Goal: Task Accomplishment & Management: Manage account settings

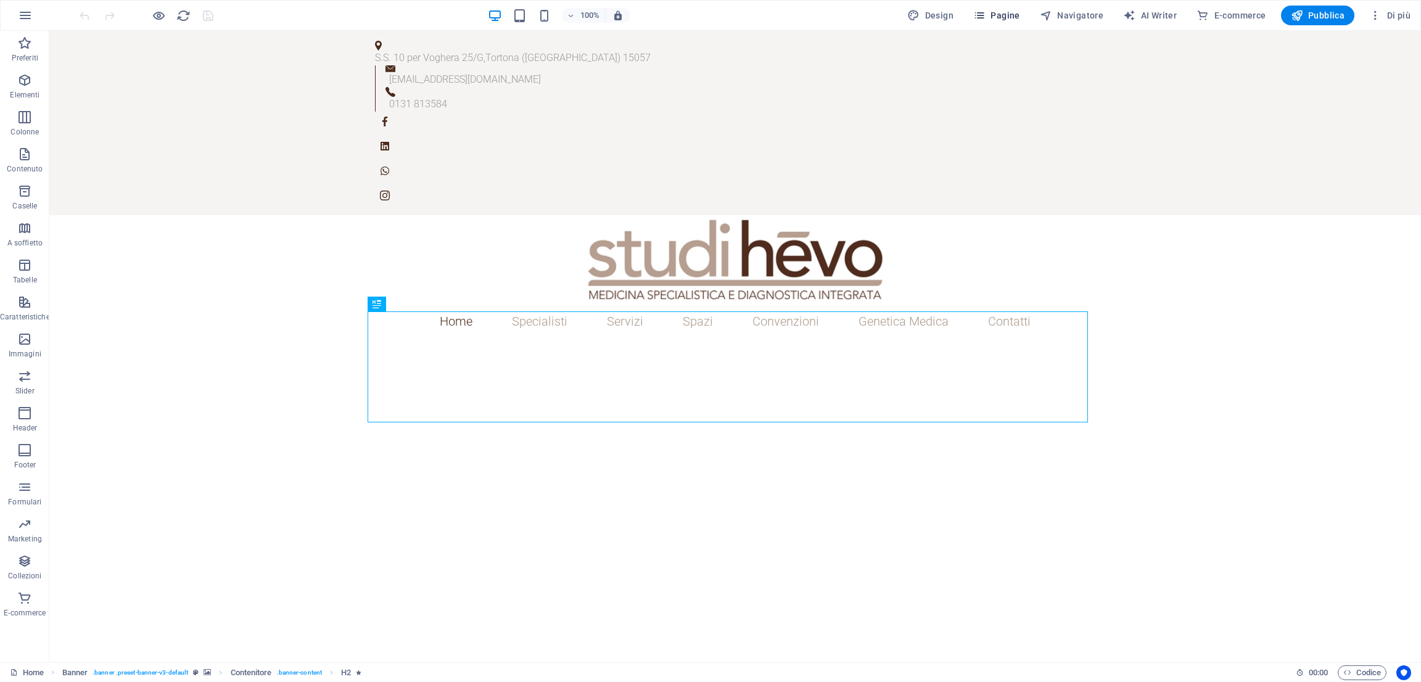
click at [1020, 11] on span "Pagine" at bounding box center [996, 15] width 47 height 12
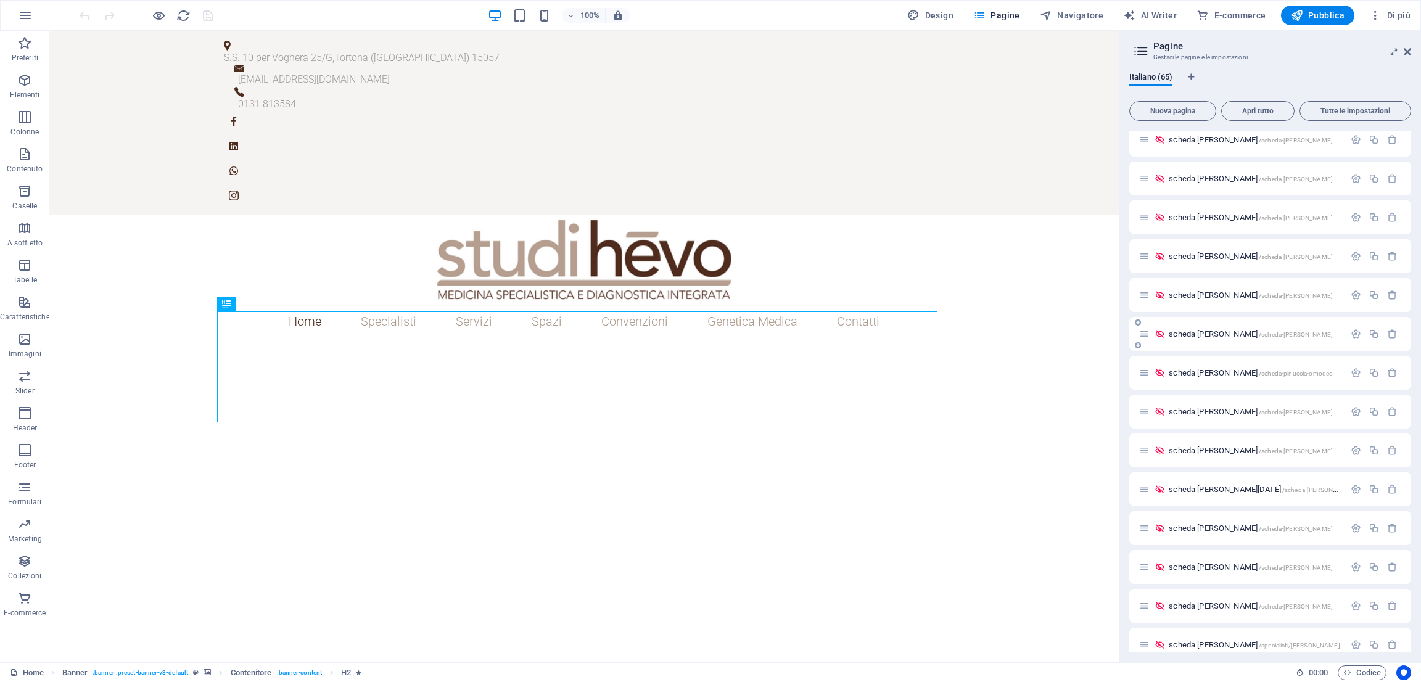
scroll to position [2002, 0]
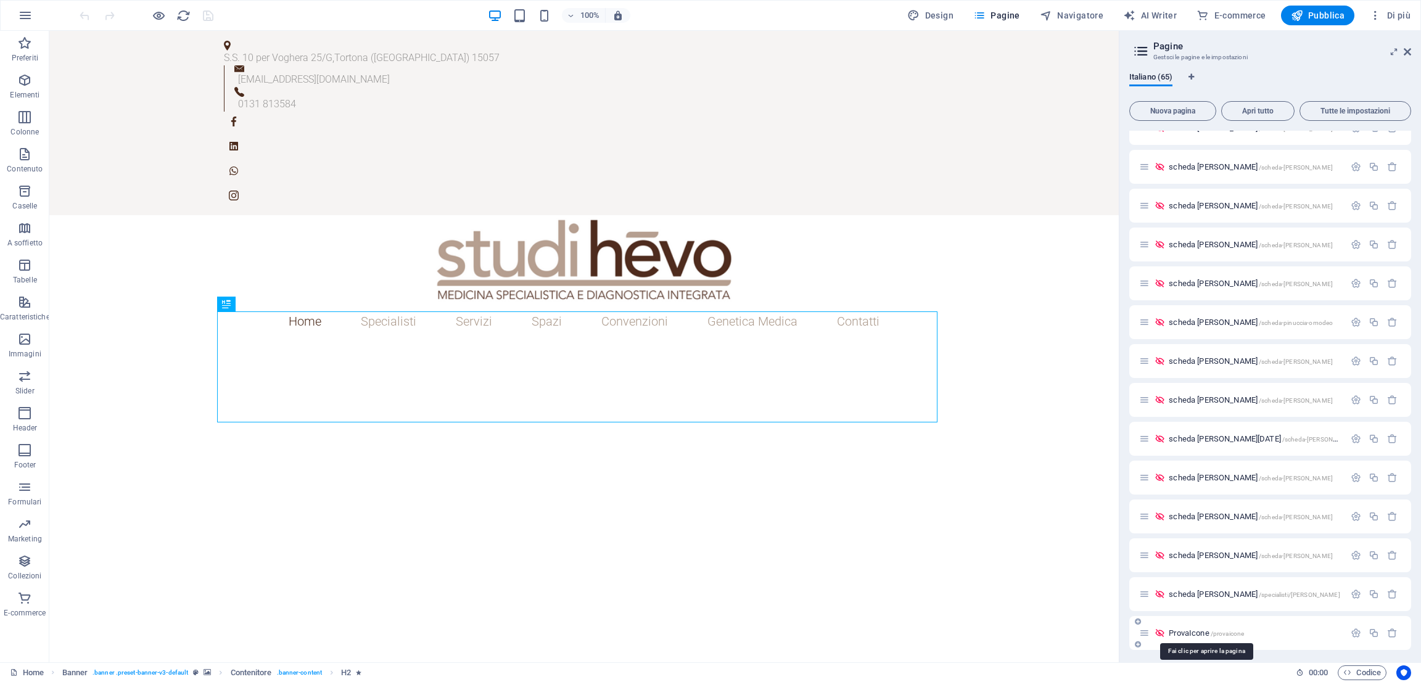
click at [1201, 630] on span "ProvaIcone /provaicone" at bounding box center [1206, 633] width 75 height 9
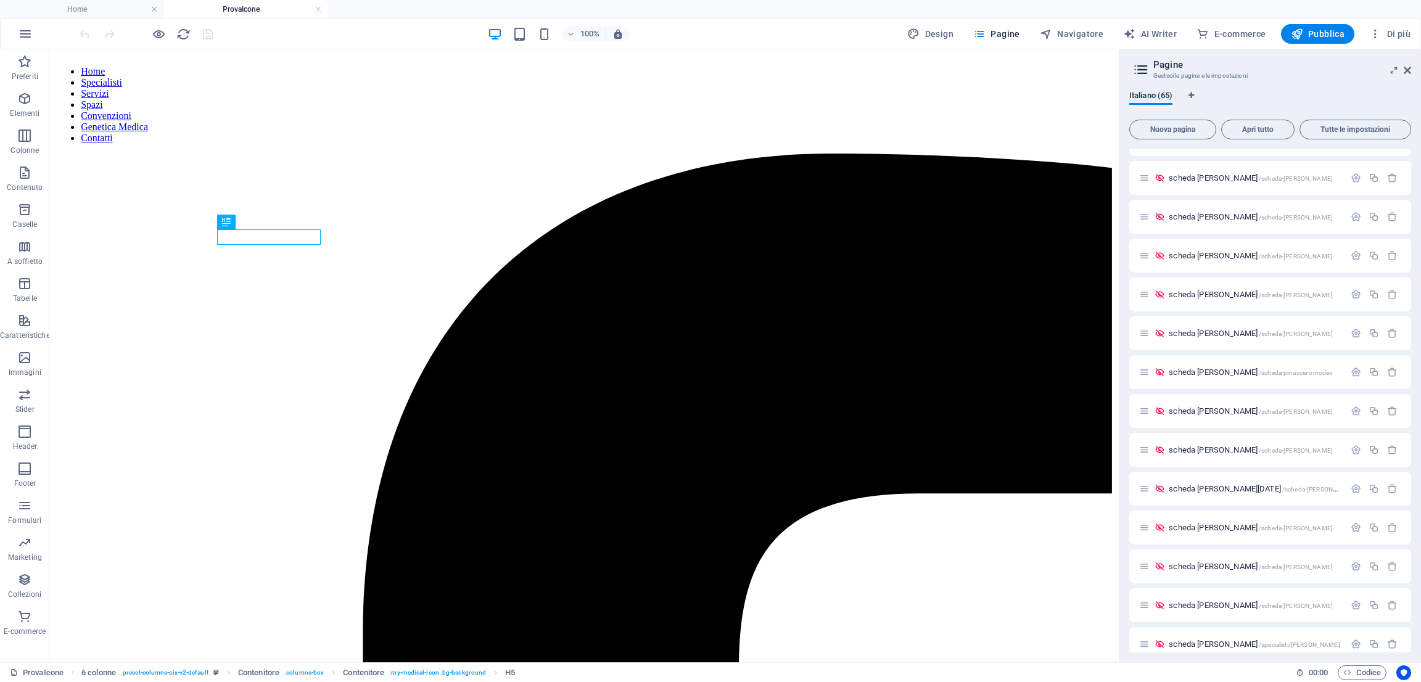
scroll to position [0, 0]
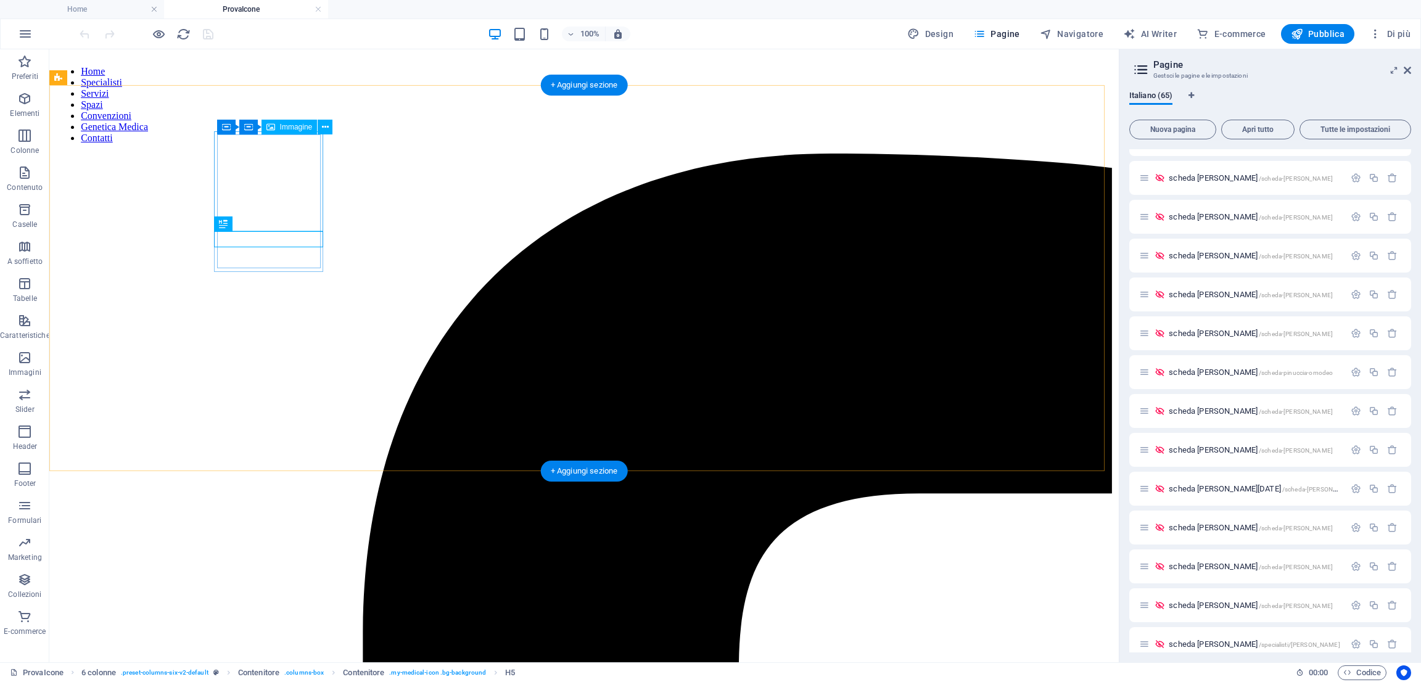
select select "px"
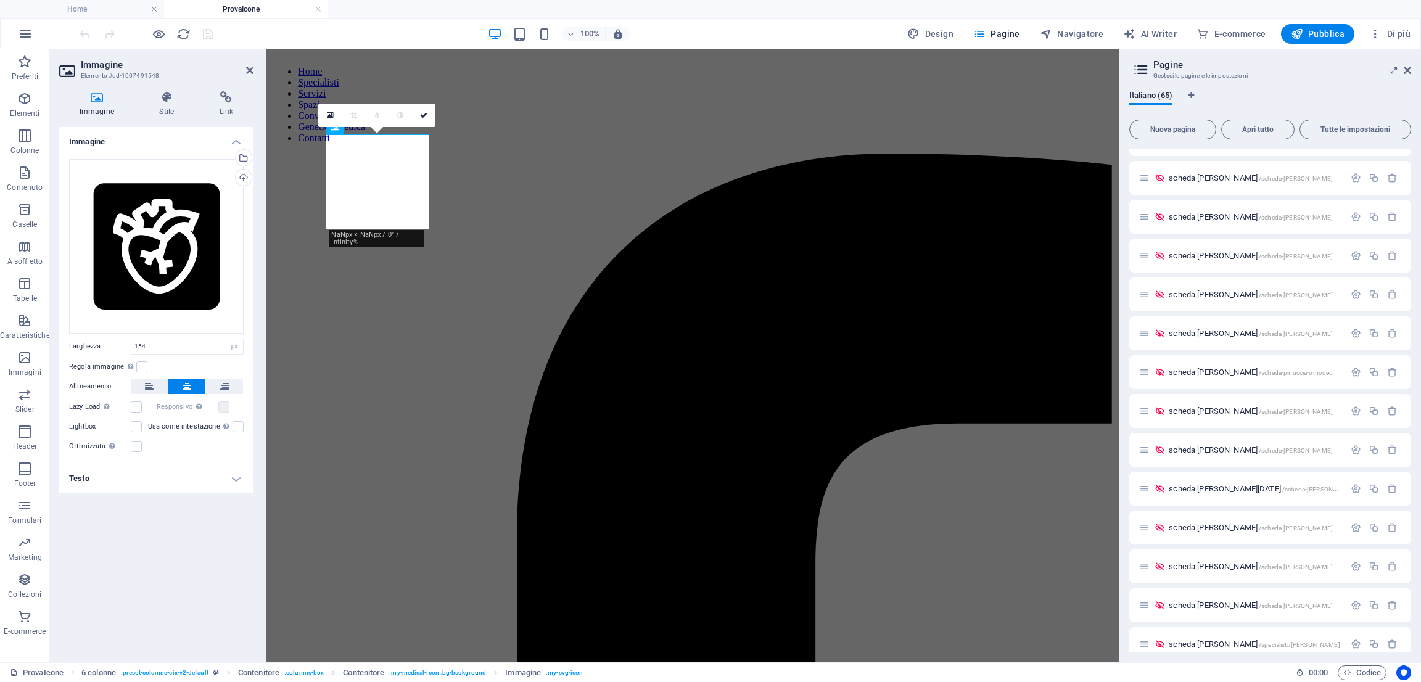
click at [1400, 73] on header "Pagine Gestsci le pagine e le impostazioni" at bounding box center [1271, 65] width 279 height 32
click at [1360, 671] on span "Codice" at bounding box center [1363, 673] width 38 height 15
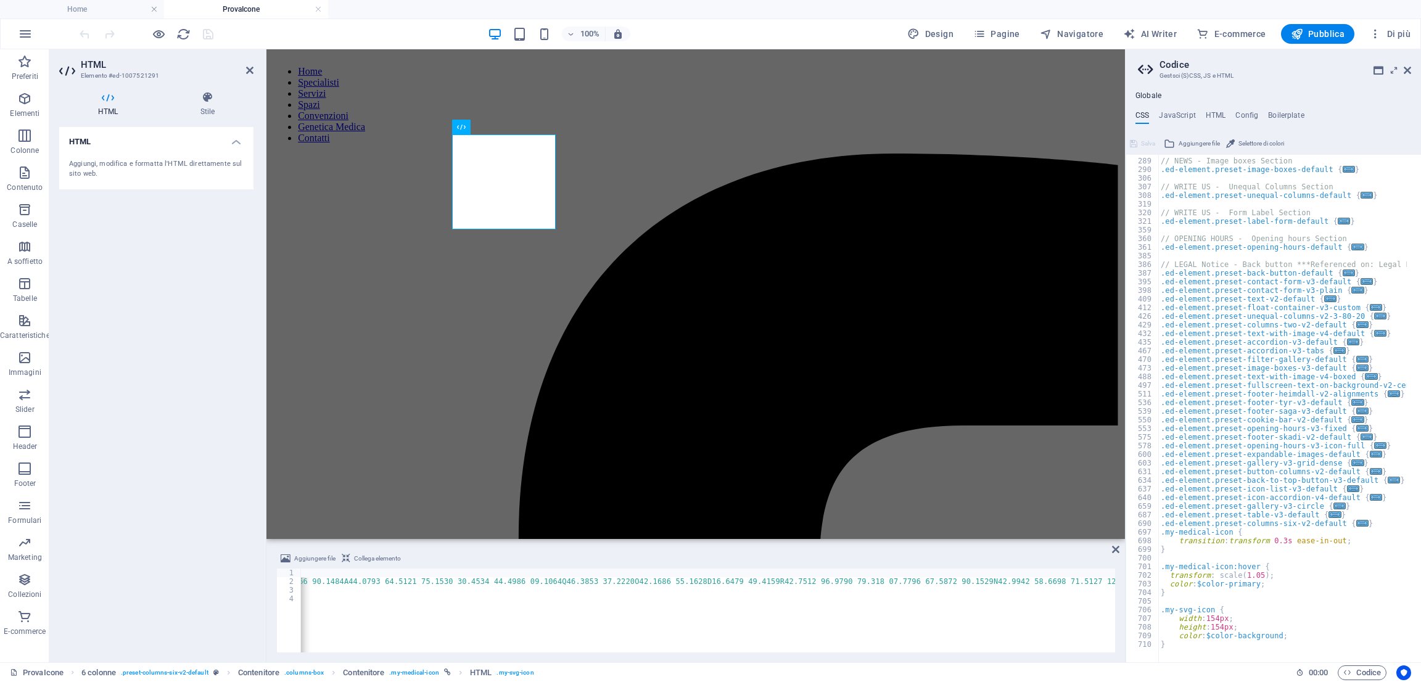
scroll to position [714, 0]
click at [1275, 636] on div "// NEWS - Image boxes Section .ed-element.preset-image-boxes-default { ... } //…" at bounding box center [1344, 403] width 371 height 511
type textarea "c"
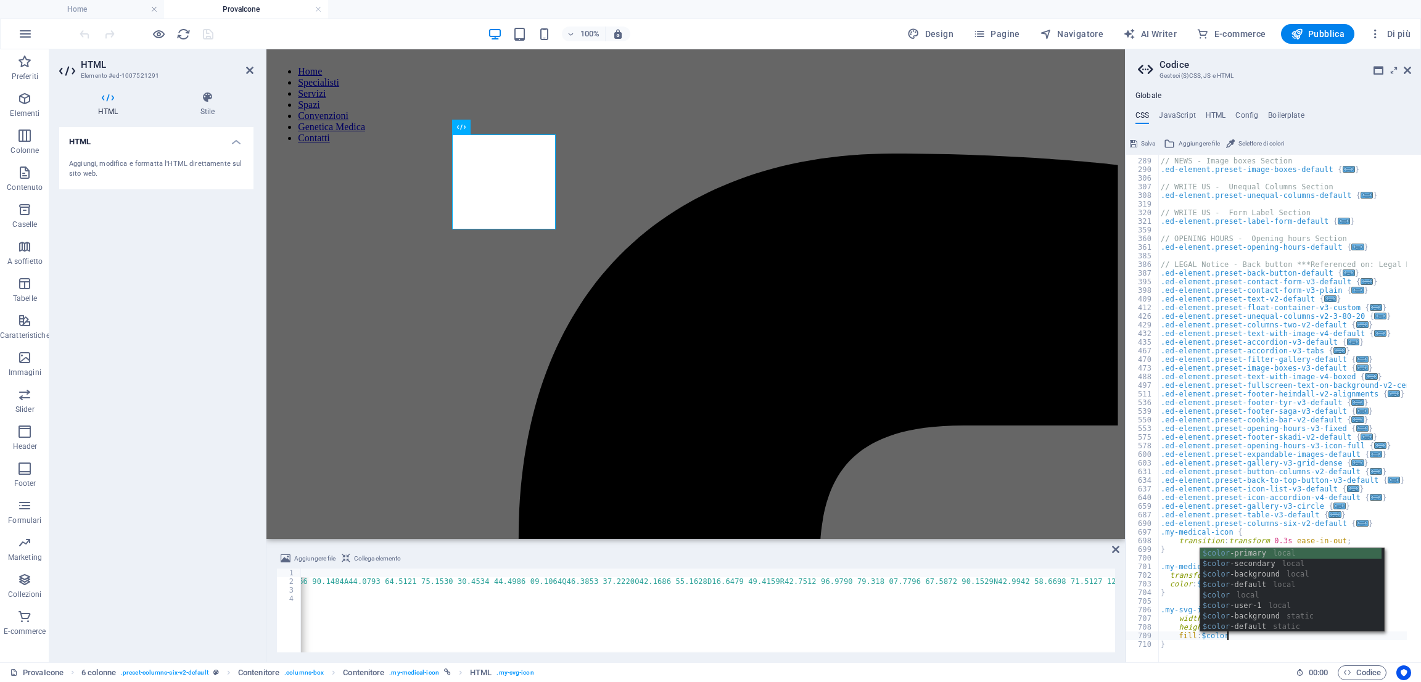
scroll to position [0, 4]
drag, startPoint x: 1245, startPoint y: 558, endPoint x: 1233, endPoint y: 564, distance: 13.2
click at [1234, 564] on div "$color -primary local $color -secondary local $color -background local $color -…" at bounding box center [1291, 600] width 181 height 105
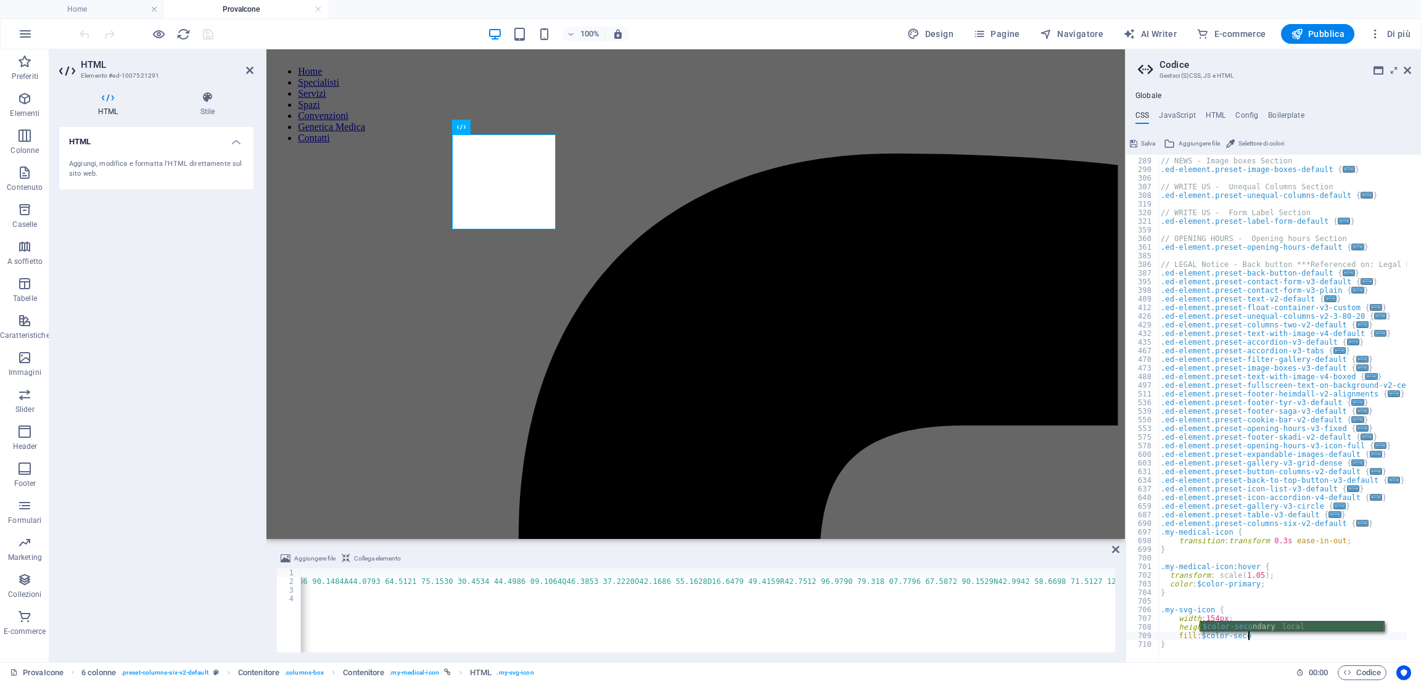
click at [1247, 626] on div "$color-seco ndary local" at bounding box center [1293, 637] width 184 height 31
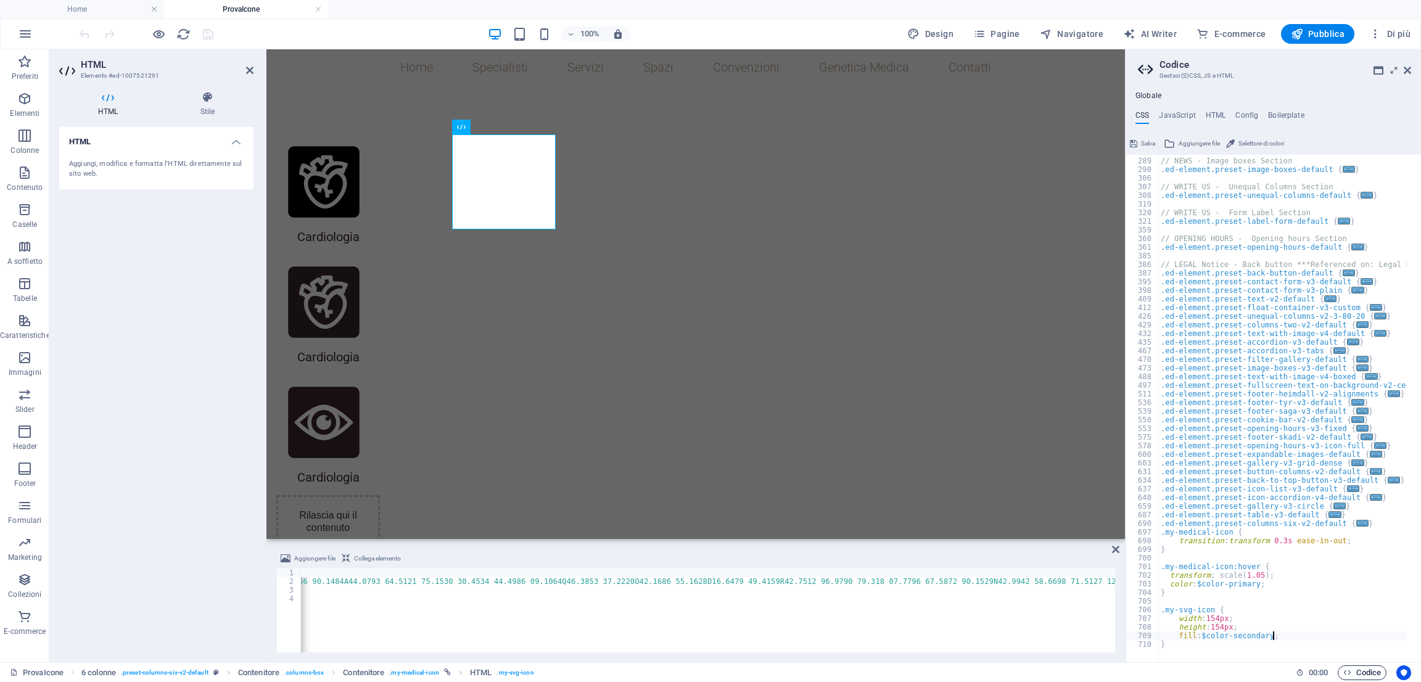
type textarea "fill: $color-secondary;"
click at [1374, 671] on span "Codice" at bounding box center [1363, 673] width 38 height 15
click at [213, 38] on icon "save" at bounding box center [208, 34] width 14 height 14
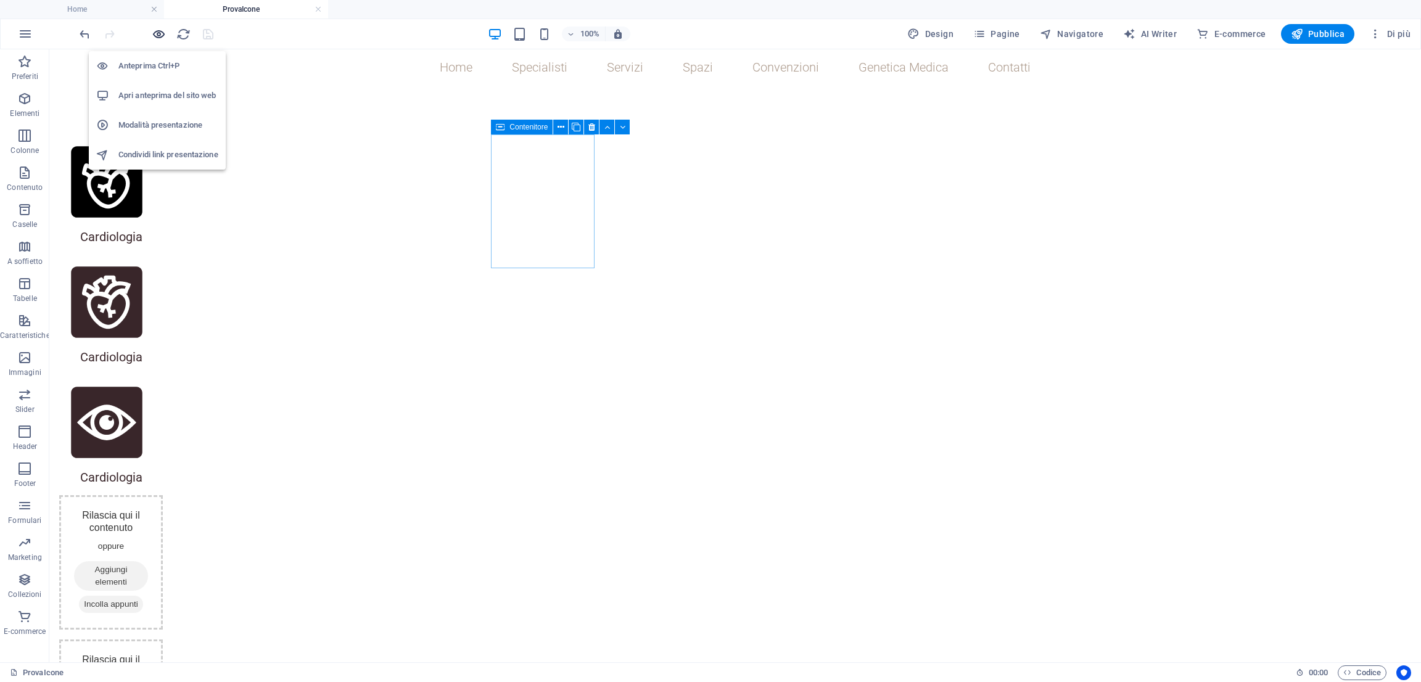
click at [156, 37] on icon "button" at bounding box center [159, 34] width 14 height 14
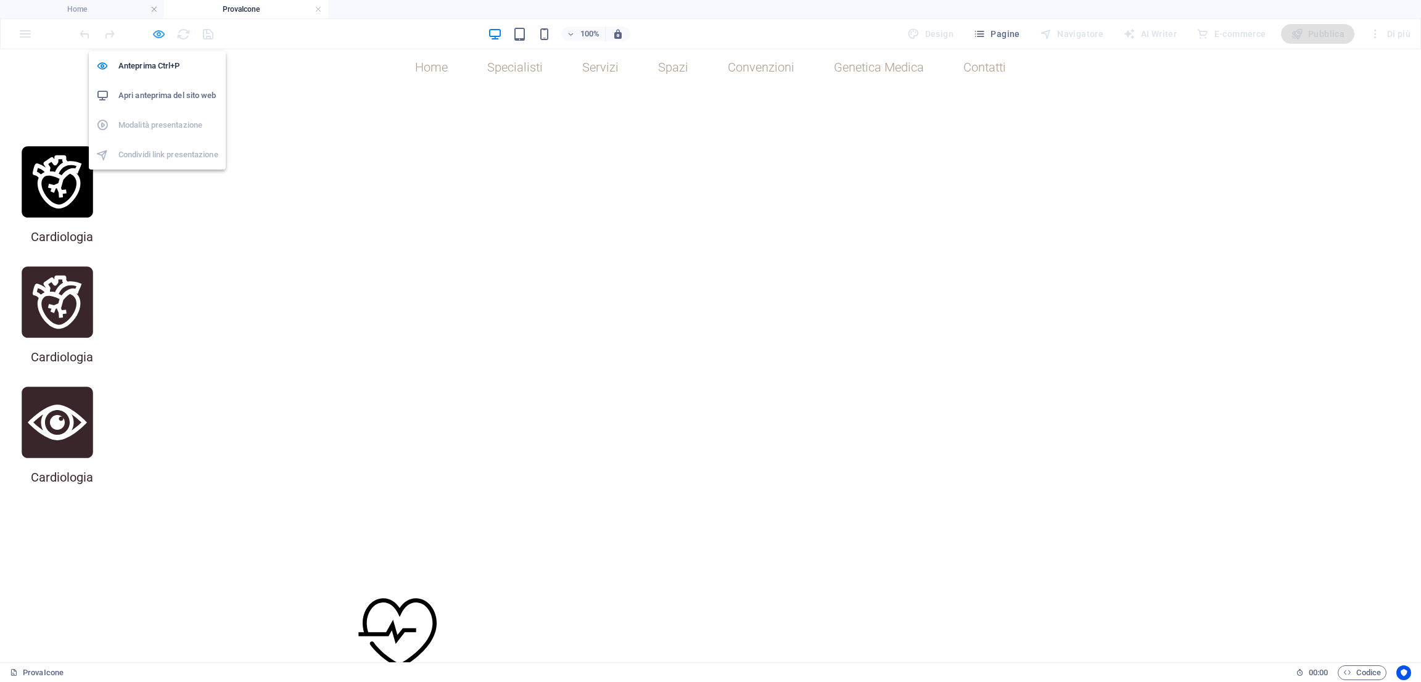
click at [156, 41] on div "Anteprima Ctrl+P Apri anteprima del sito web Modalità presentazione Condividi l…" at bounding box center [157, 105] width 137 height 128
click at [163, 64] on h6 "Anteprima Ctrl+P" at bounding box center [168, 66] width 100 height 15
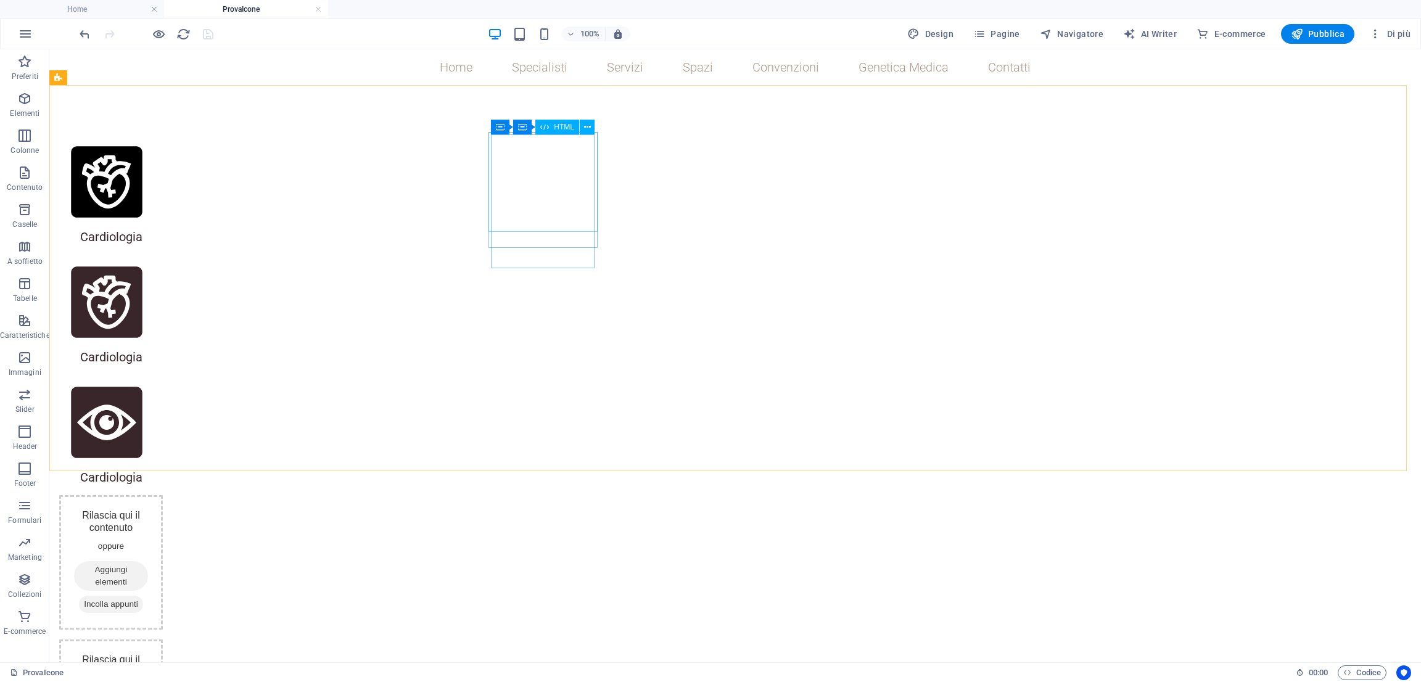
click at [524, 133] on icon at bounding box center [522, 127] width 9 height 15
click at [534, 123] on span "Contenitore" at bounding box center [551, 126] width 38 height 7
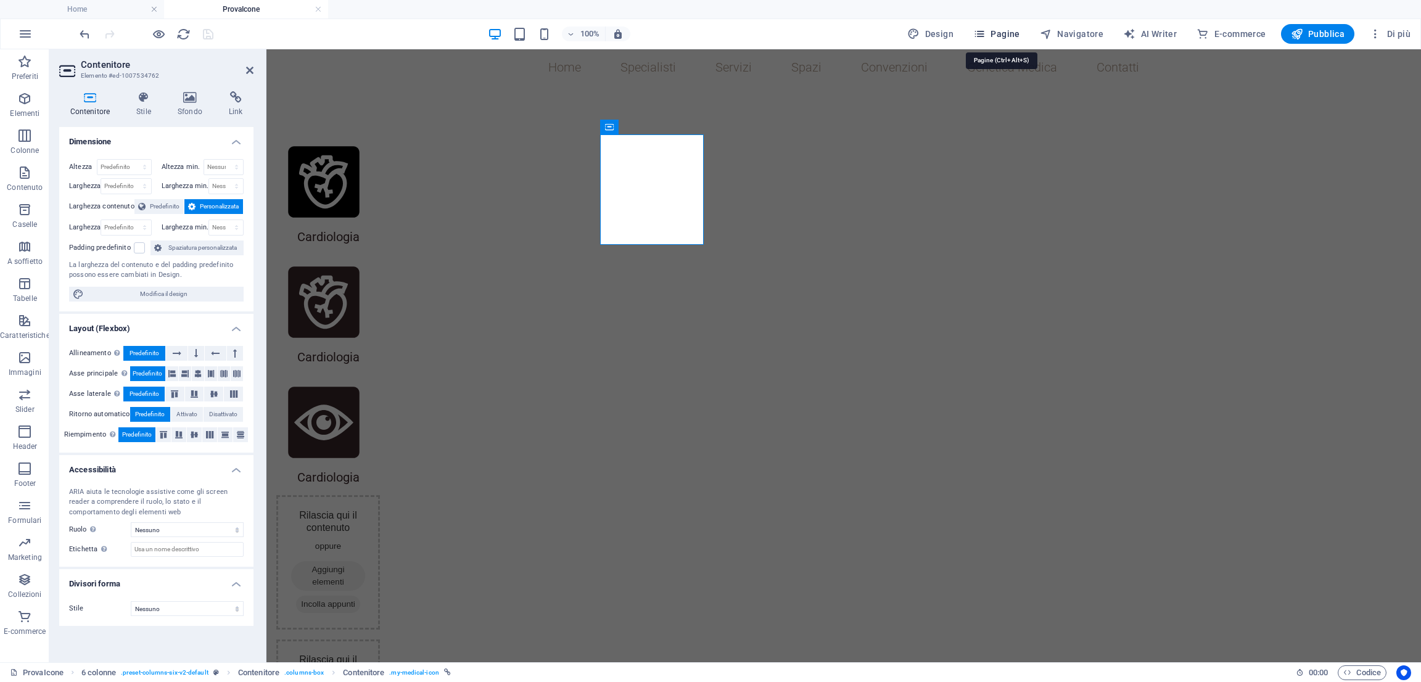
click at [998, 35] on span "Pagine" at bounding box center [996, 34] width 47 height 12
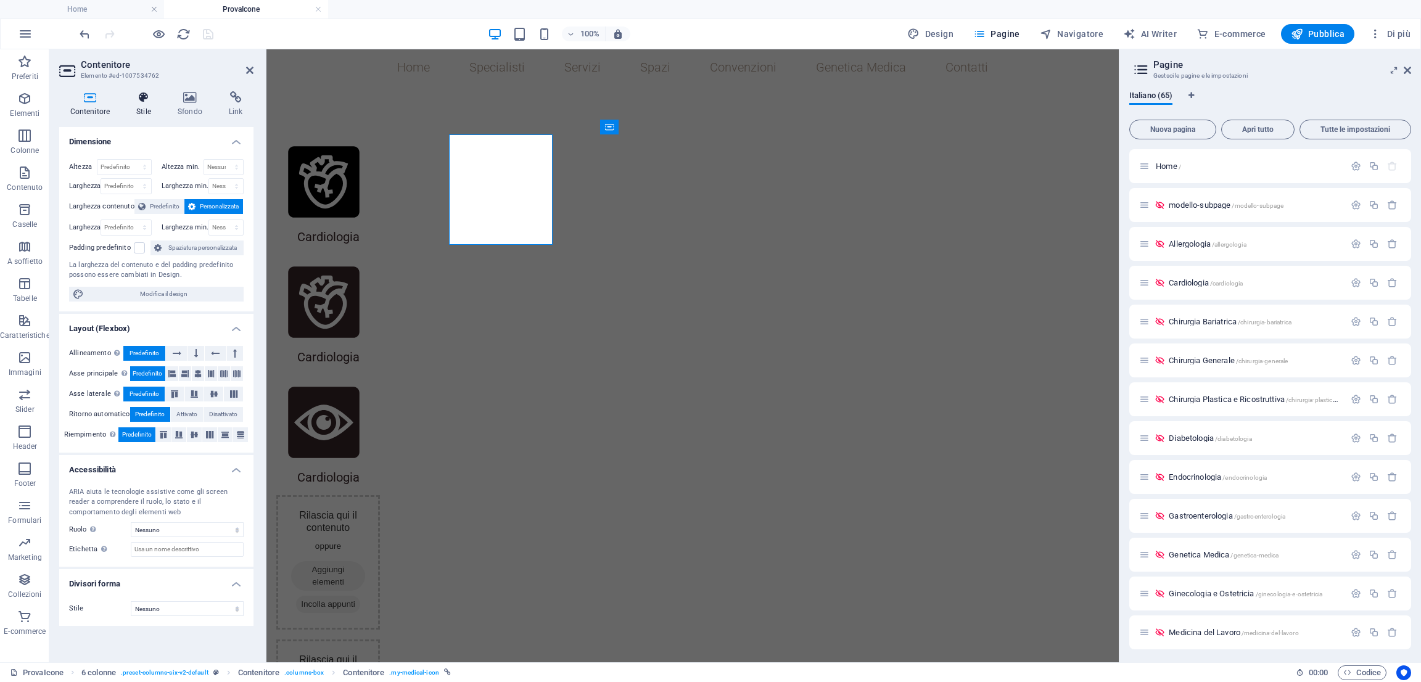
click at [149, 96] on icon at bounding box center [144, 97] width 36 height 12
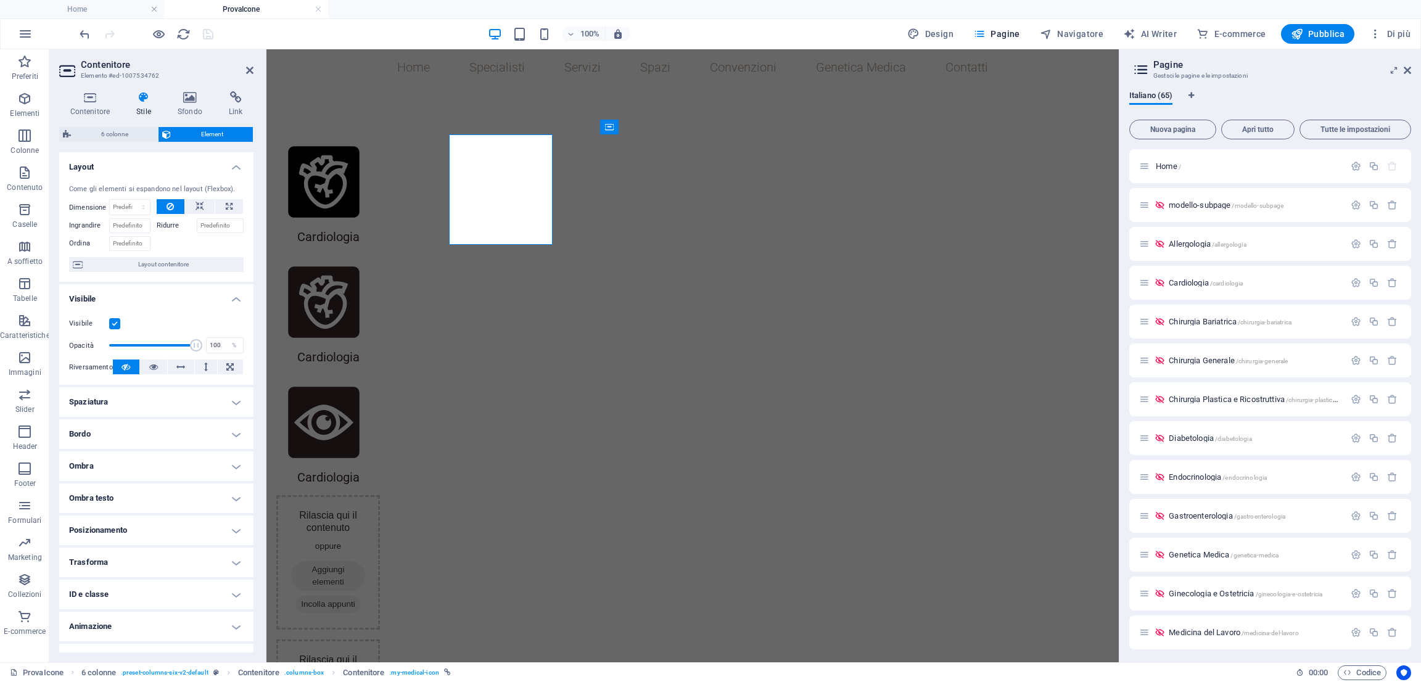
scroll to position [20, 0]
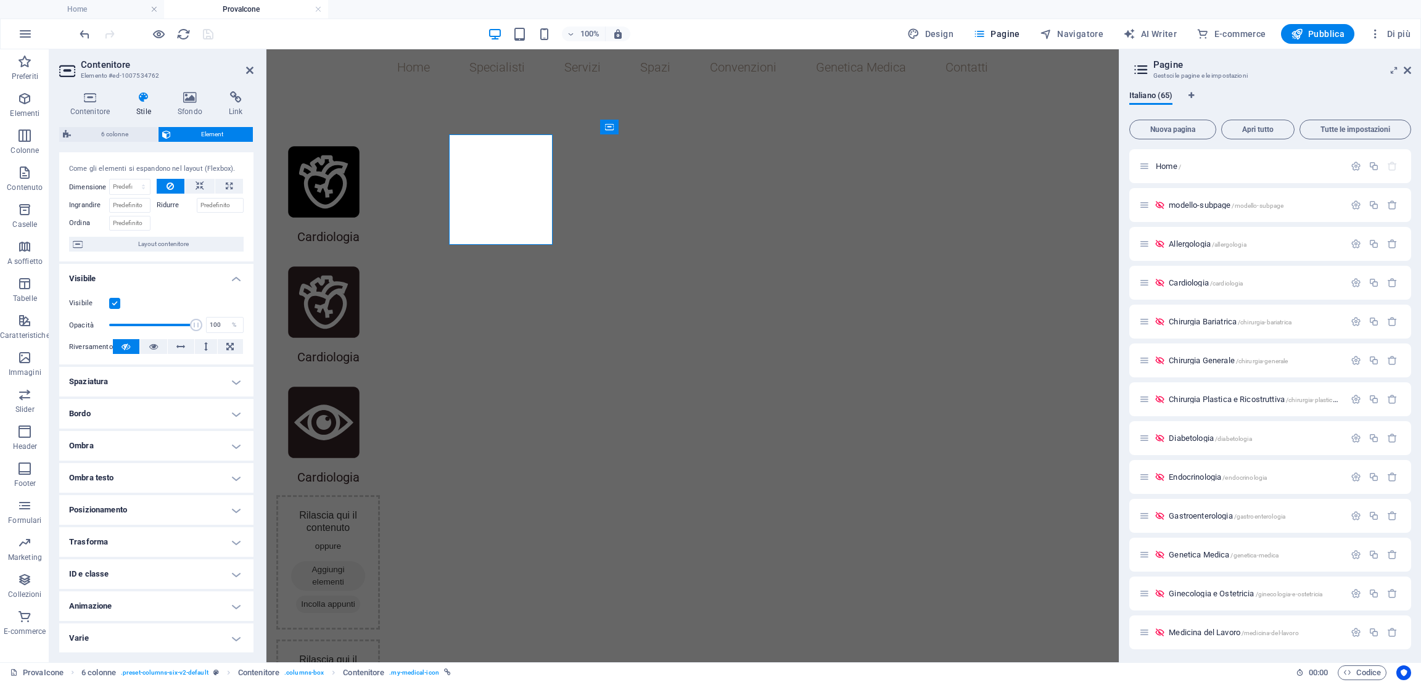
click at [143, 576] on h4 "ID e classe" at bounding box center [156, 575] width 194 height 30
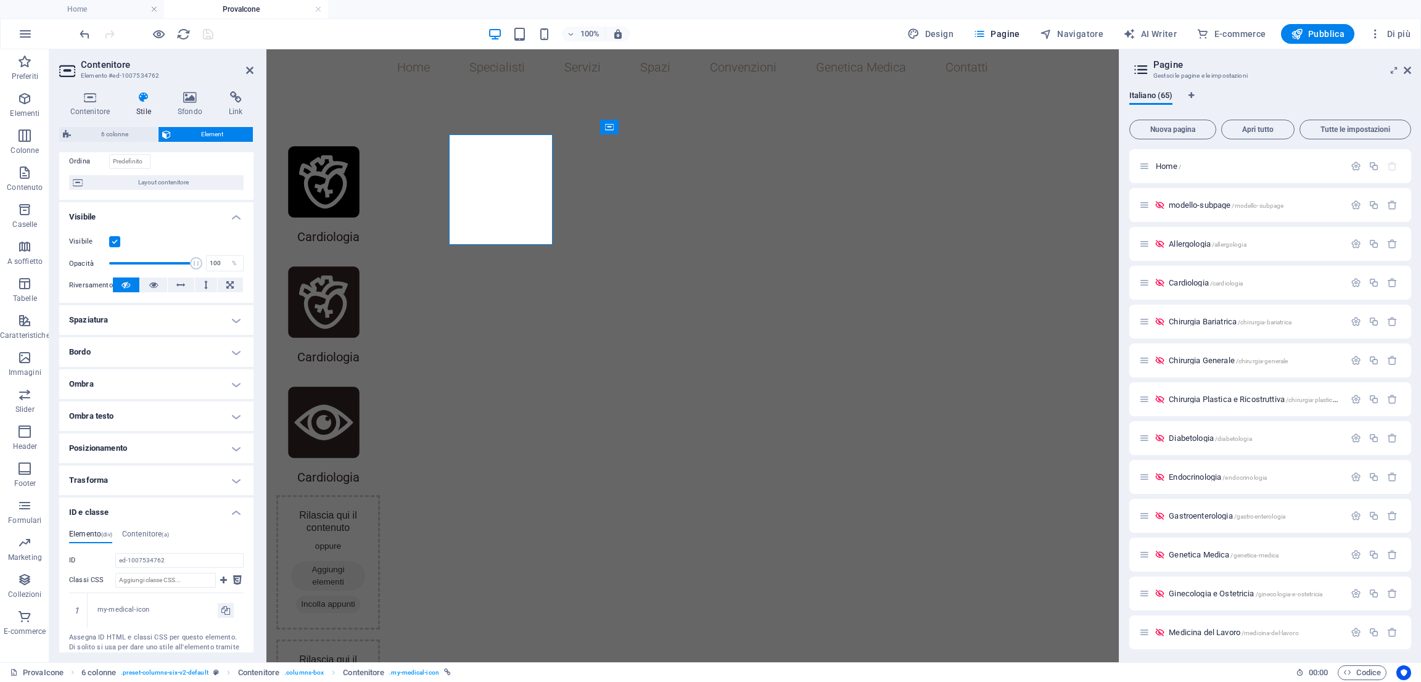
scroll to position [165, 0]
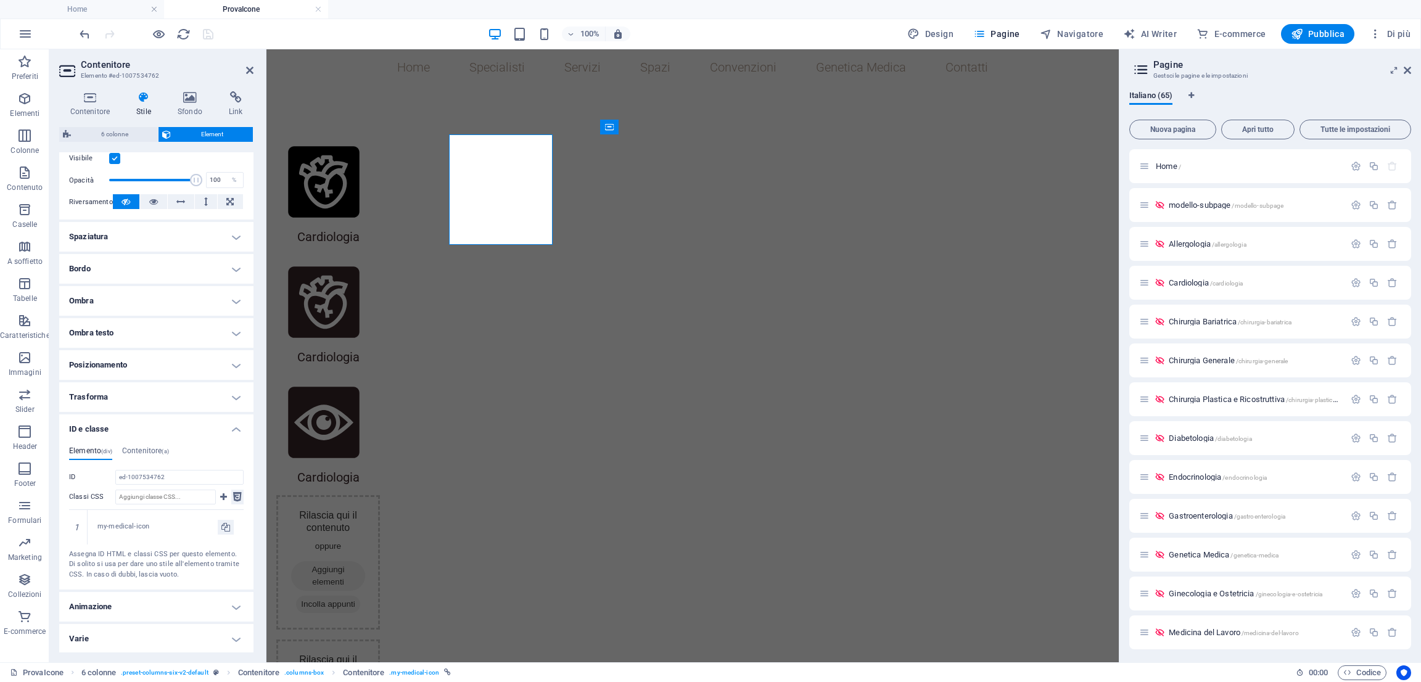
click at [236, 493] on icon at bounding box center [237, 497] width 9 height 15
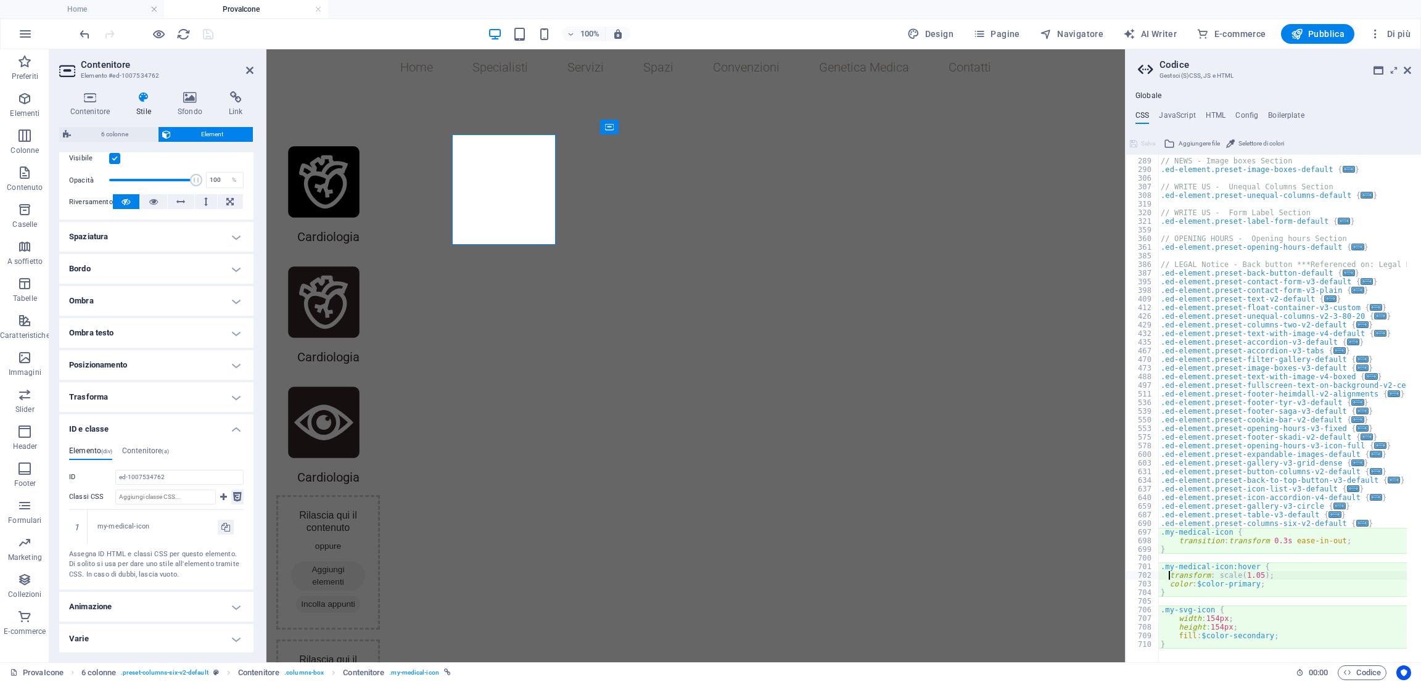
scroll to position [714, 0]
click at [1254, 585] on div "// NEWS - Image boxes Section .ed-element.preset-image-boxes-default { ... } //…" at bounding box center [1344, 403] width 371 height 511
click at [1268, 573] on div "$color-secon dary local" at bounding box center [1288, 585] width 184 height 31
type textarea "color: $color-secondaryy;"
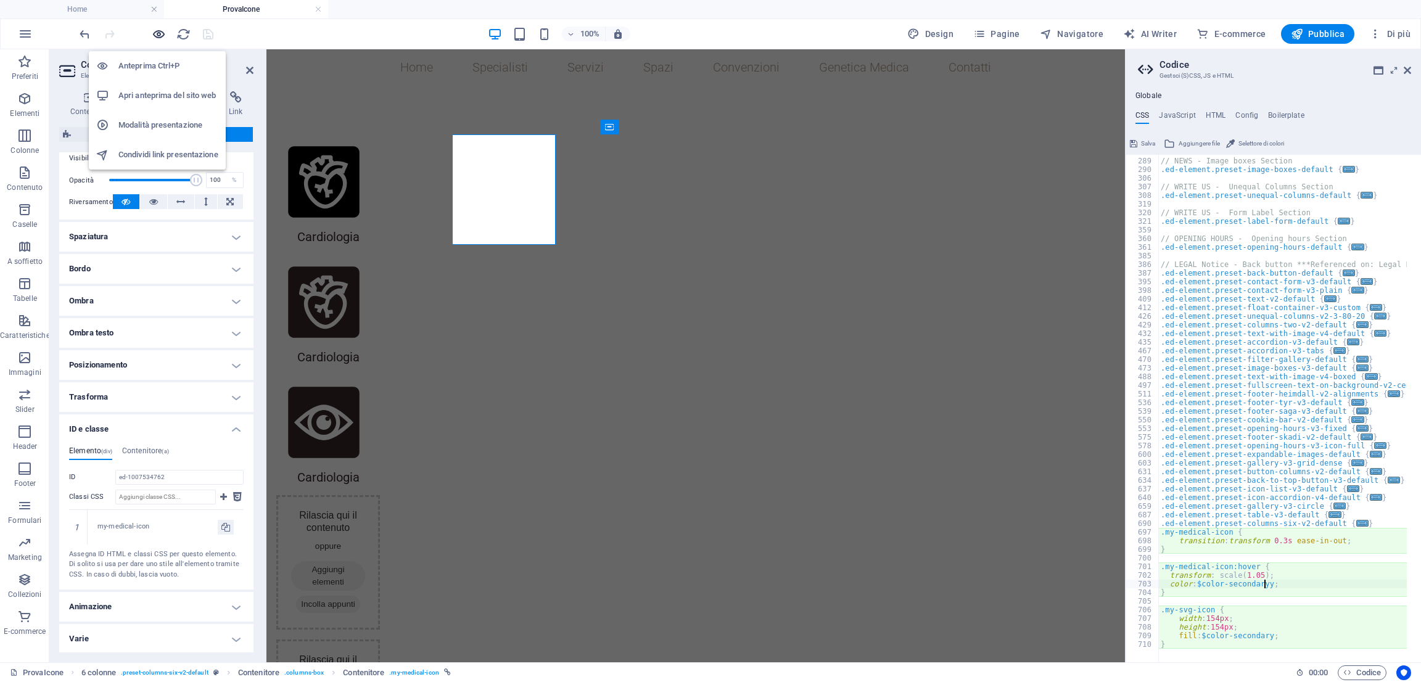
click at [163, 35] on icon "button" at bounding box center [159, 34] width 14 height 14
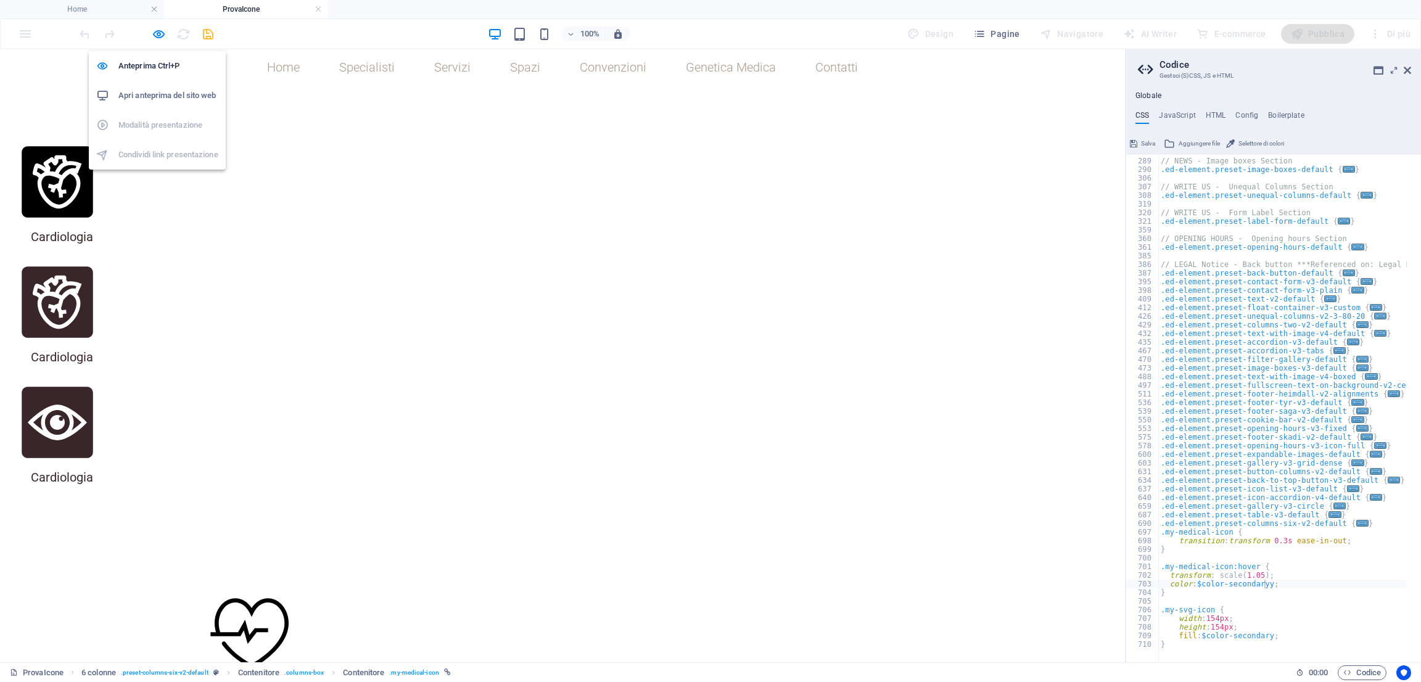
click at [151, 41] on div "Anteprima Ctrl+P Apri anteprima del sito web Modalità presentazione Condividi l…" at bounding box center [157, 105] width 137 height 128
click at [155, 36] on icon "button" at bounding box center [159, 34] width 14 height 14
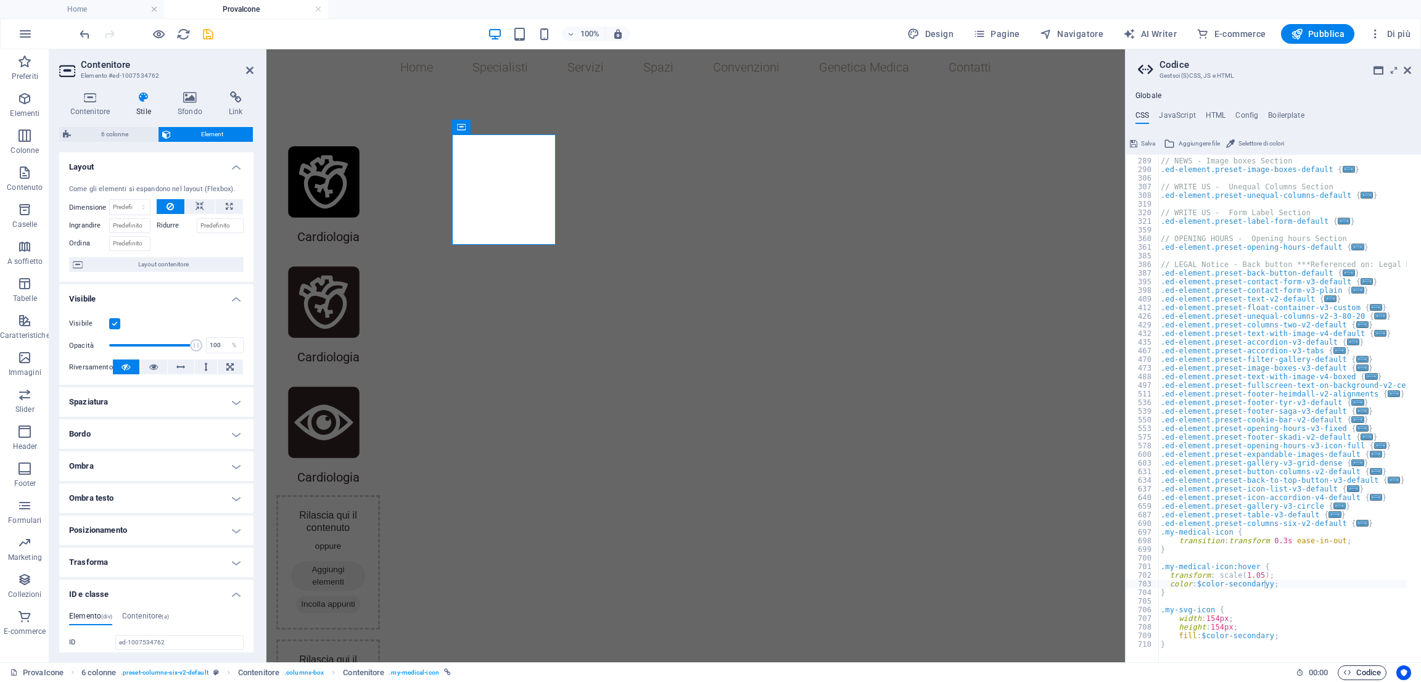
click at [1348, 669] on icon "button" at bounding box center [1348, 673] width 8 height 8
click at [209, 43] on div at bounding box center [146, 34] width 138 height 20
click at [203, 33] on icon "save" at bounding box center [208, 34] width 14 height 14
type textarea "color: $color-secondary;"
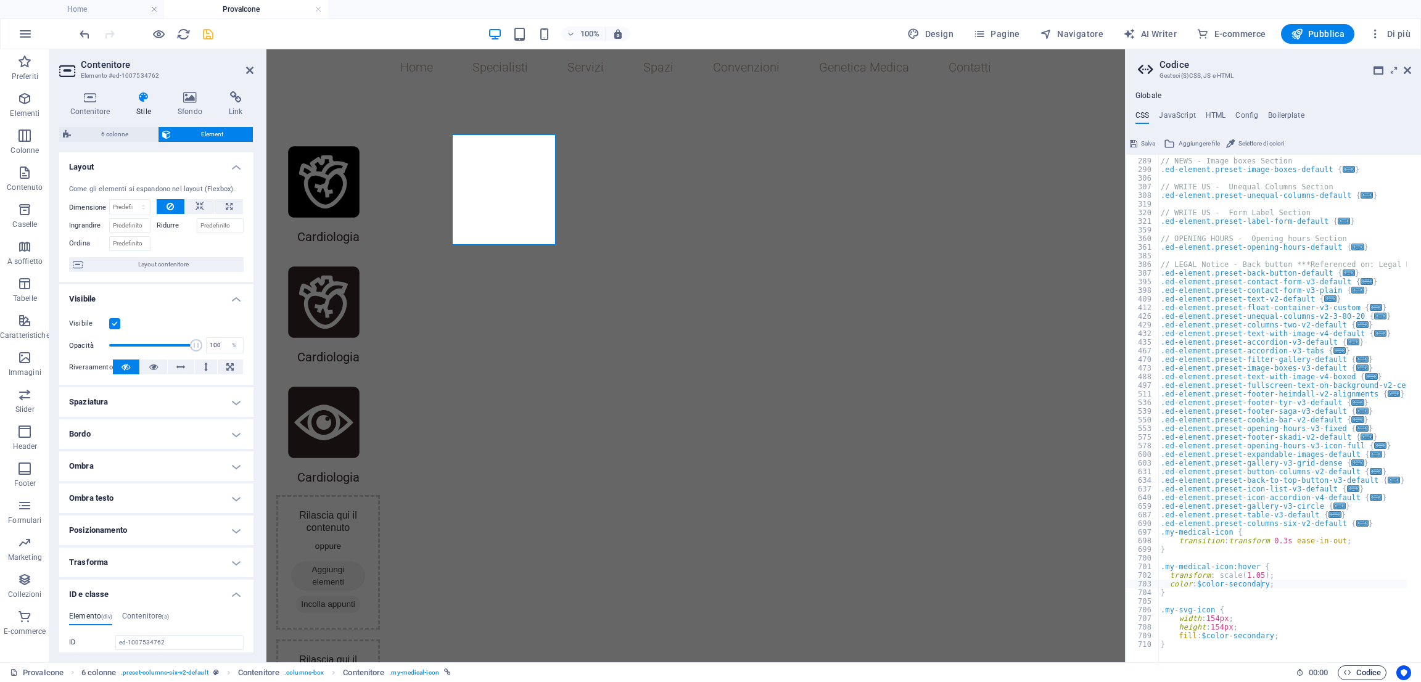
click at [1361, 666] on span "Codice" at bounding box center [1363, 673] width 38 height 15
click at [213, 38] on icon "save" at bounding box center [208, 34] width 14 height 14
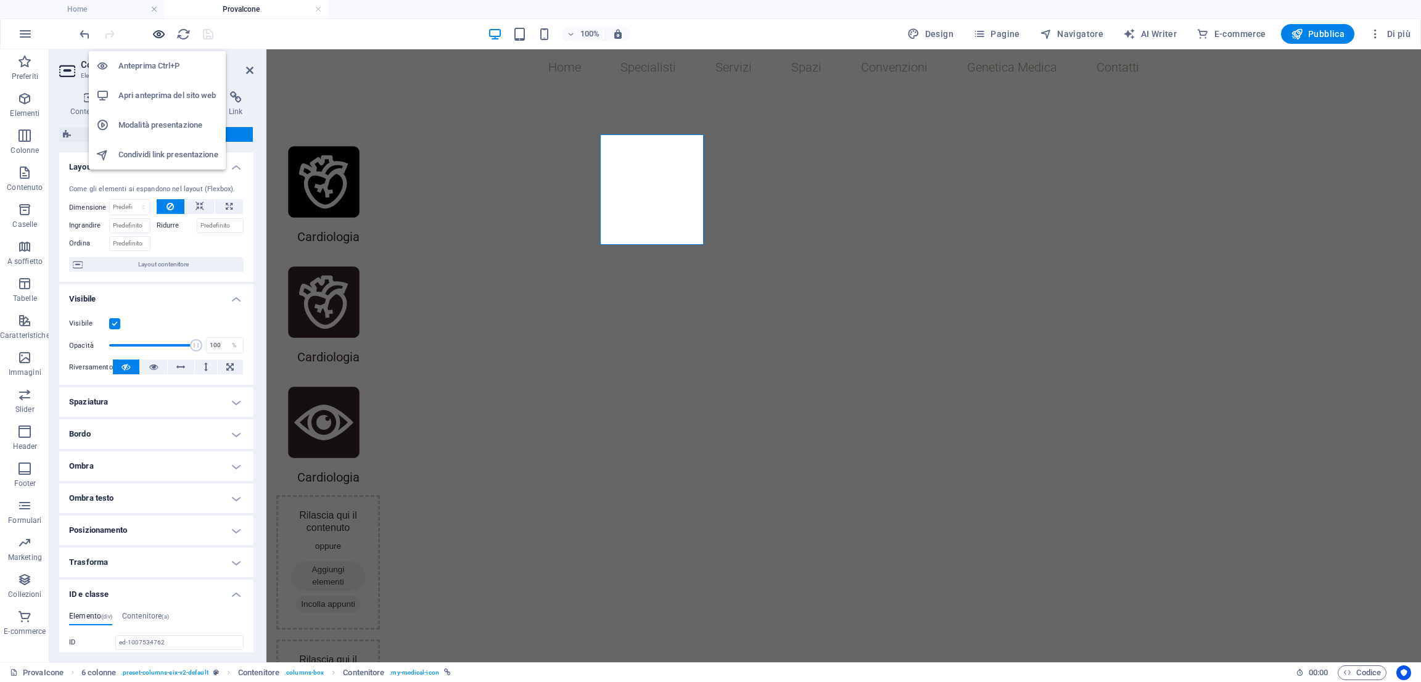
click at [157, 35] on icon "button" at bounding box center [159, 34] width 14 height 14
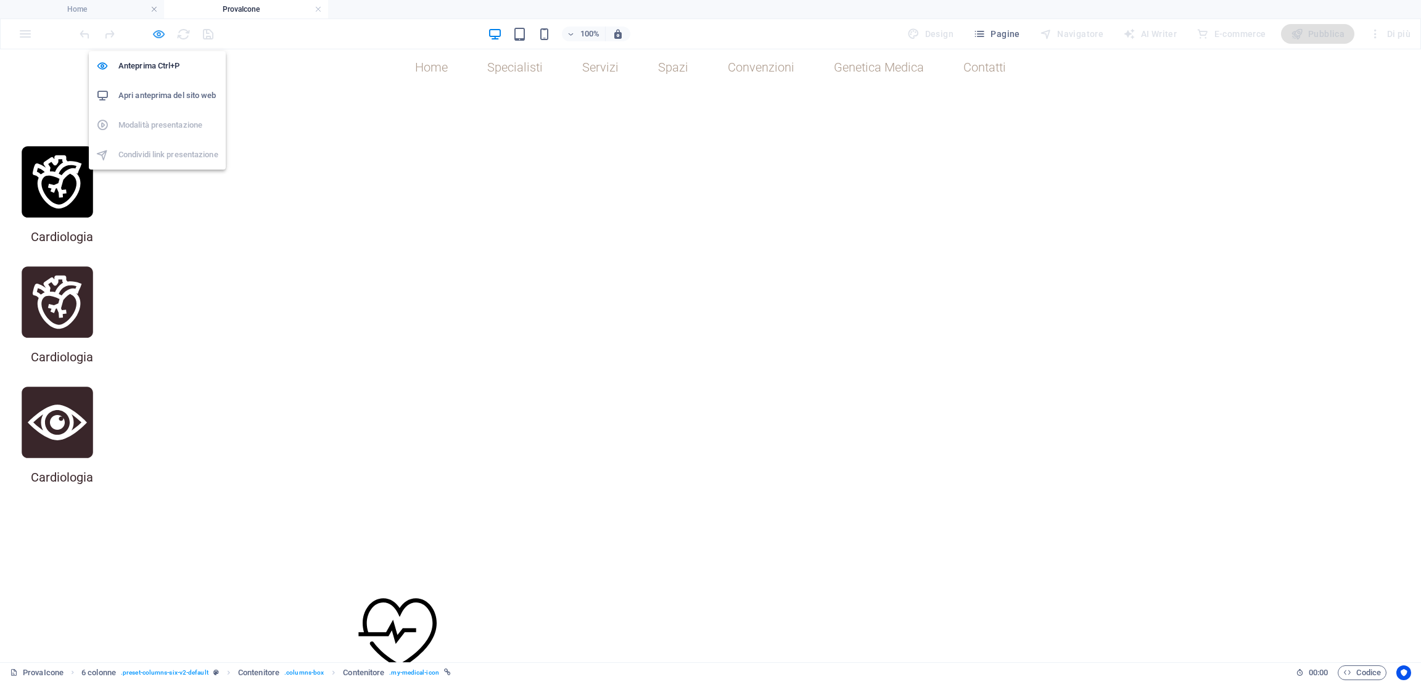
click at [158, 27] on button "button" at bounding box center [158, 34] width 15 height 15
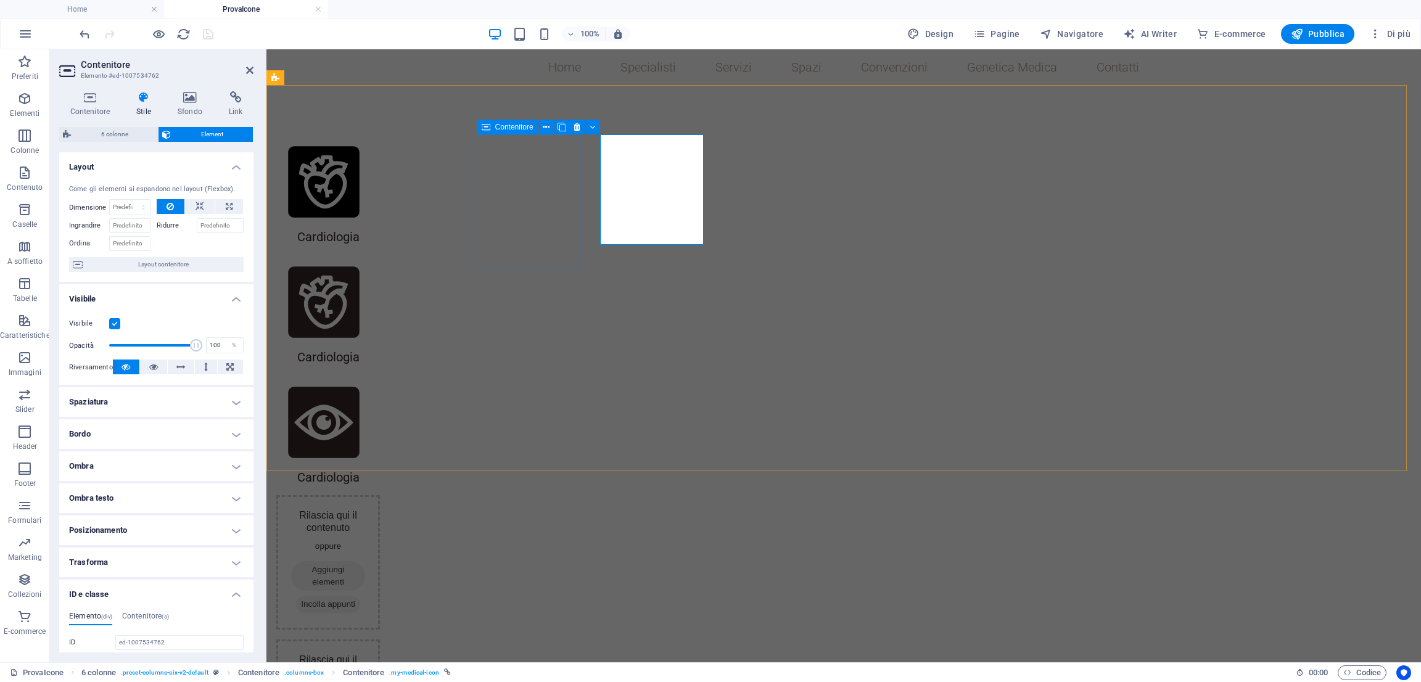
click at [487, 126] on icon at bounding box center [486, 127] width 9 height 15
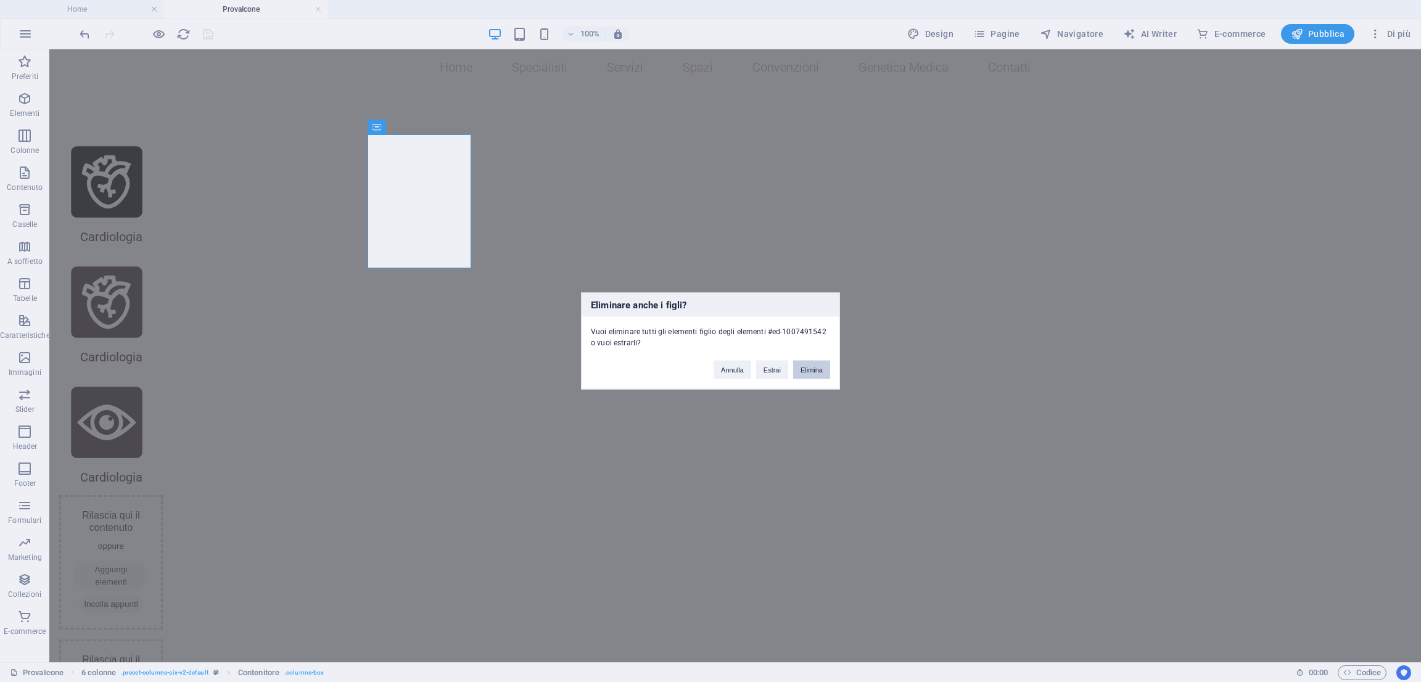
click at [810, 374] on button "Elimina" at bounding box center [811, 370] width 37 height 19
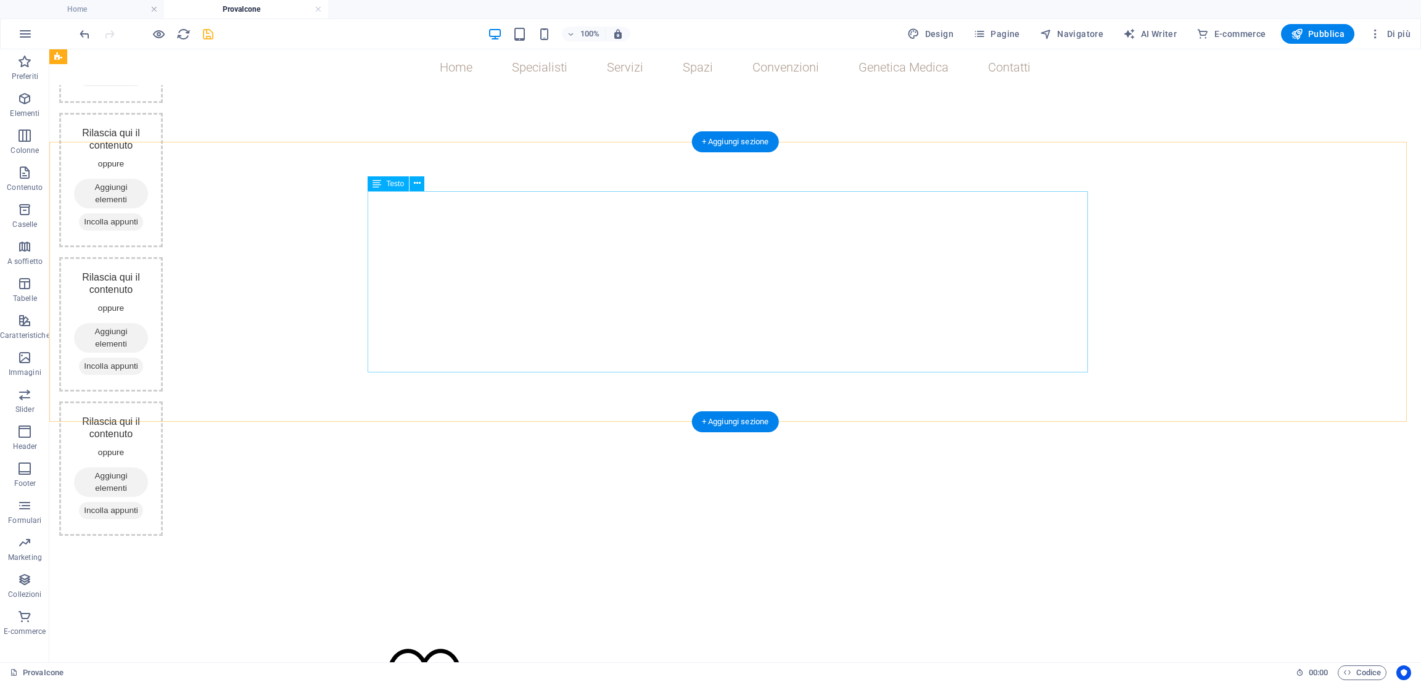
scroll to position [0, 0]
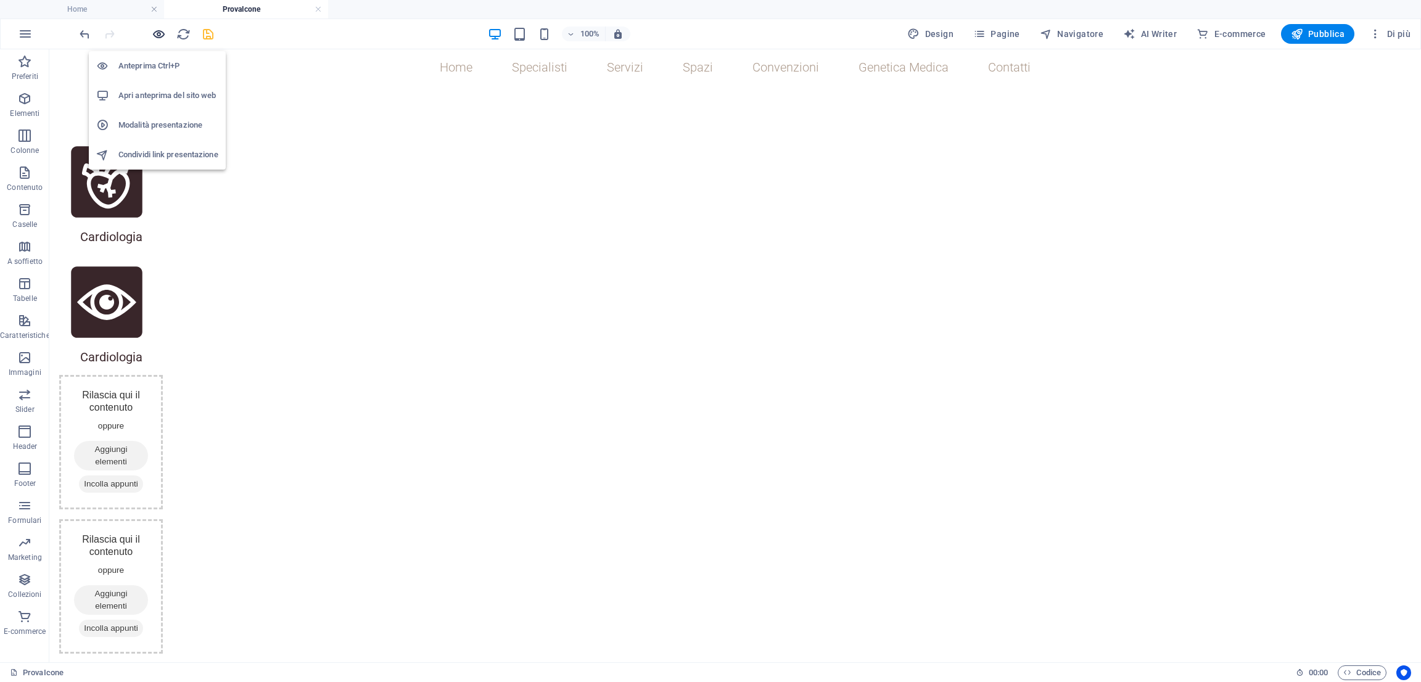
click at [155, 34] on icon "button" at bounding box center [159, 34] width 14 height 14
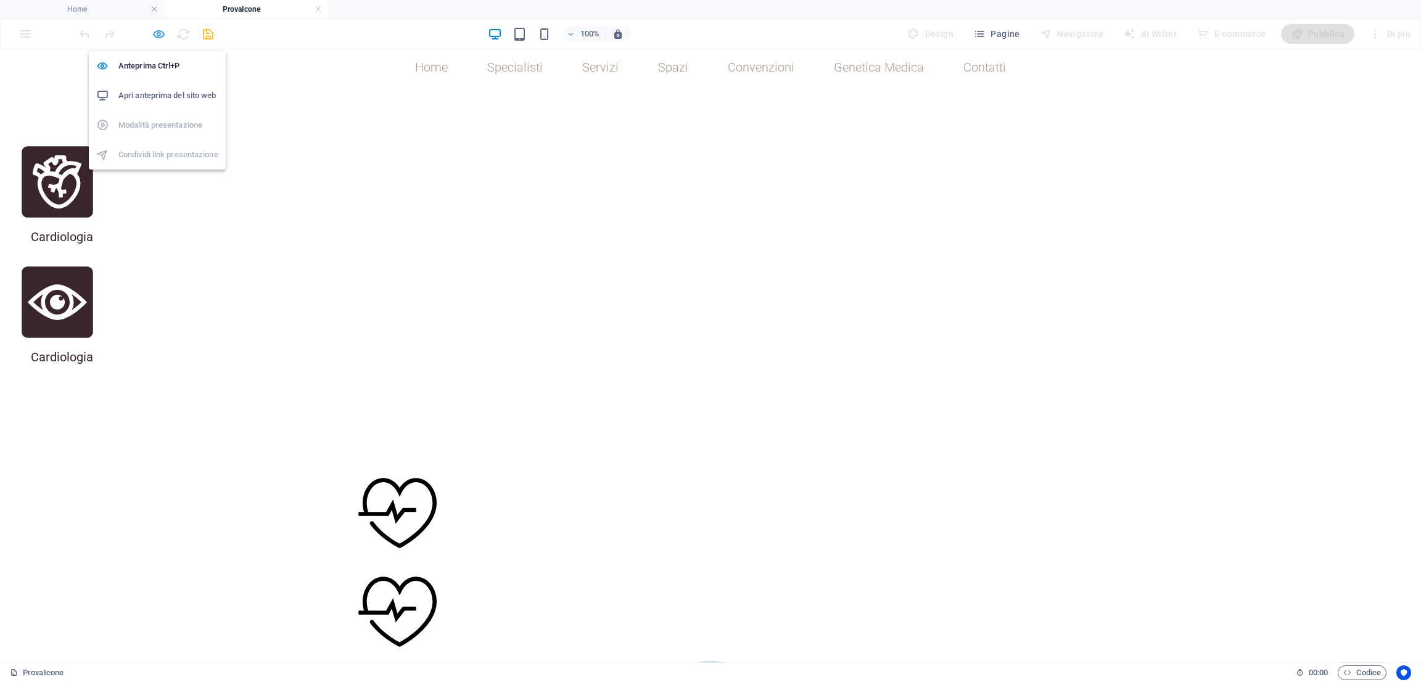
click at [155, 34] on icon "button" at bounding box center [159, 34] width 14 height 14
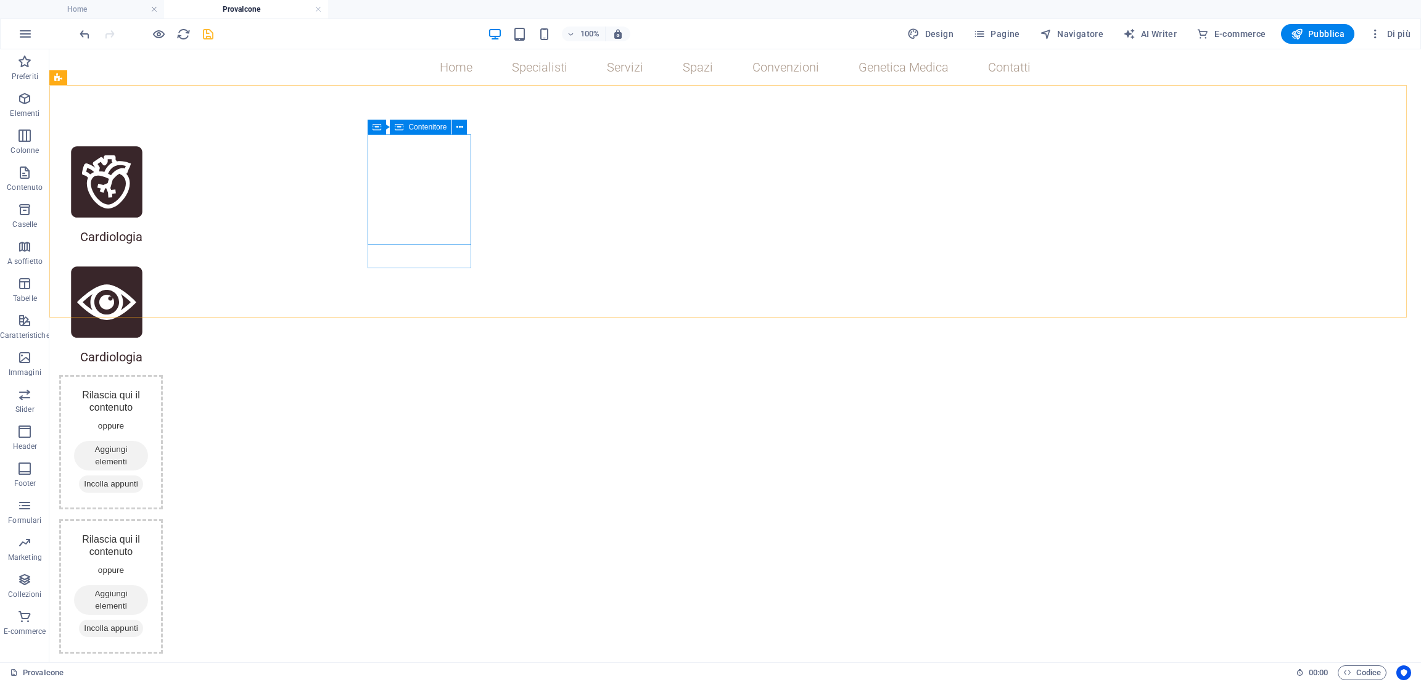
click at [397, 127] on icon at bounding box center [399, 127] width 9 height 15
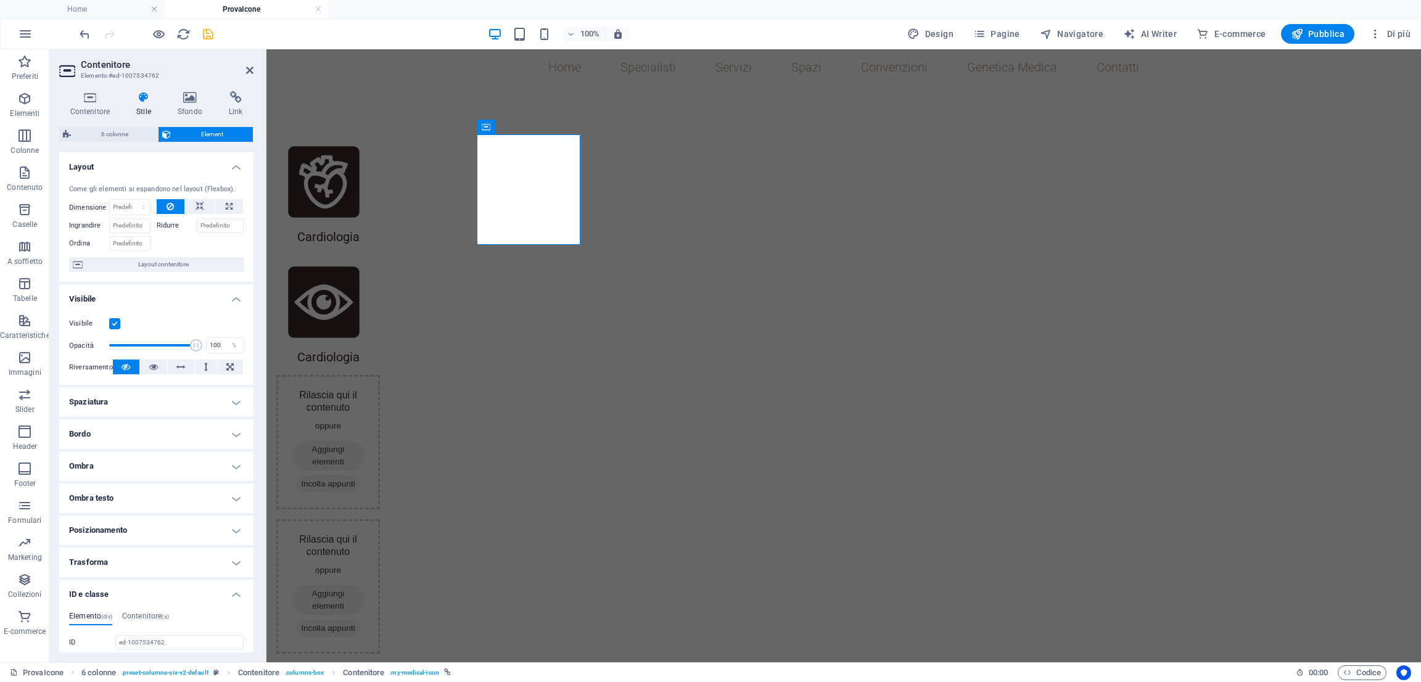
scroll to position [165, 0]
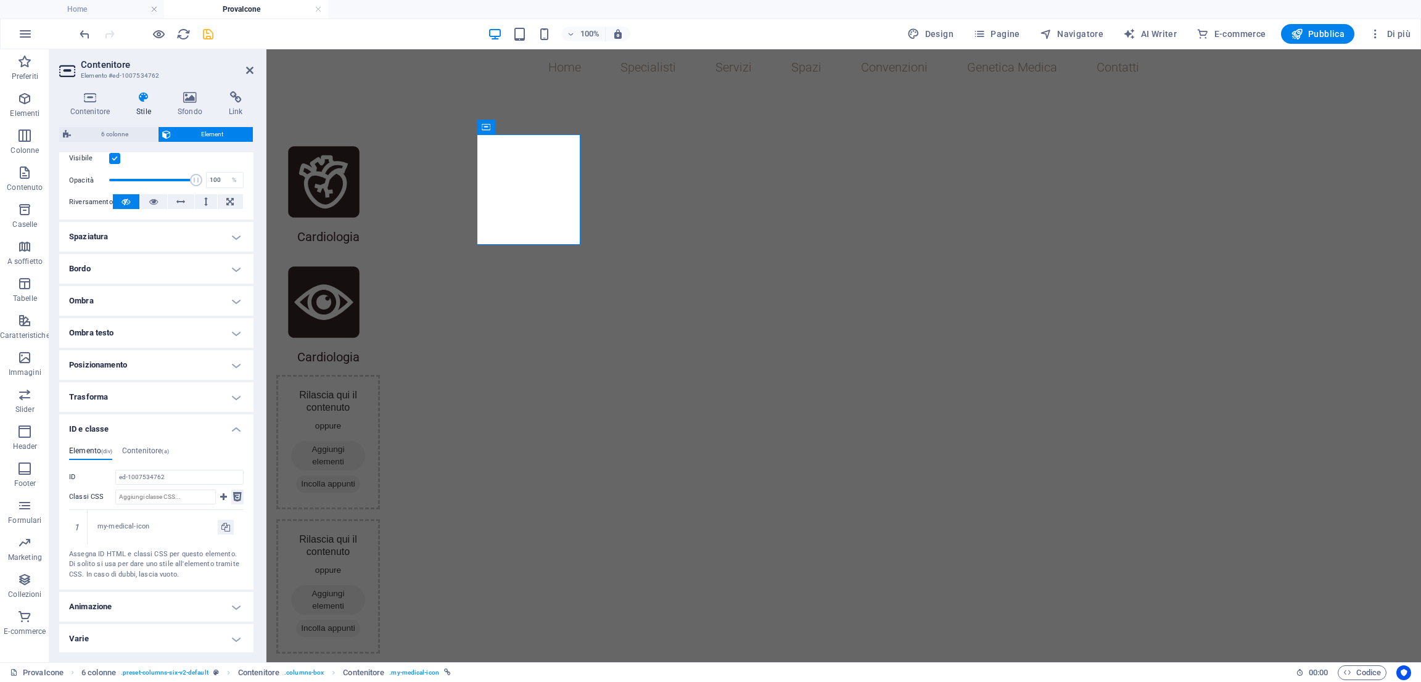
click at [233, 493] on icon at bounding box center [237, 497] width 9 height 15
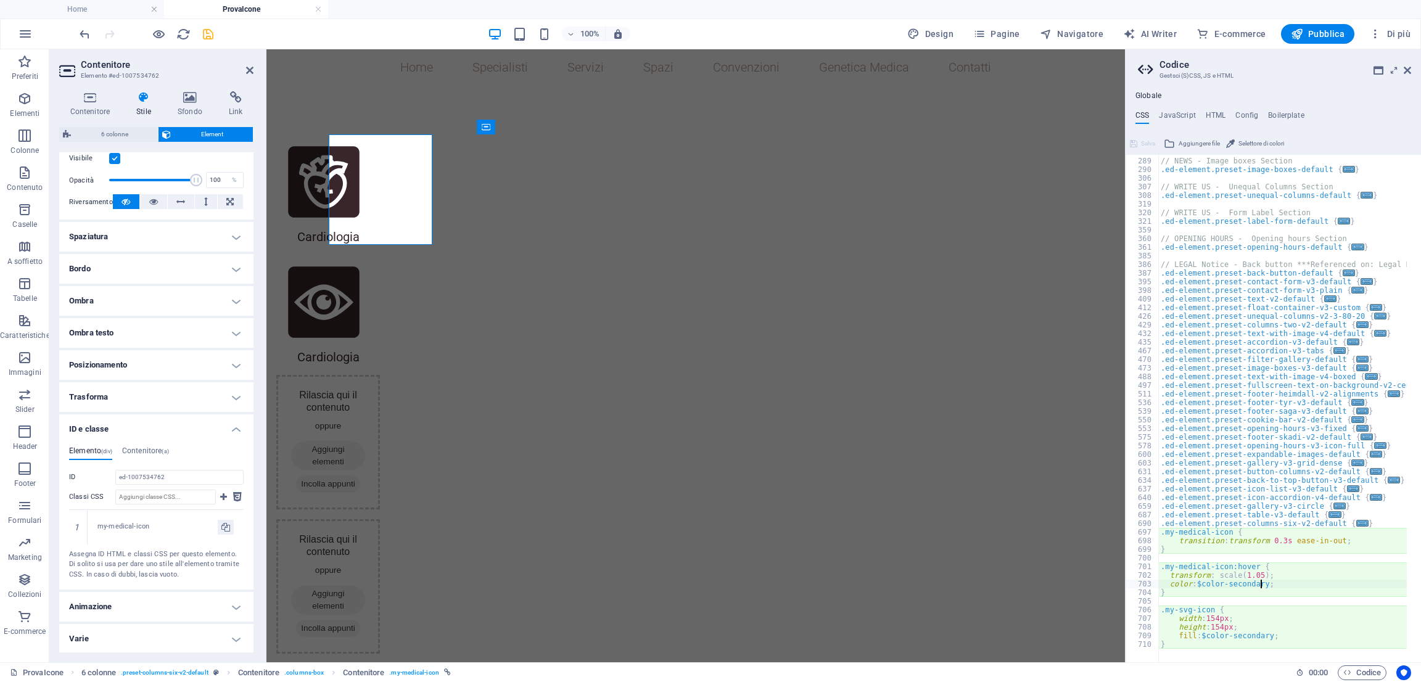
scroll to position [714, 0]
click at [1353, 538] on div "// NEWS - Image boxes Section .ed-element.preset-image-boxes-default { ... } //…" at bounding box center [1344, 403] width 371 height 511
type textarea "transition: transform 0.3s ease-in-out;"
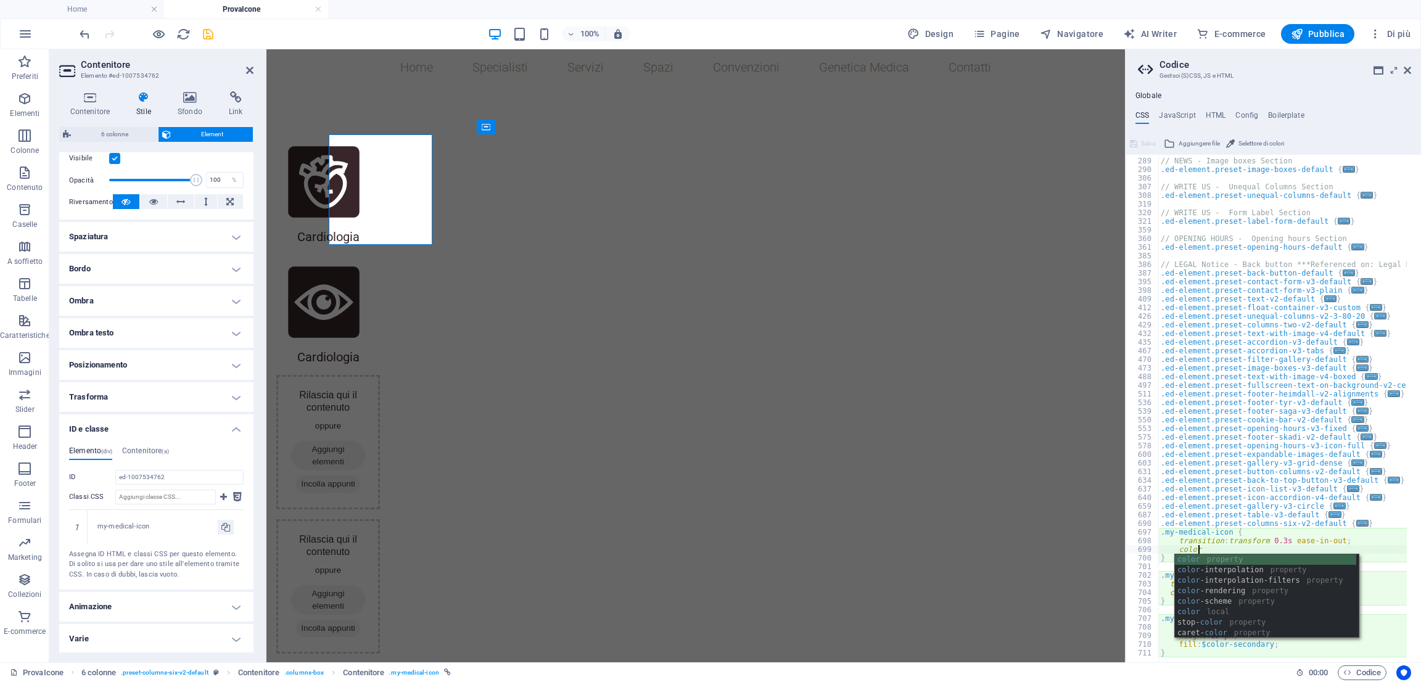
scroll to position [0, 1]
type textarea "c"
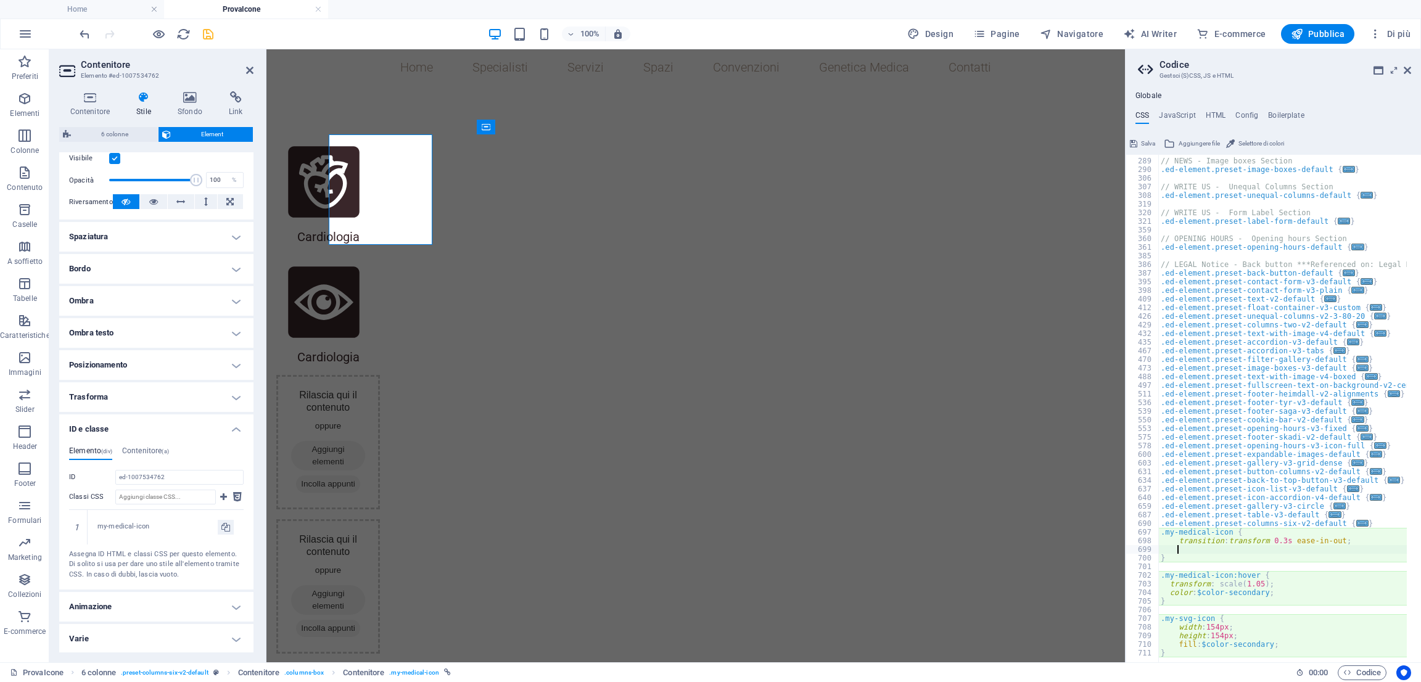
click at [1193, 644] on div "// NEWS - Image boxes Section .ed-element.preset-image-boxes-default { ... } //…" at bounding box center [1344, 403] width 371 height 511
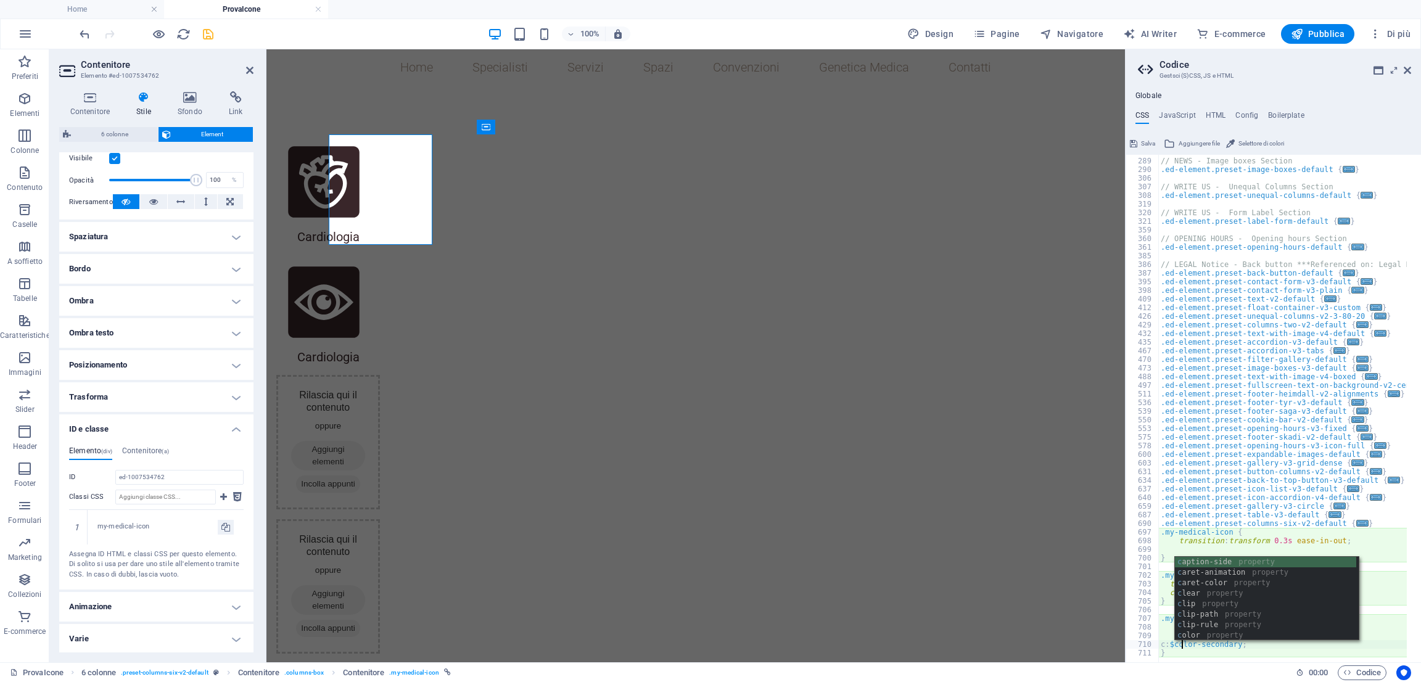
scroll to position [0, 2]
type textarea "color: $color-secondary;"
click at [1227, 645] on div at bounding box center [1344, 653] width 371 height 17
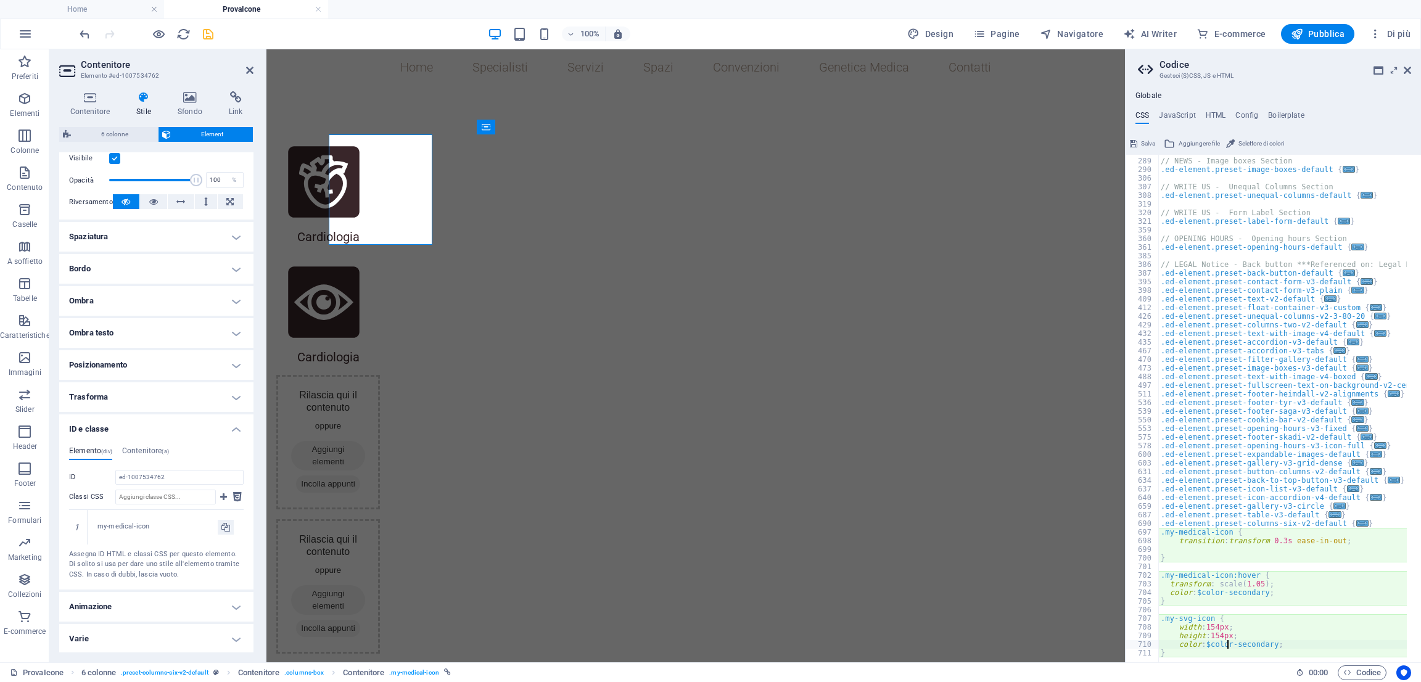
click at [209, 34] on icon "save" at bounding box center [208, 34] width 14 height 14
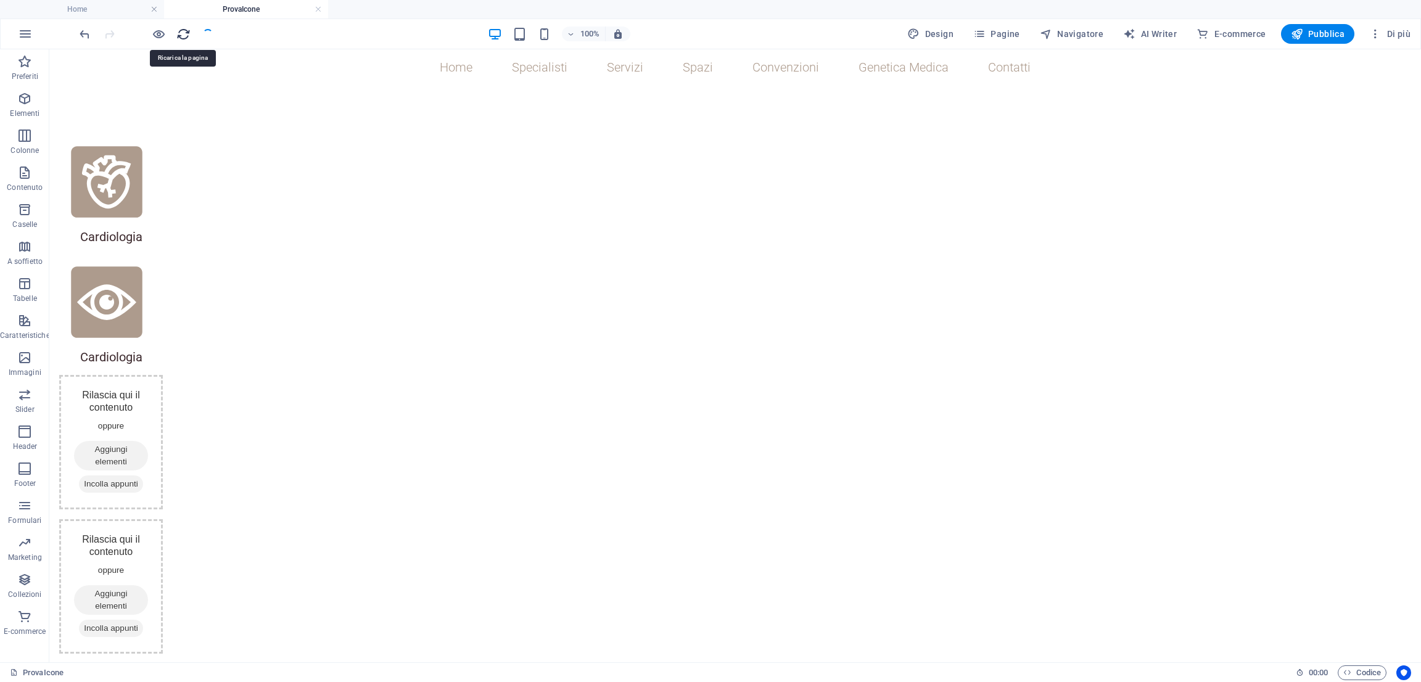
click at [183, 35] on icon "reload" at bounding box center [183, 34] width 14 height 14
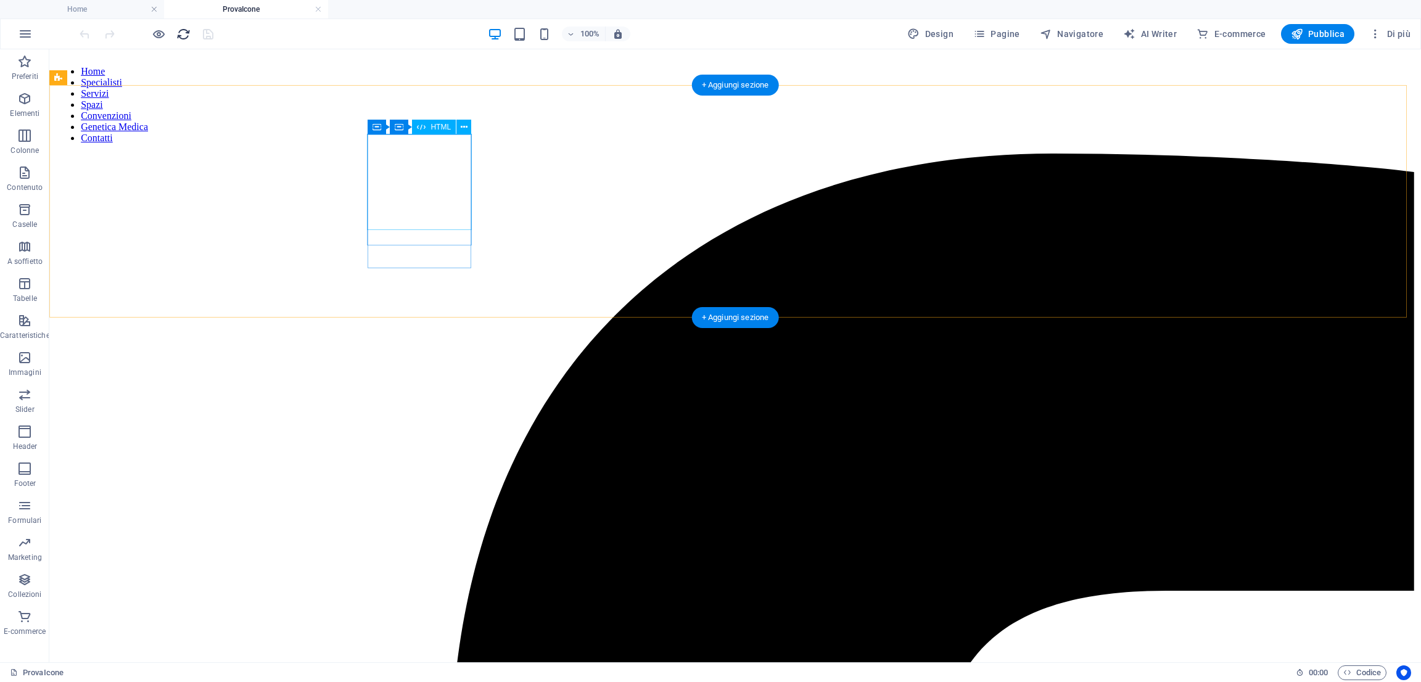
scroll to position [0, 0]
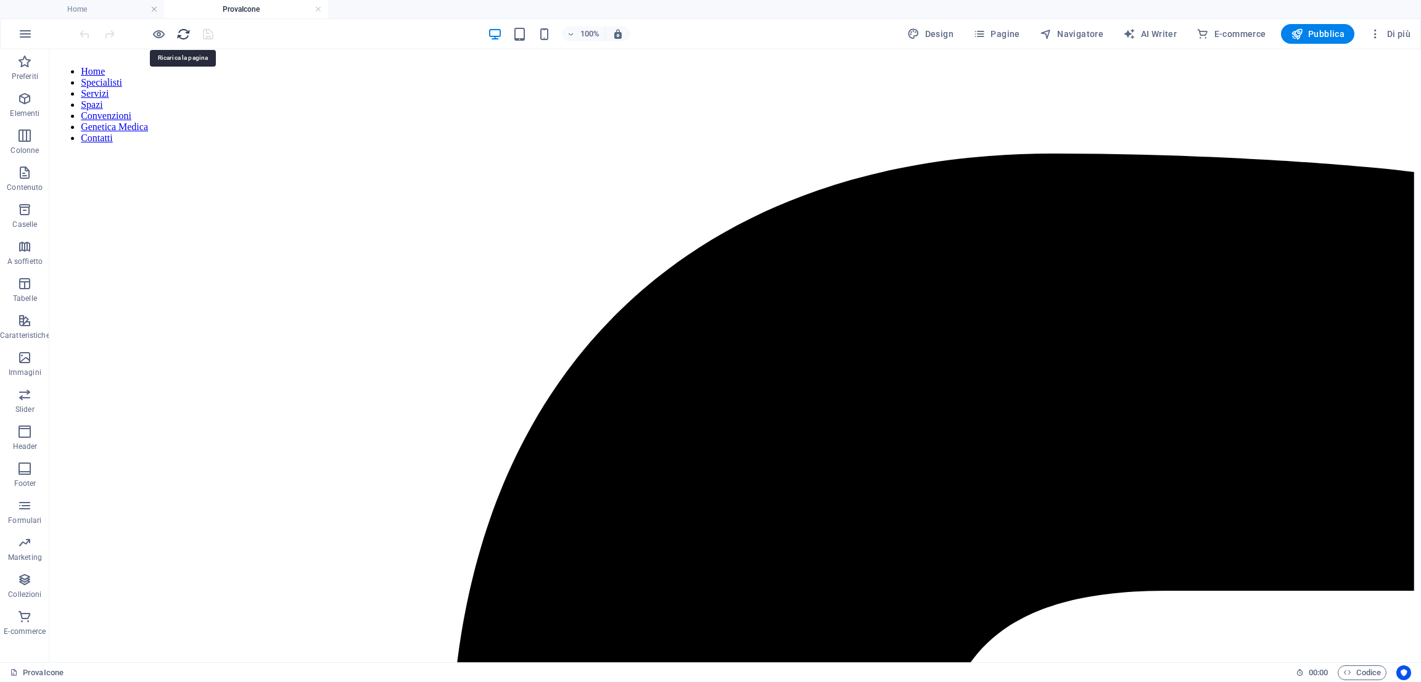
click at [186, 35] on icon "reload" at bounding box center [183, 34] width 14 height 14
click at [165, 35] on icon "button" at bounding box center [159, 34] width 14 height 14
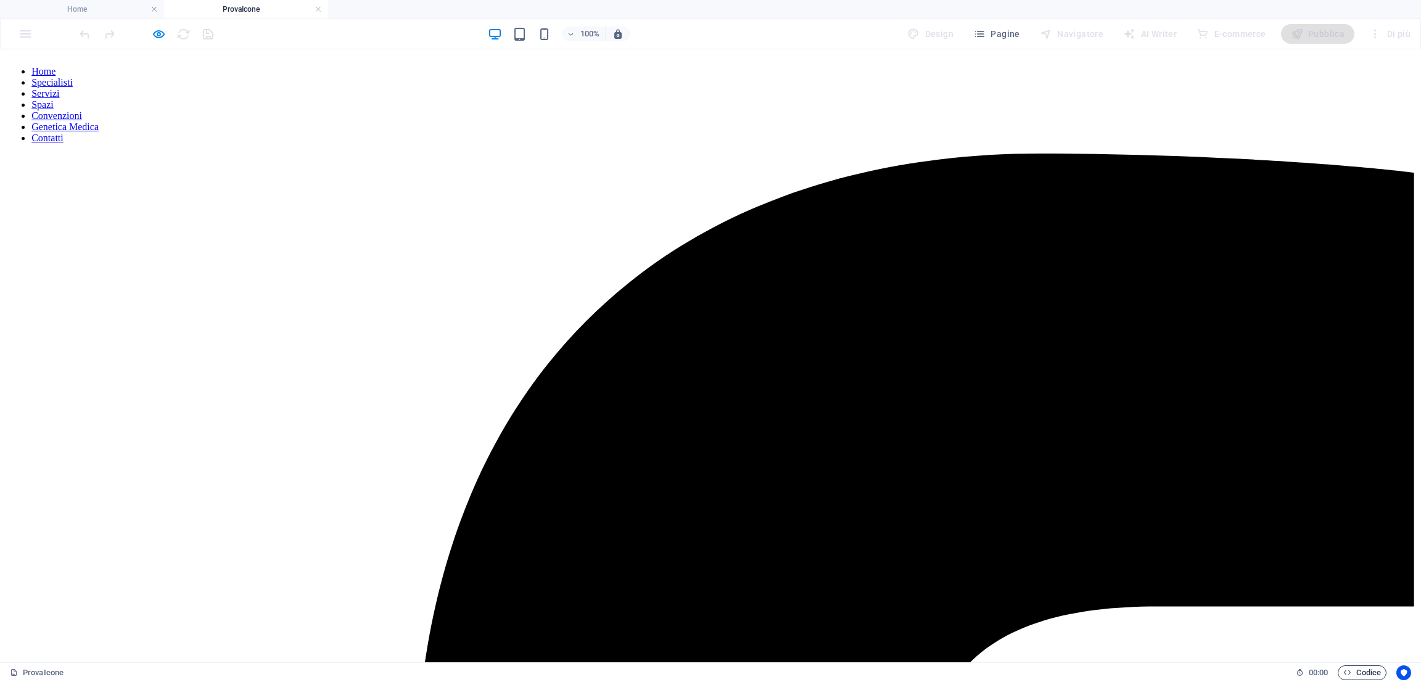
click at [1357, 677] on span "Codice" at bounding box center [1363, 673] width 38 height 15
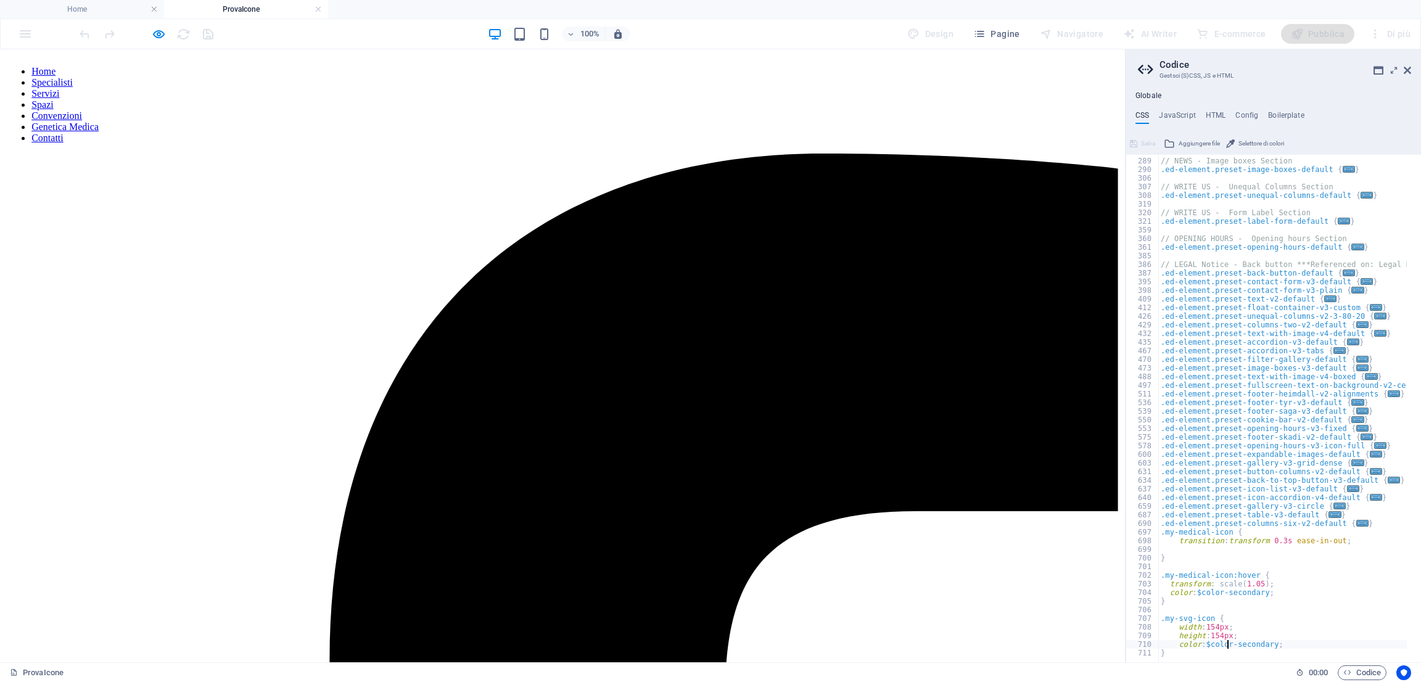
scroll to position [723, 0]
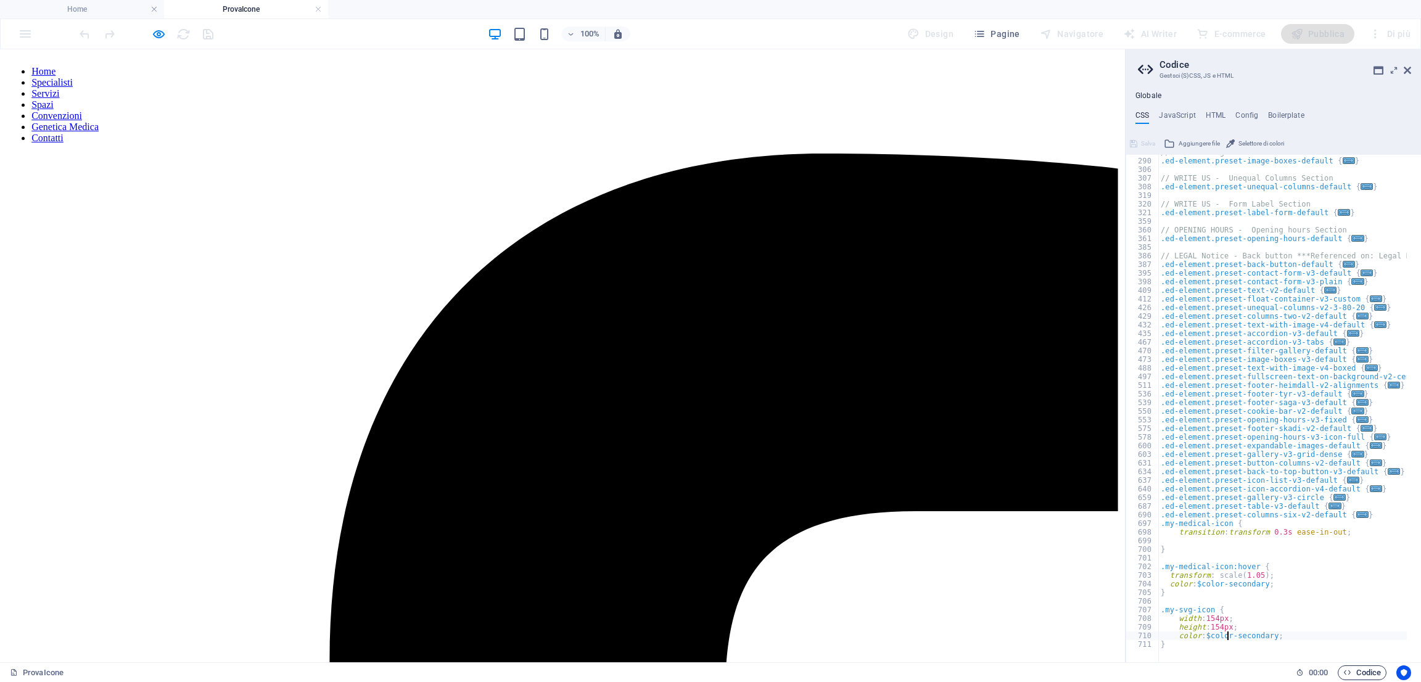
click at [1374, 677] on span "Codice" at bounding box center [1363, 673] width 38 height 15
click at [1366, 669] on span "Codice" at bounding box center [1363, 673] width 38 height 15
click at [160, 40] on body "Studi Hevo Home ProvaIcone Preferiti Elementi Colonne Contenuto Caselle A soffi…" at bounding box center [710, 341] width 1421 height 682
click at [165, 37] on icon "button" at bounding box center [159, 34] width 14 height 14
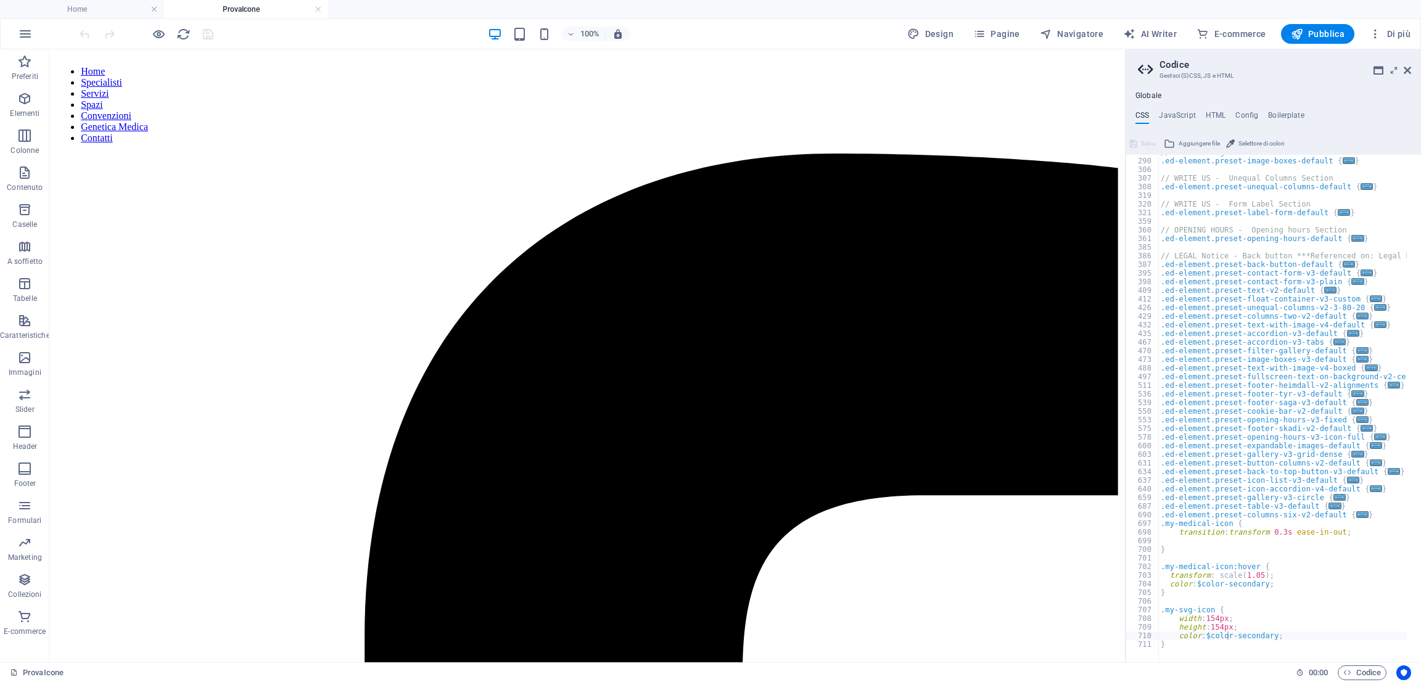
click at [1273, 638] on div "// NEWS - Image boxes Section .ed-element.preset-image-boxes-default { ... } //…" at bounding box center [1344, 403] width 371 height 511
click at [1291, 636] on div "// NEWS - Image boxes Section .ed-element.preset-image-boxes-default { ... } //…" at bounding box center [1344, 403] width 371 height 511
click at [1271, 638] on div "// NEWS - Image boxes Section .ed-element.preset-image-boxes-default { ... } //…" at bounding box center [1344, 403] width 371 height 511
click at [1242, 612] on div "$color-primary local $ border- color-primary local" at bounding box center [1297, 632] width 184 height 42
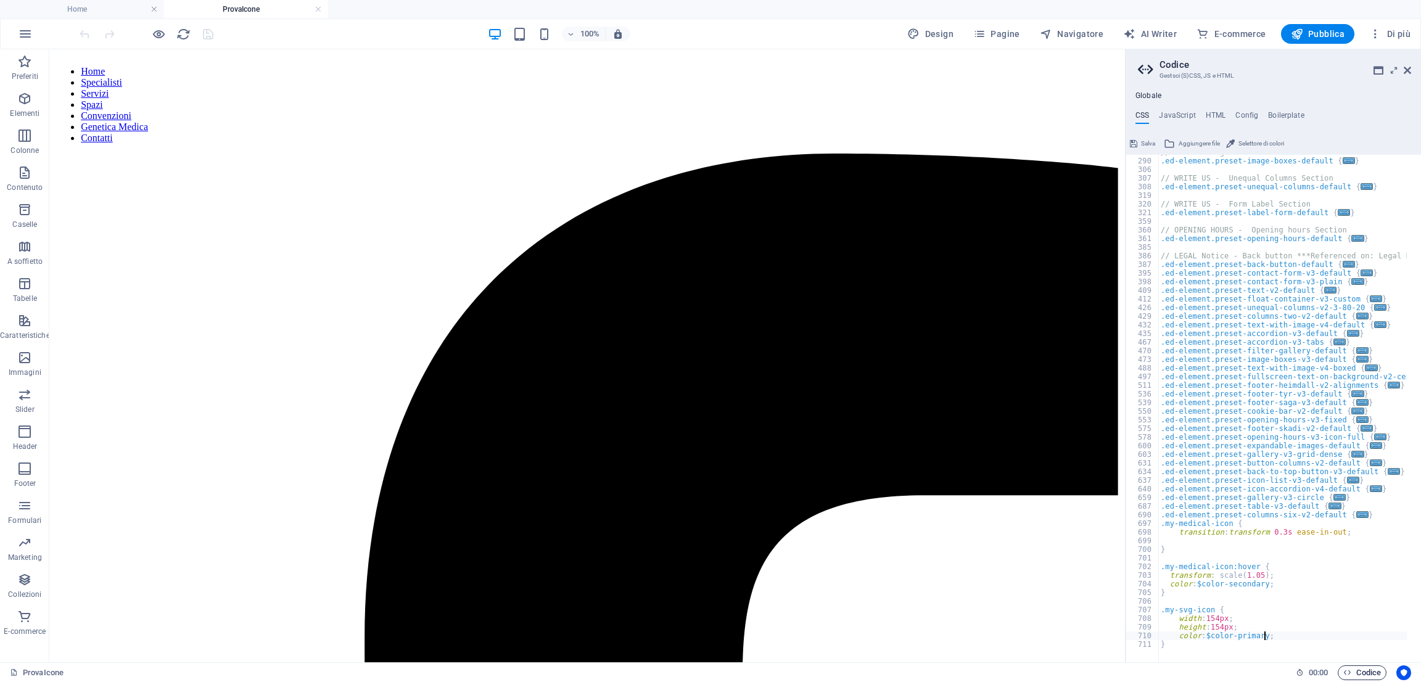
type textarea "color: $color-primary;"
click at [1373, 674] on span "Codice" at bounding box center [1363, 673] width 38 height 15
click at [207, 38] on icon "save" at bounding box center [208, 34] width 14 height 14
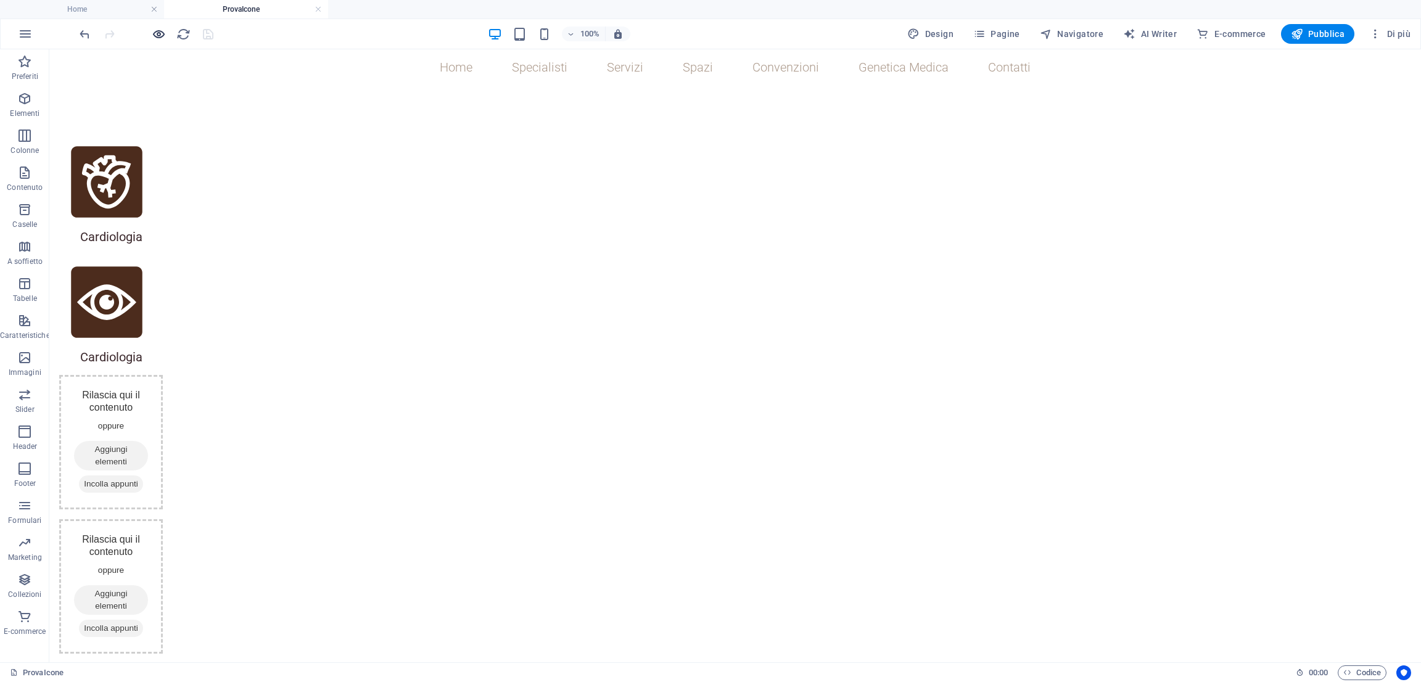
click at [156, 38] on icon "button" at bounding box center [159, 34] width 14 height 14
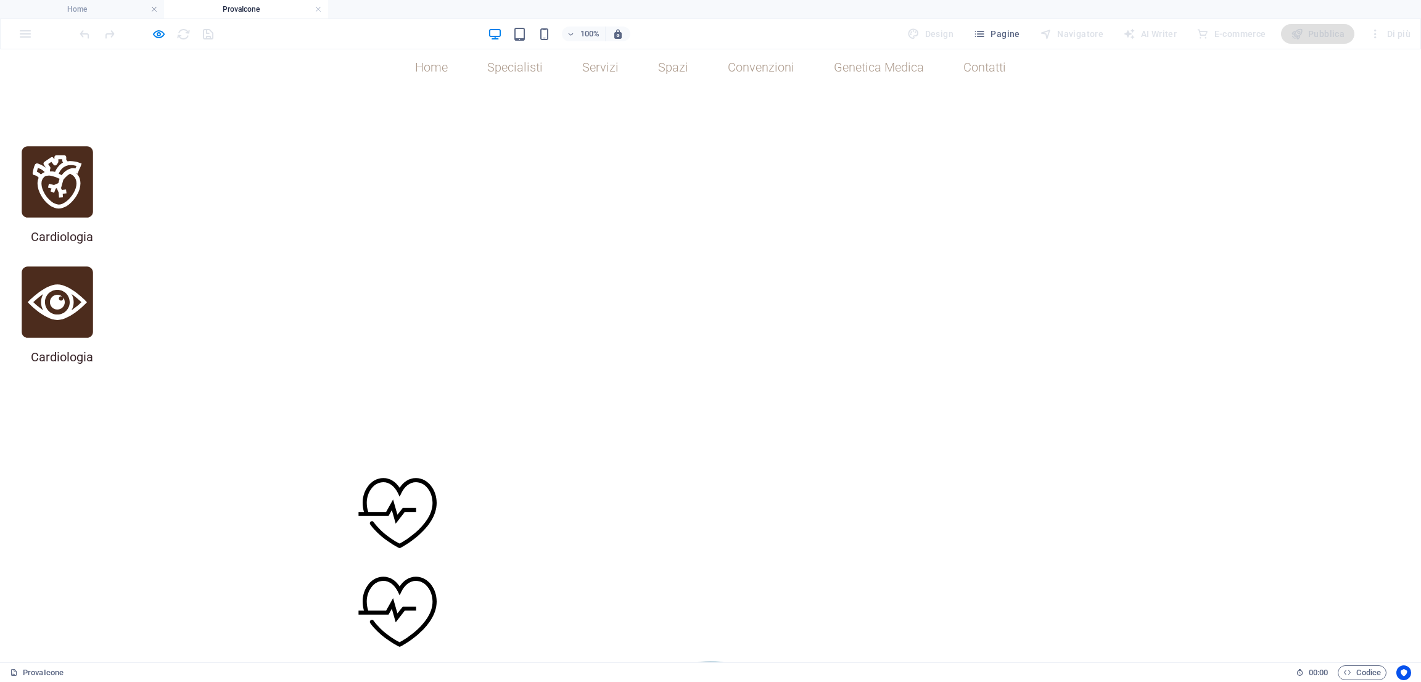
click at [151, 34] on div at bounding box center [146, 34] width 138 height 20
click at [157, 37] on icon "button" at bounding box center [159, 34] width 14 height 14
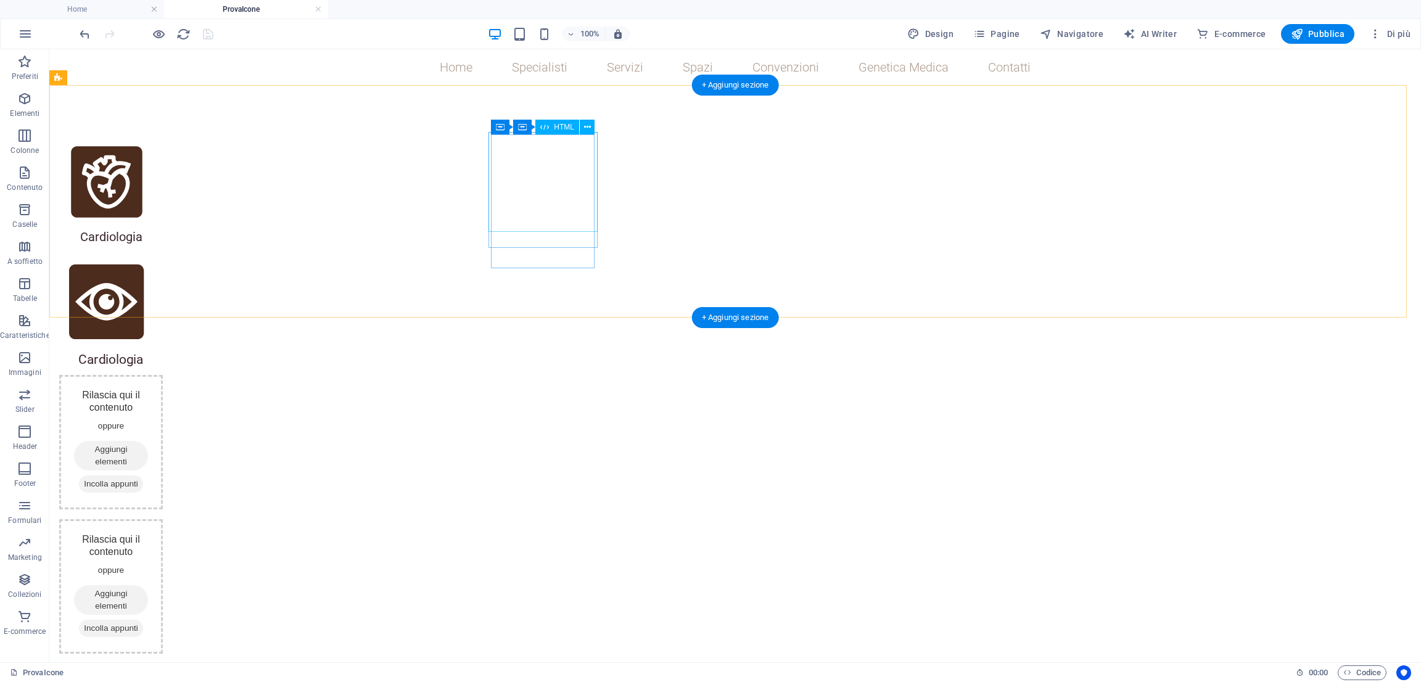
click at [157, 252] on div at bounding box center [107, 302] width 100 height 100
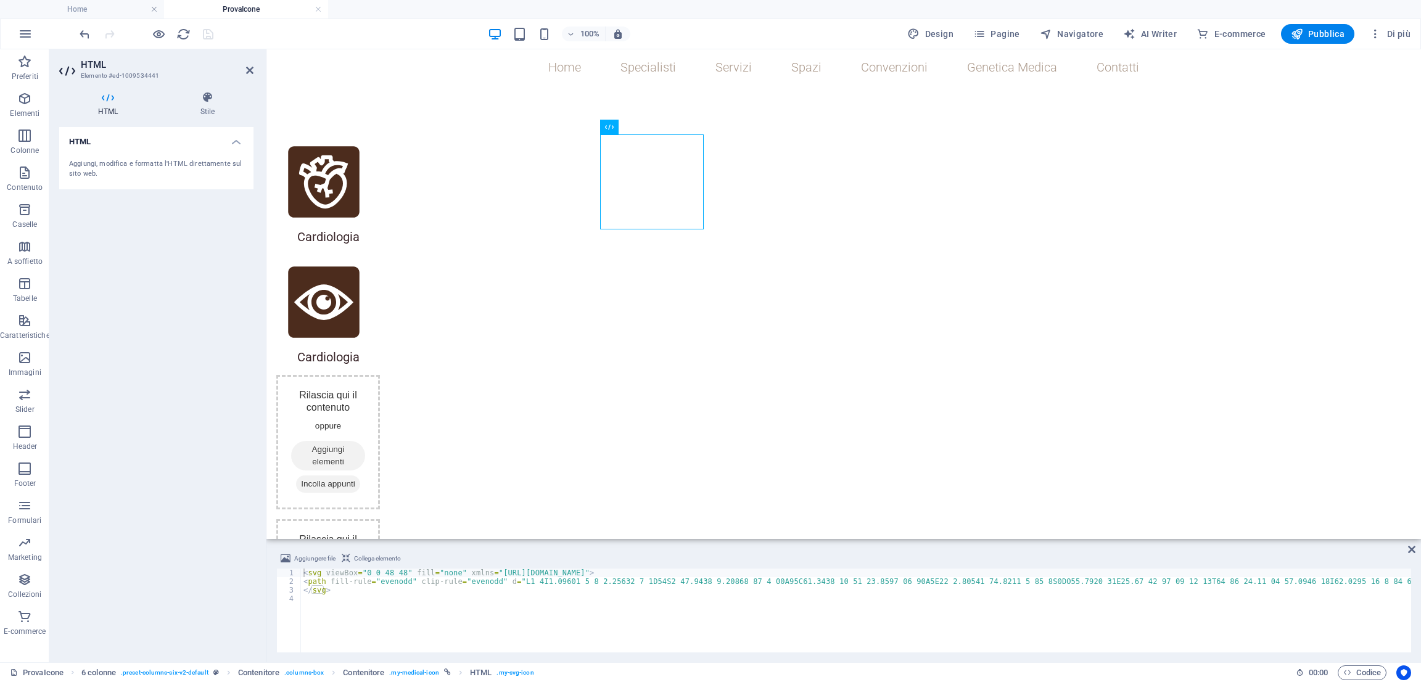
click at [254, 72] on aside "HTML Elemento #ed-1009534441 HTML Stile HTML Aggiungi, modifica e formatta l'HT…" at bounding box center [157, 355] width 217 height 613
click at [247, 71] on icon at bounding box center [249, 70] width 7 height 10
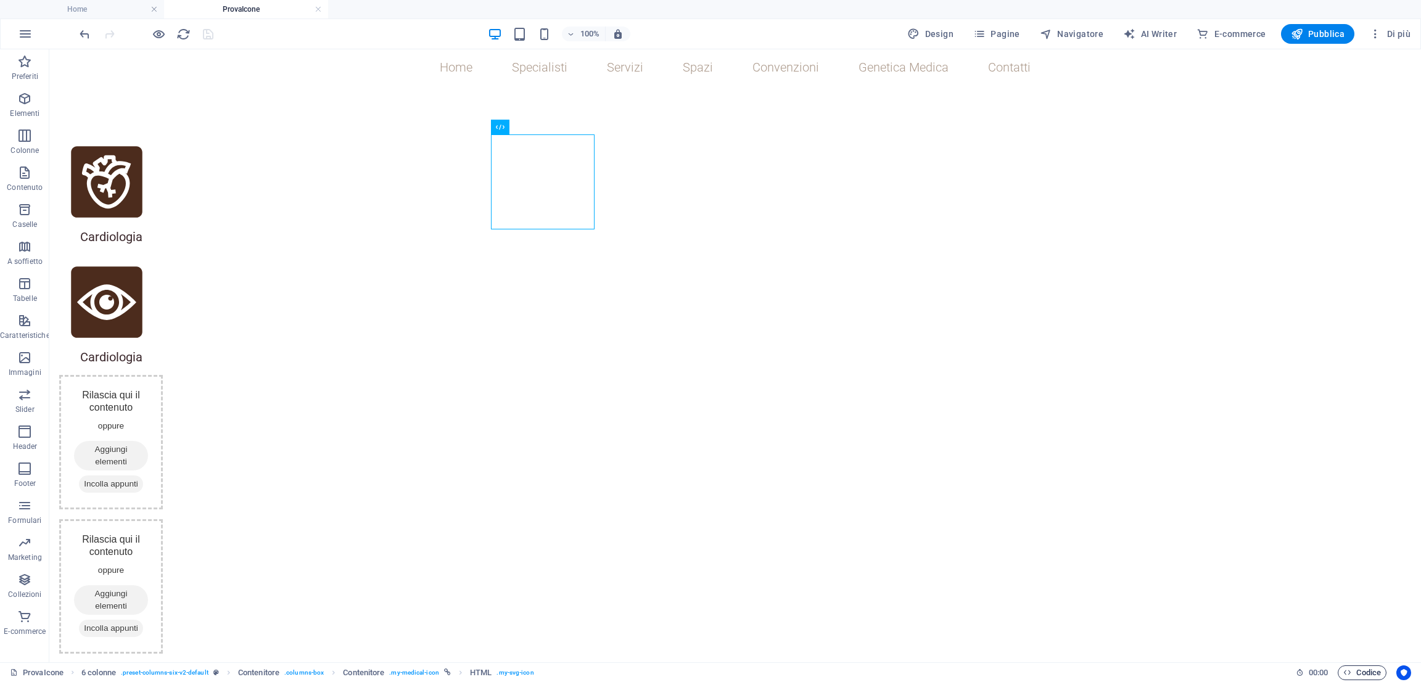
click at [1364, 677] on span "Codice" at bounding box center [1363, 673] width 38 height 15
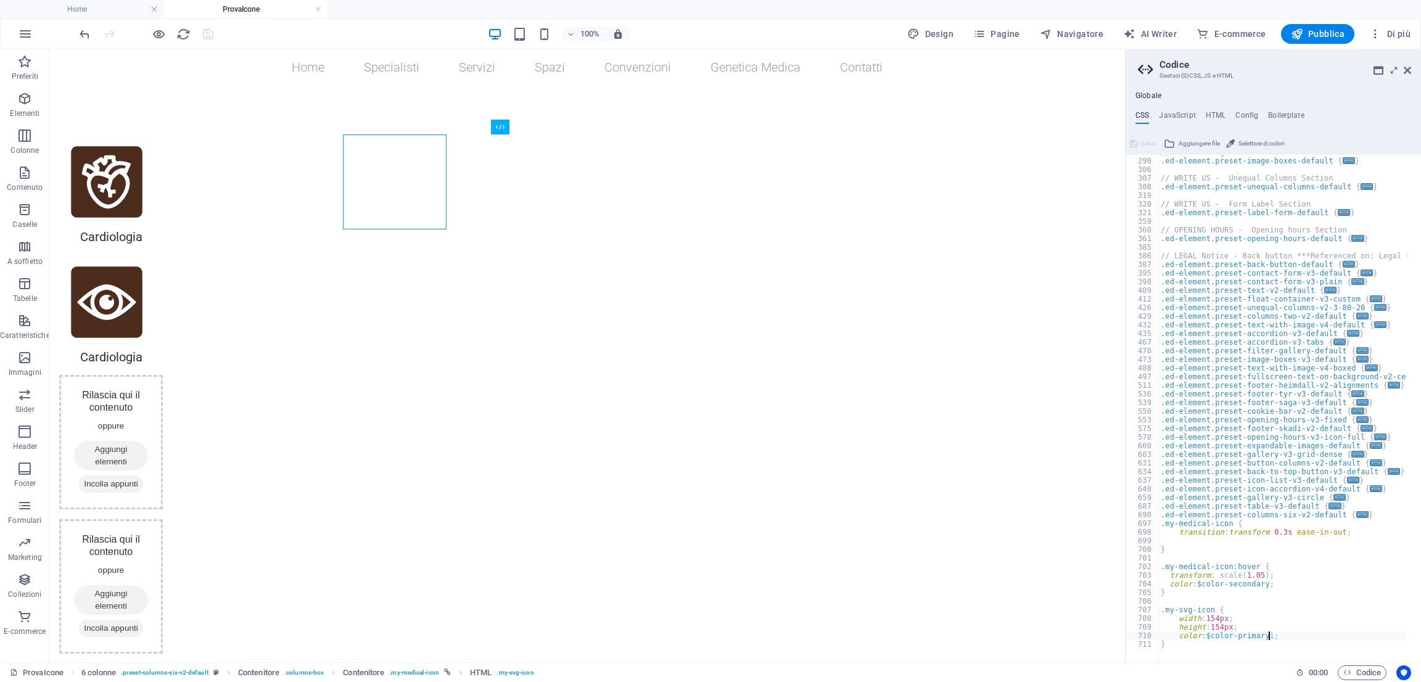
scroll to position [723, 0]
click at [1259, 582] on div "// NEWS - Image boxes Section .ed-element.preset-image-boxes-default { ... } //…" at bounding box center [1344, 403] width 371 height 511
click at [1275, 616] on div "// NEWS - Image boxes Section .ed-element.preset-image-boxes-default { ... } //…" at bounding box center [1344, 403] width 371 height 511
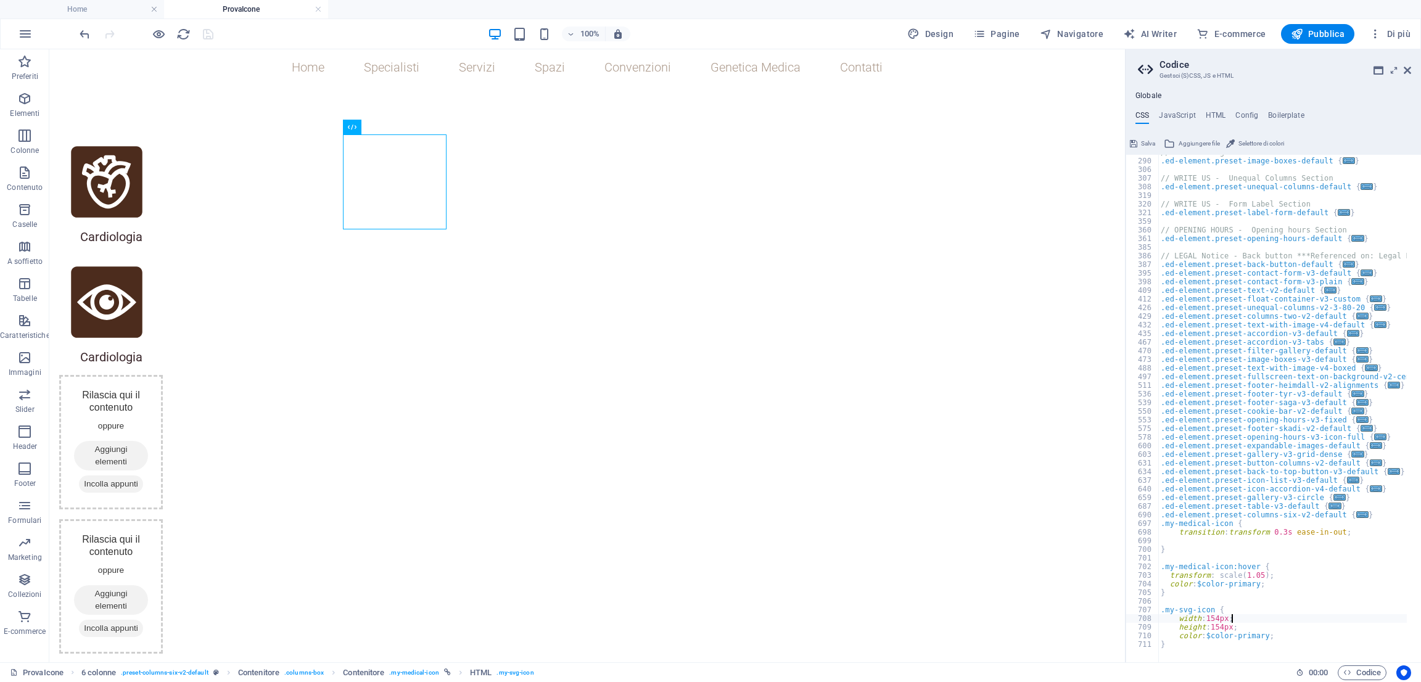
click at [1257, 634] on div "// NEWS - Image boxes Section .ed-element.preset-image-boxes-default { ... } //…" at bounding box center [1344, 403] width 371 height 511
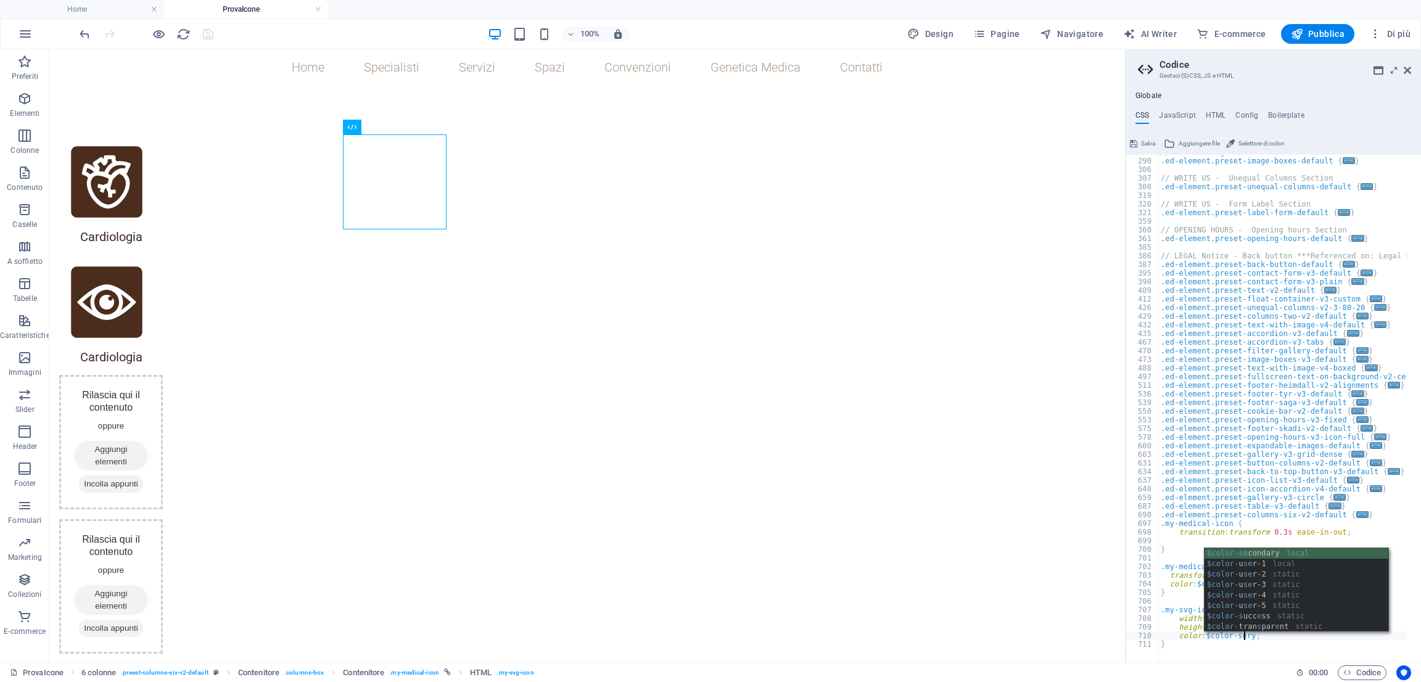
scroll to position [0, 7]
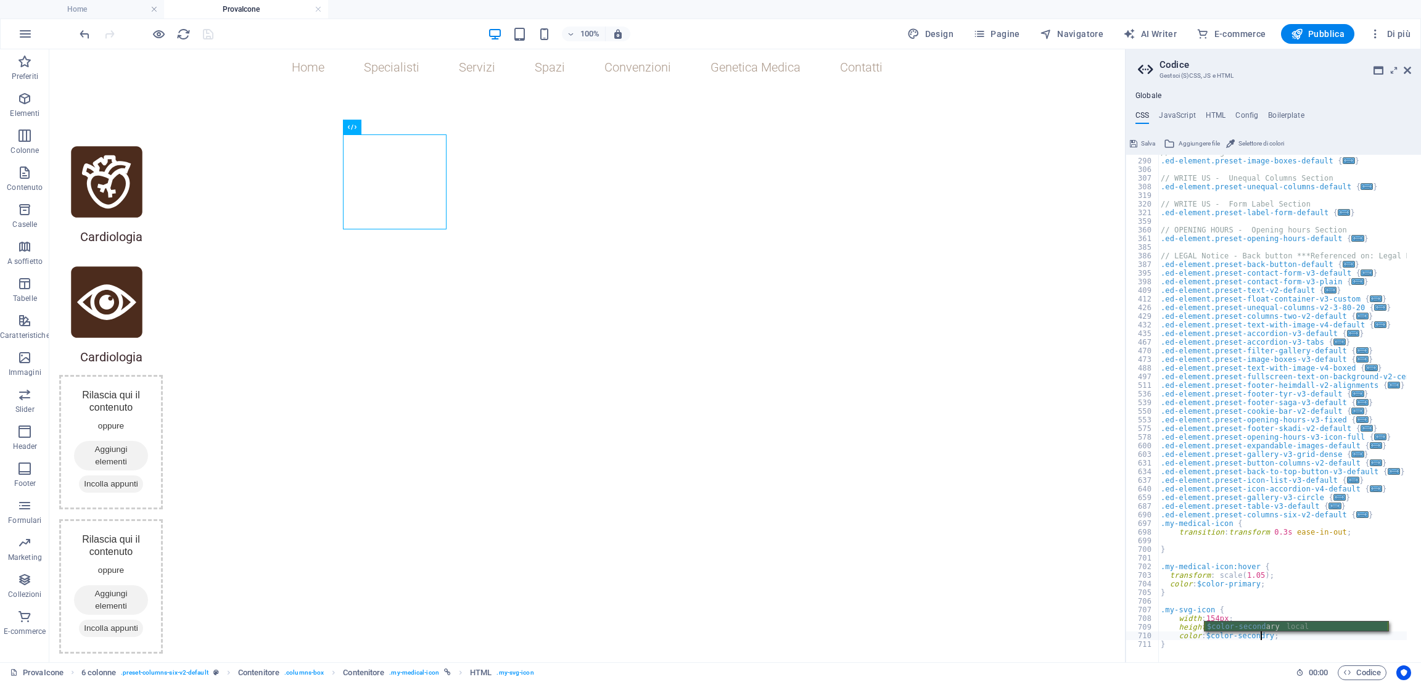
click at [1245, 624] on div "$color-second ary local" at bounding box center [1297, 637] width 184 height 31
type textarea "color: $color-secondary;"
click at [1368, 671] on span "Codice" at bounding box center [1363, 673] width 38 height 15
click at [209, 36] on icon "save" at bounding box center [208, 34] width 14 height 14
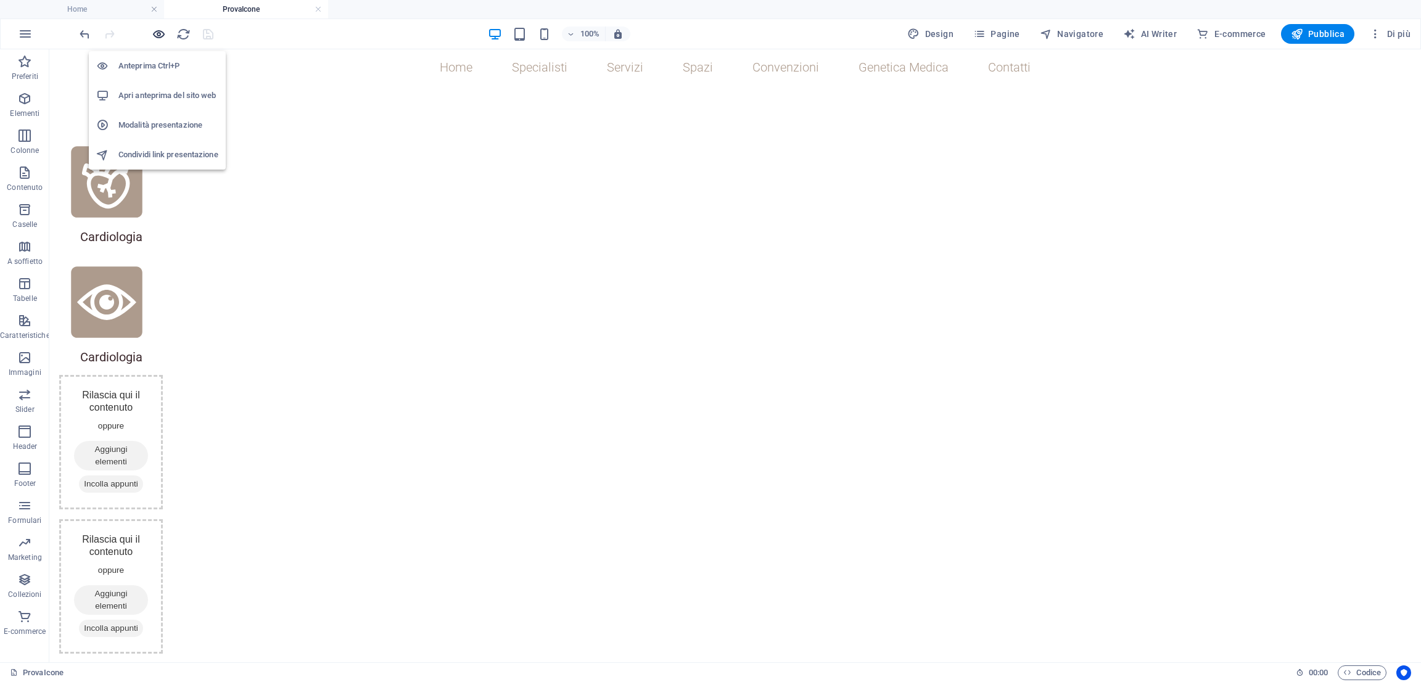
click at [158, 30] on icon "button" at bounding box center [159, 34] width 14 height 14
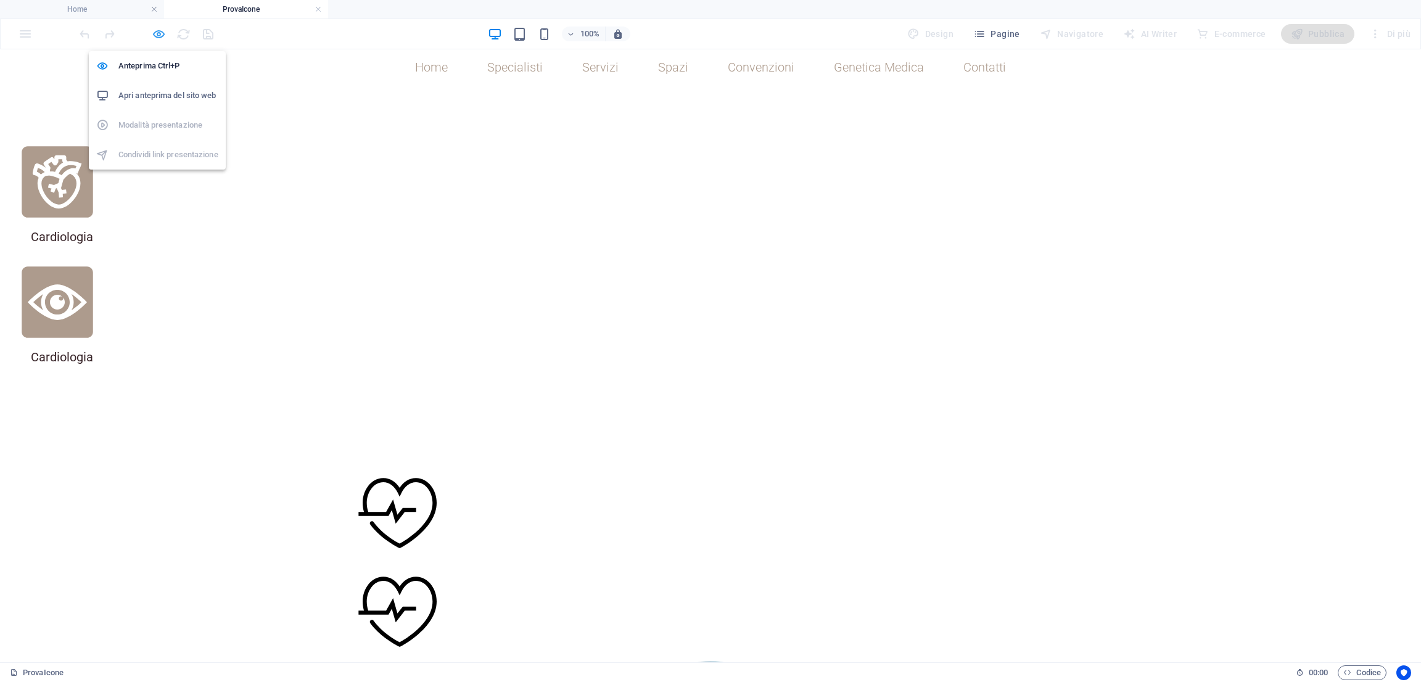
click at [158, 30] on icon "button" at bounding box center [159, 34] width 14 height 14
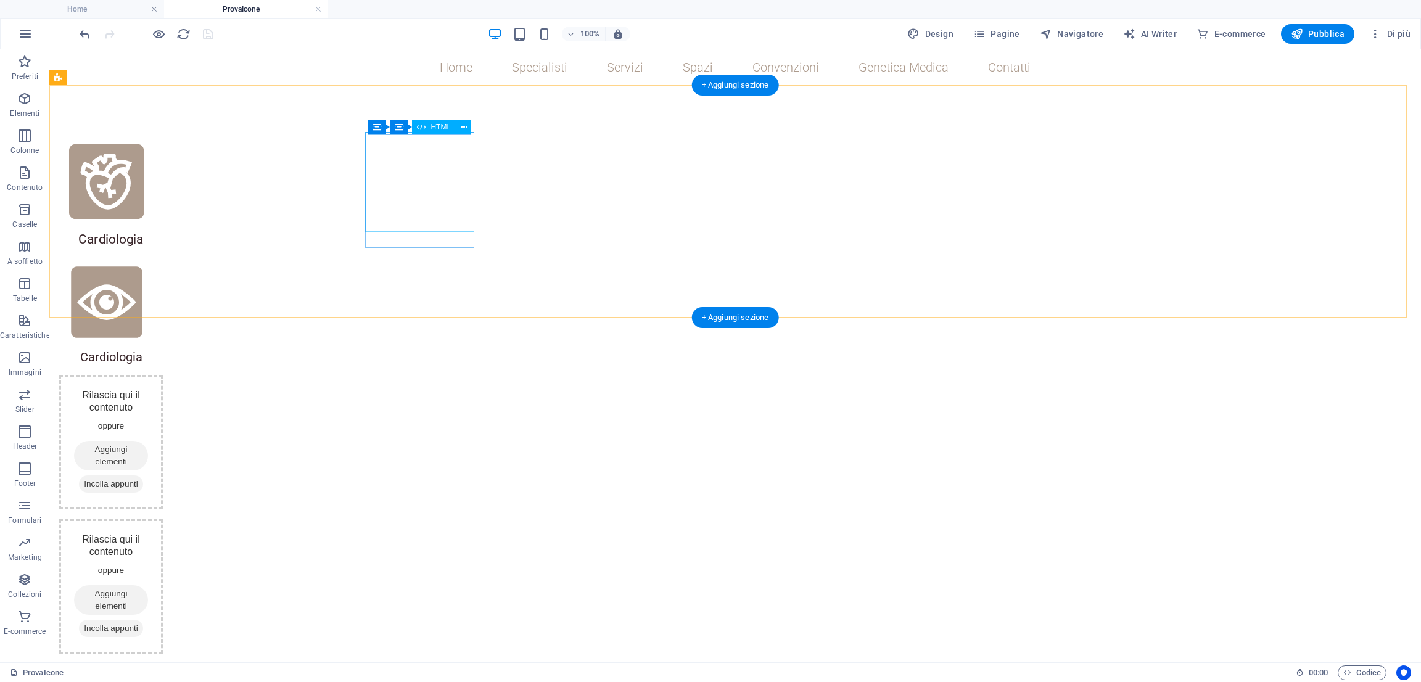
click at [157, 189] on div at bounding box center [107, 182] width 100 height 100
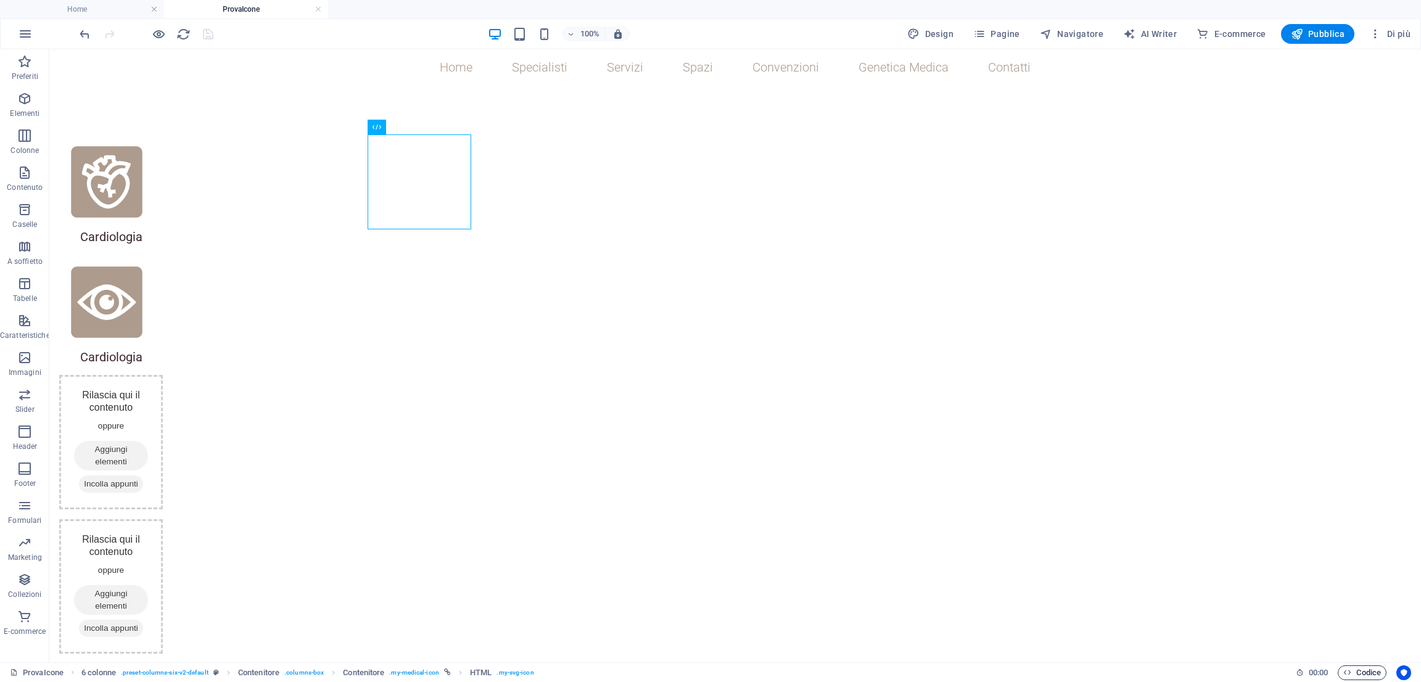
click at [1363, 673] on span "Codice" at bounding box center [1363, 673] width 38 height 15
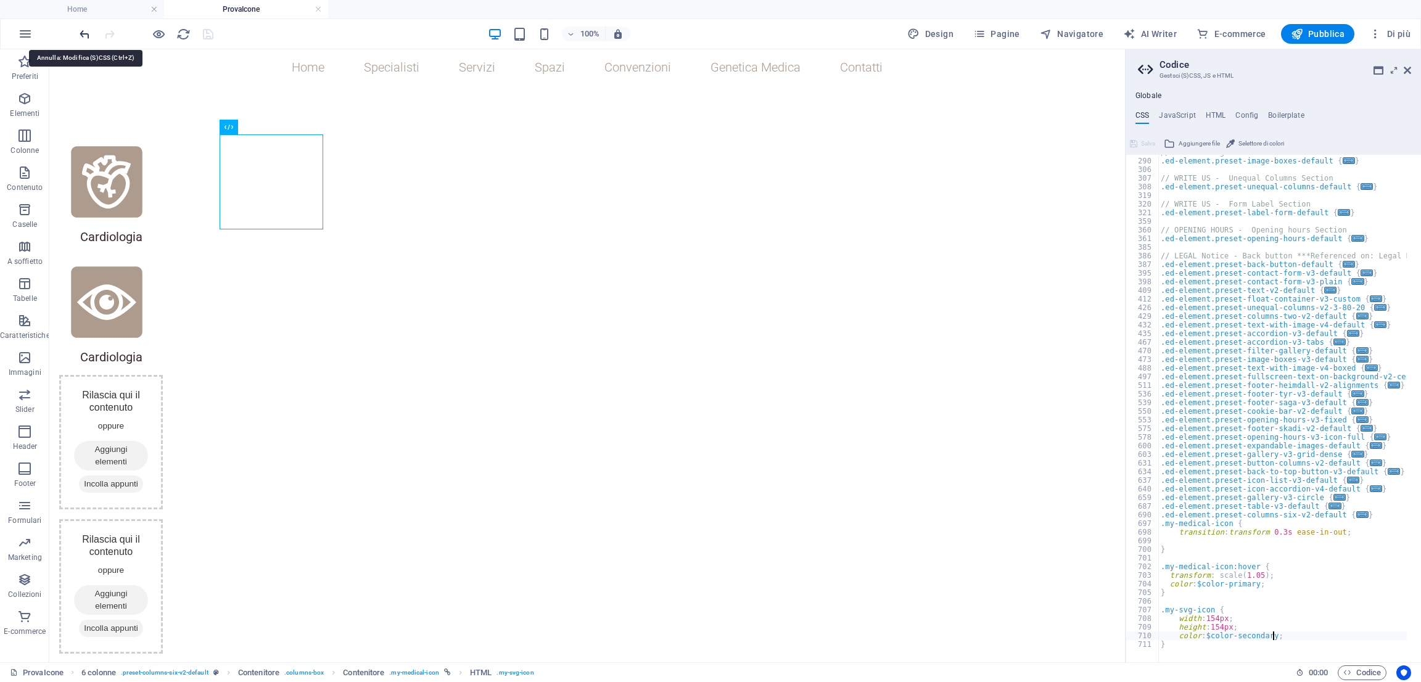
click at [79, 41] on icon "undo" at bounding box center [85, 34] width 14 height 14
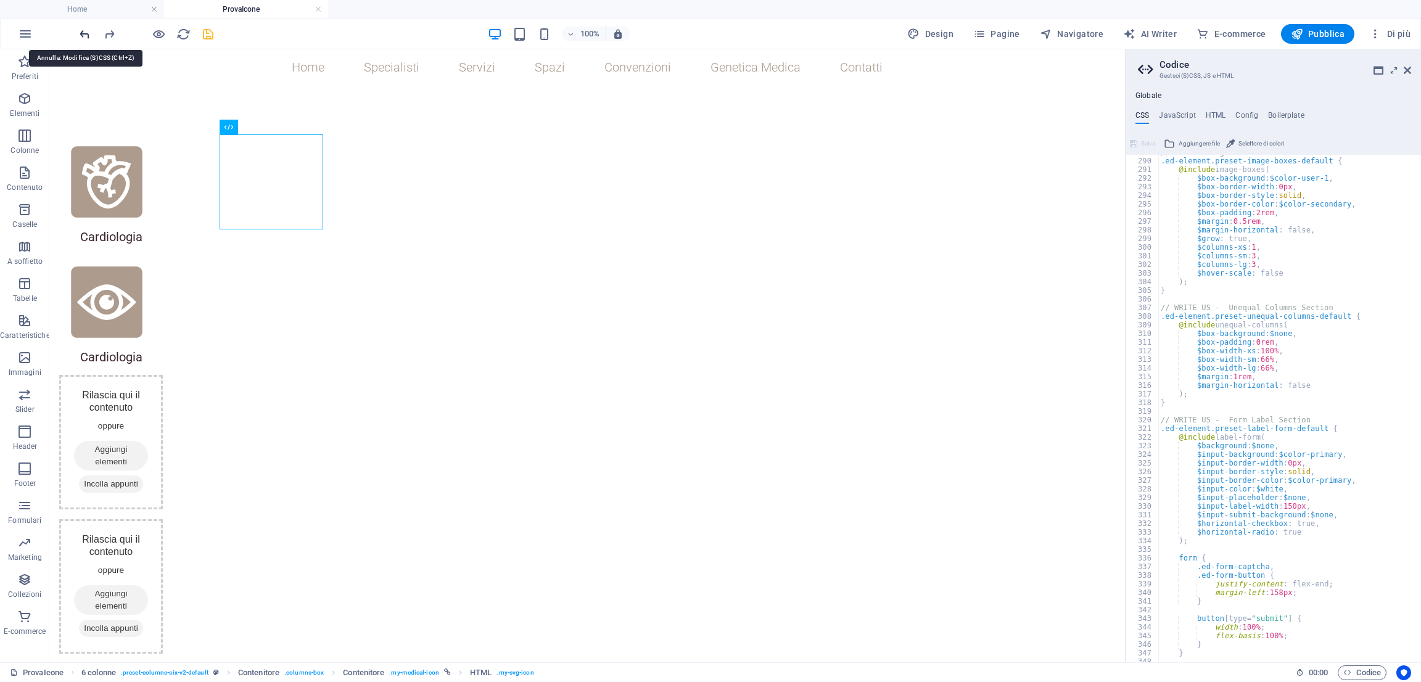
scroll to position [2494, 0]
click at [79, 38] on icon "undo" at bounding box center [85, 34] width 14 height 14
click at [89, 35] on icon "undo" at bounding box center [85, 34] width 14 height 14
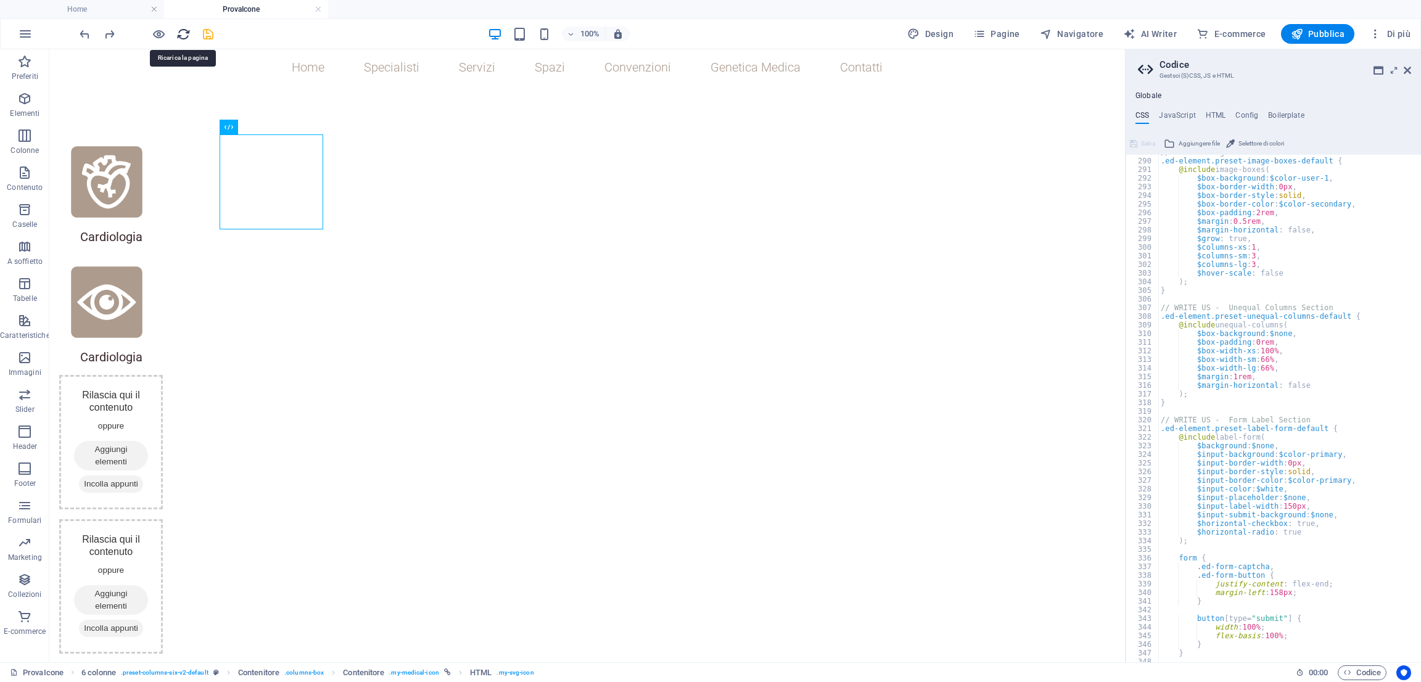
click at [179, 35] on icon "reload" at bounding box center [183, 34] width 14 height 14
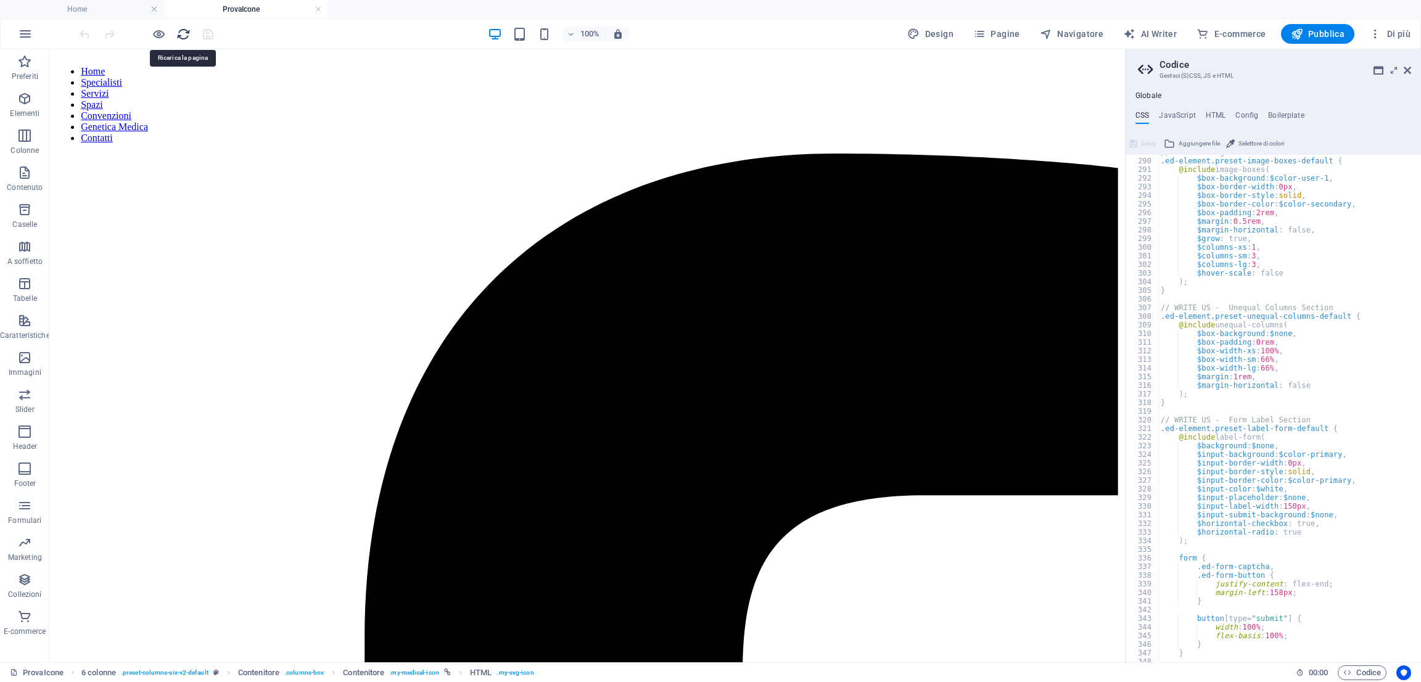
scroll to position [0, 0]
click at [161, 38] on icon "button" at bounding box center [159, 34] width 14 height 14
click at [153, 35] on icon "button" at bounding box center [159, 34] width 14 height 14
click at [1360, 671] on span "Codice" at bounding box center [1363, 673] width 38 height 15
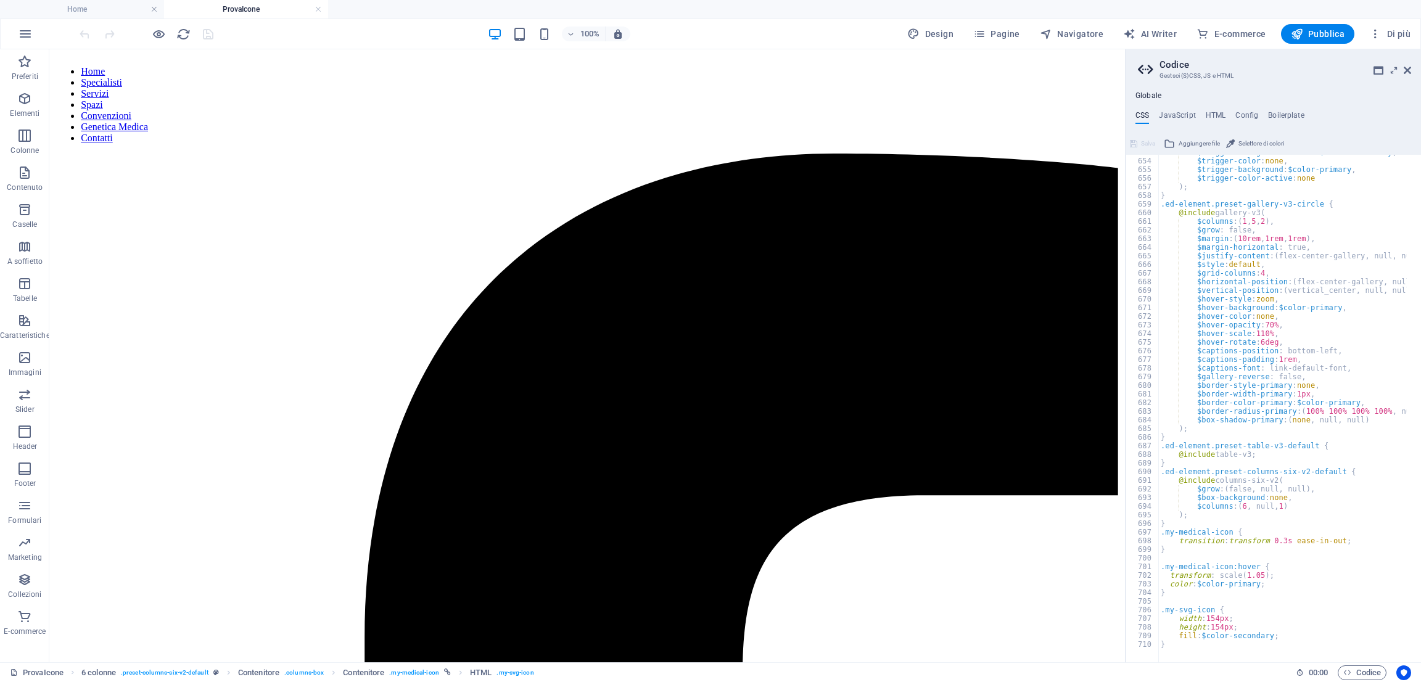
scroll to position [5637, 0]
click at [1256, 585] on div "$trigger-background-active : $color-secondary , $trigger-color : none , $trigge…" at bounding box center [1344, 403] width 371 height 511
click at [1259, 634] on div "$trigger-background-active : $color-secondary , $trigger-color : none , $trigge…" at bounding box center [1344, 403] width 371 height 511
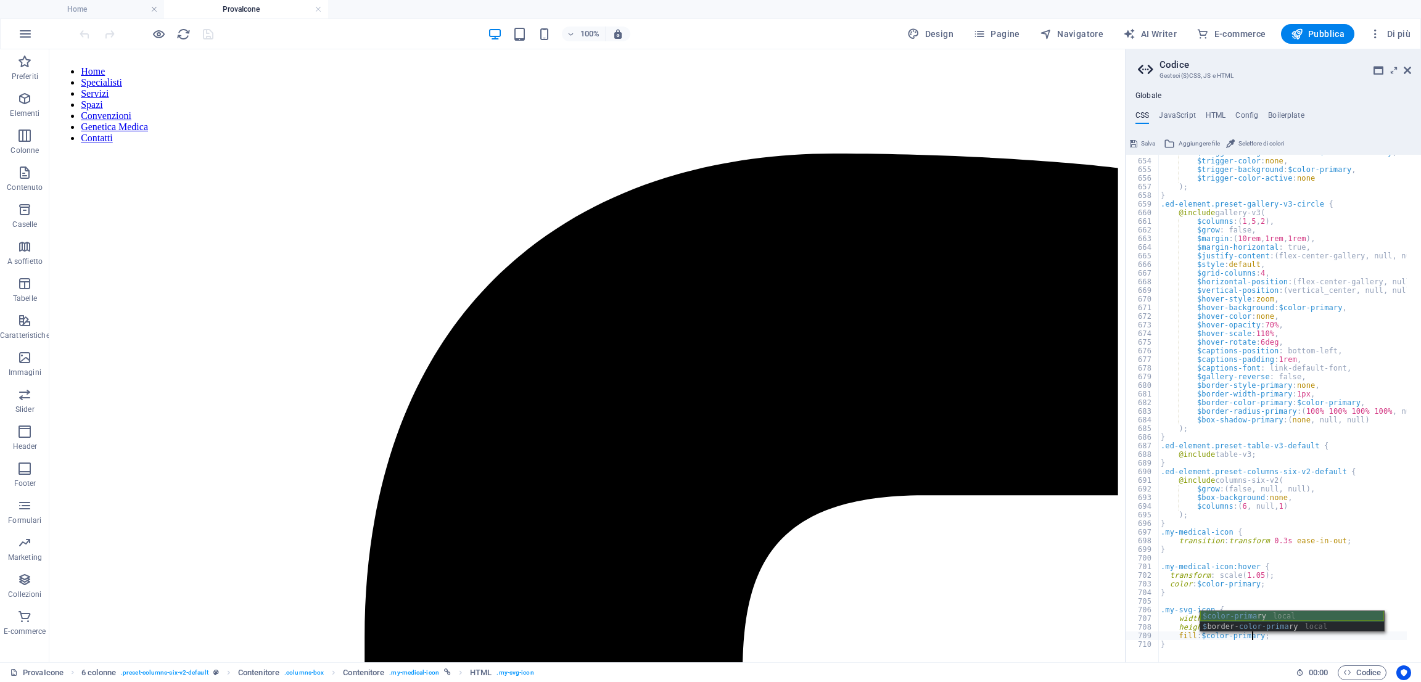
click at [1234, 614] on div "$color-prima ry local $ border- color-prima ry local" at bounding box center [1293, 632] width 184 height 42
click at [1363, 672] on span "Codice" at bounding box center [1363, 673] width 38 height 15
click at [1361, 669] on span "Codice" at bounding box center [1363, 673] width 38 height 15
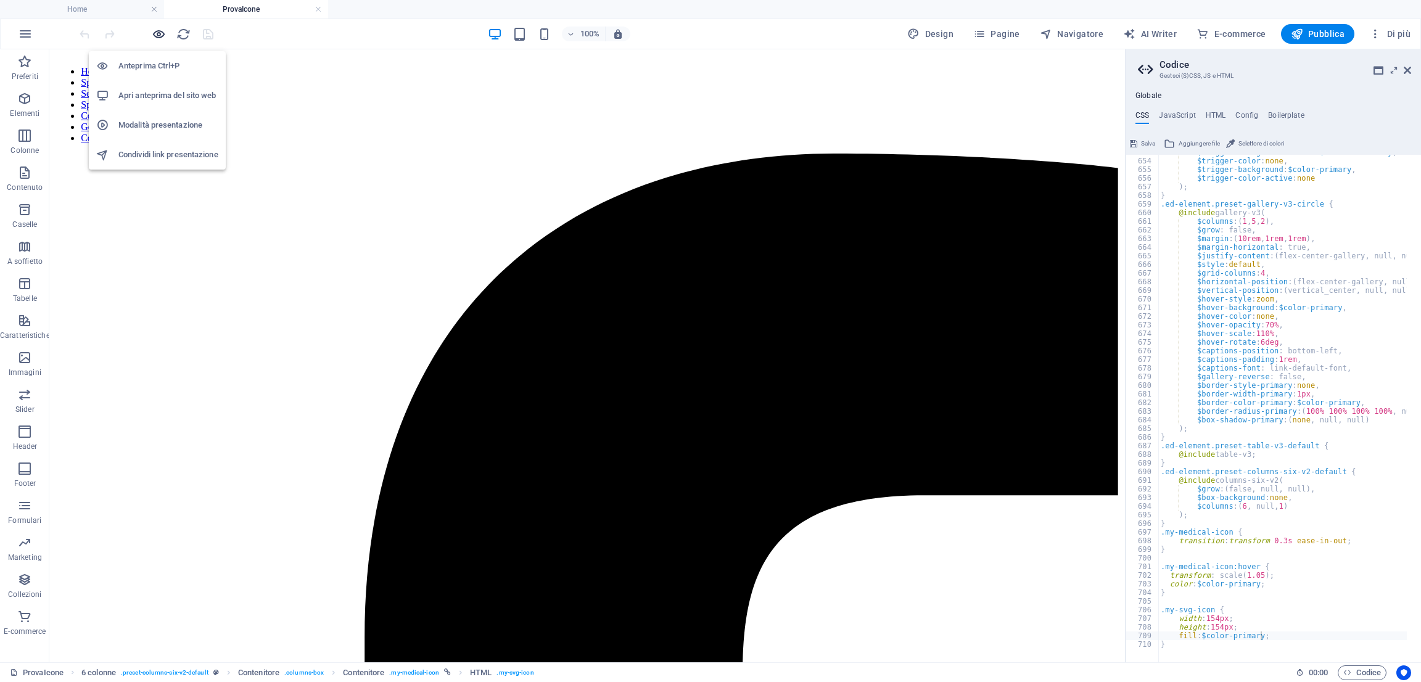
click at [152, 27] on icon "button" at bounding box center [159, 34] width 14 height 14
click at [165, 33] on span "button" at bounding box center [158, 34] width 15 height 14
type textarea "transform: scale(1.05);"
click at [1252, 579] on div "$trigger-background-active : $color-secondary , $trigger-color : none , $trigge…" at bounding box center [1344, 403] width 371 height 511
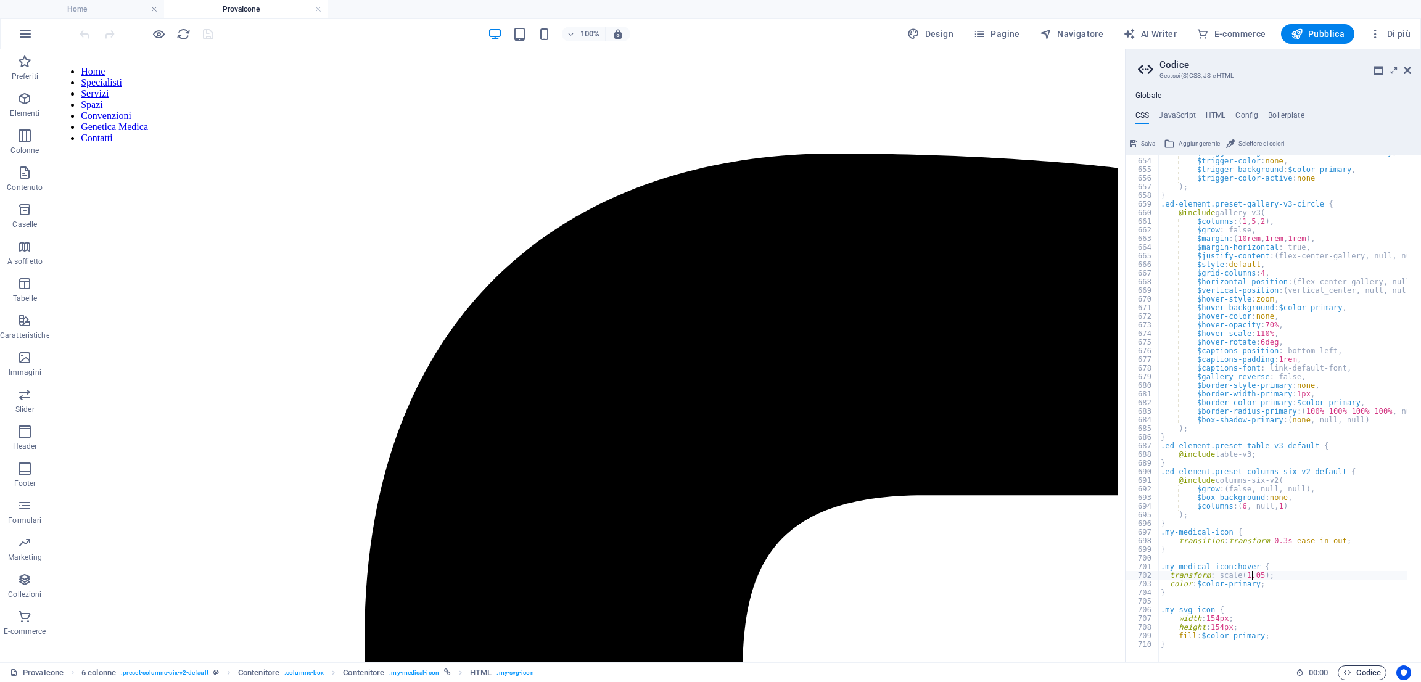
click at [1355, 677] on span "Codice" at bounding box center [1363, 673] width 38 height 15
click at [184, 44] on div at bounding box center [146, 34] width 138 height 20
click at [179, 35] on icon "reload" at bounding box center [183, 34] width 14 height 14
click at [156, 33] on icon "button" at bounding box center [159, 34] width 14 height 14
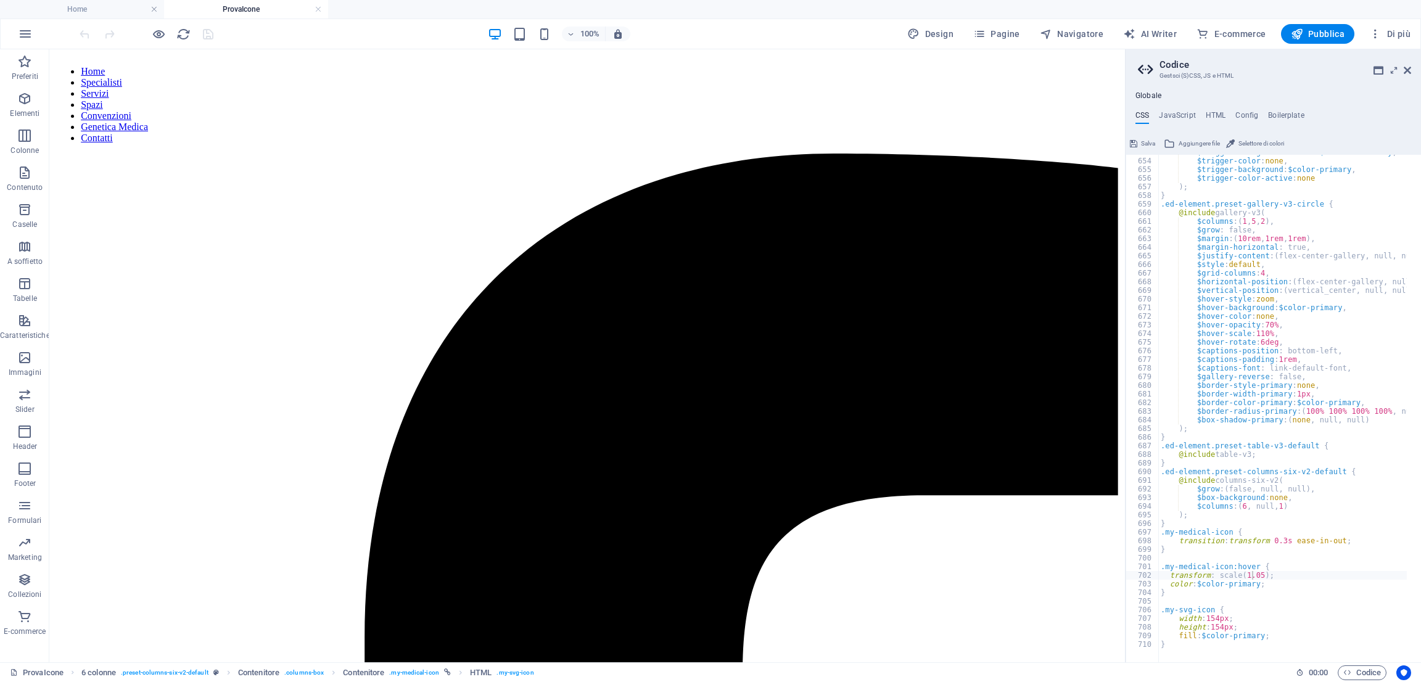
click at [254, 8] on h4 "ProvaIcone" at bounding box center [246, 9] width 164 height 14
click at [162, 40] on icon "button" at bounding box center [159, 34] width 14 height 14
click at [183, 34] on icon "reload" at bounding box center [183, 34] width 14 height 14
click at [319, 15] on link at bounding box center [318, 10] width 7 height 12
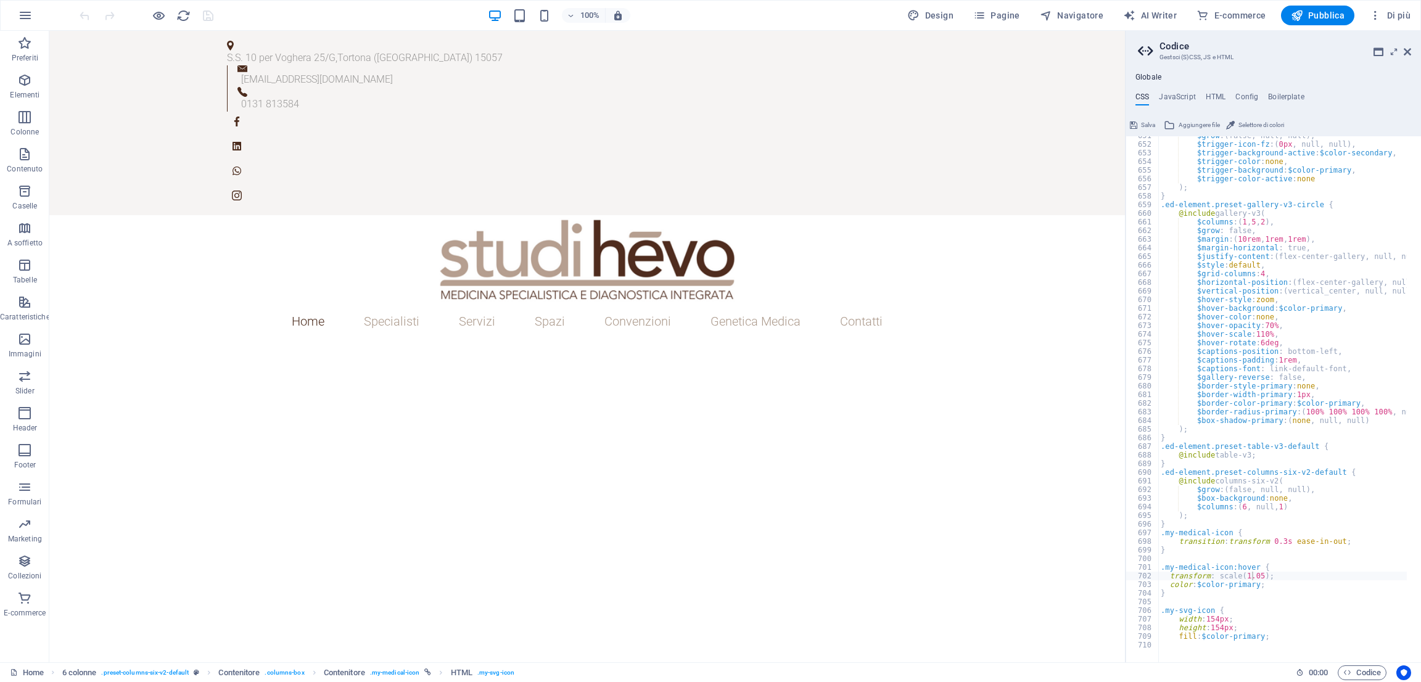
scroll to position [5619, 0]
click at [181, 20] on icon "reload" at bounding box center [183, 16] width 14 height 14
click at [31, 15] on icon "button" at bounding box center [25, 15] width 15 height 15
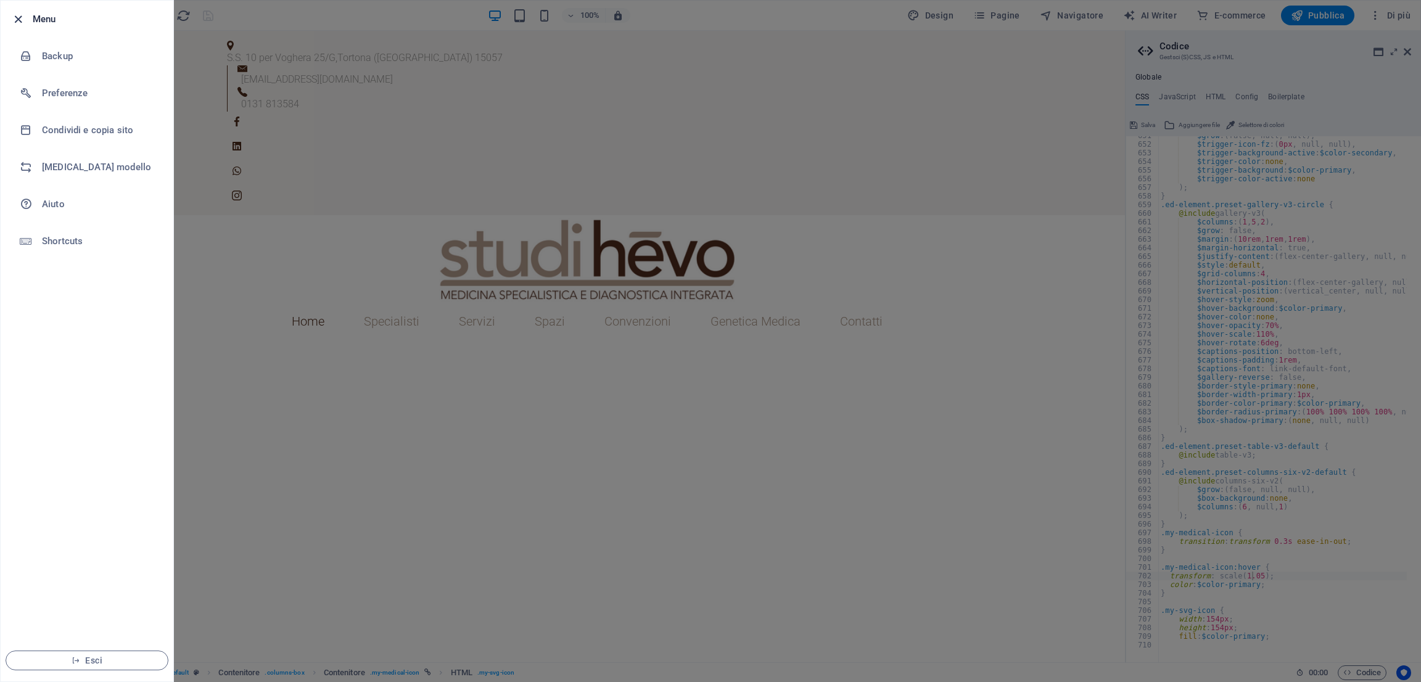
click at [25, 17] on span "button" at bounding box center [17, 19] width 15 height 14
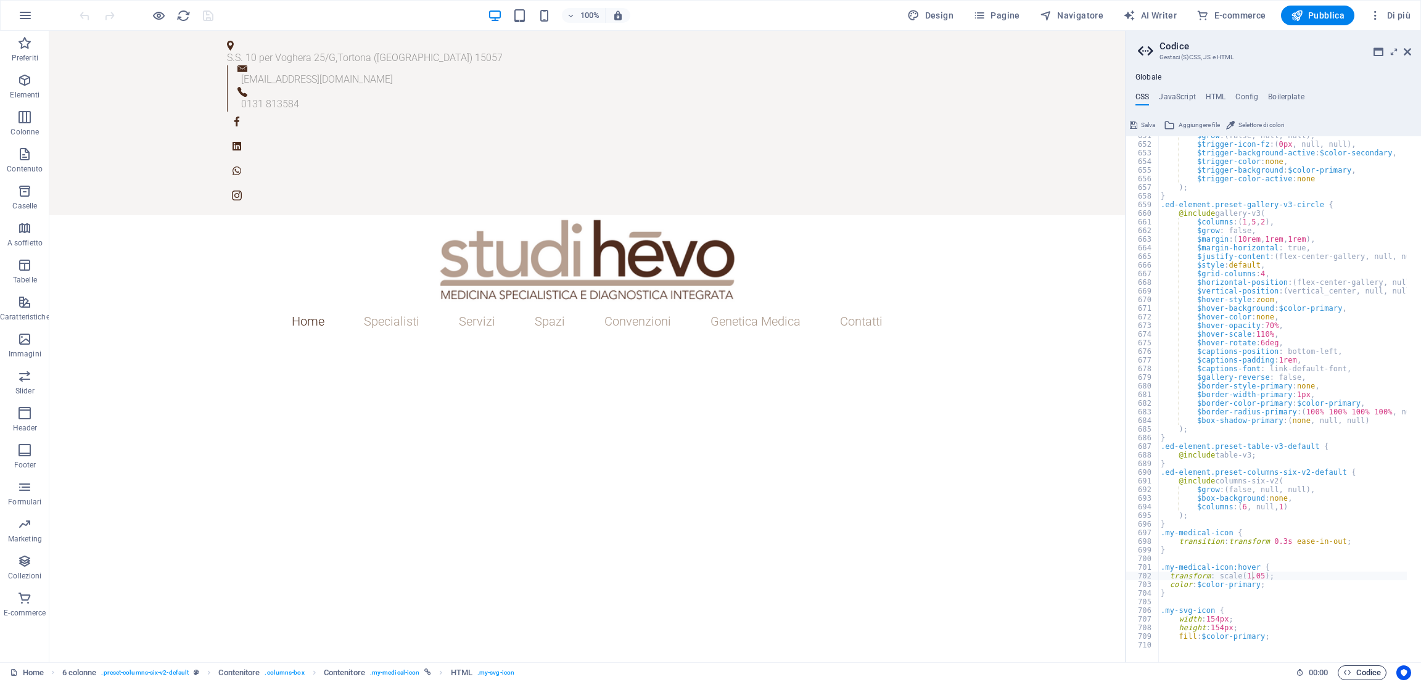
click at [1370, 673] on span "Codice" at bounding box center [1363, 673] width 38 height 15
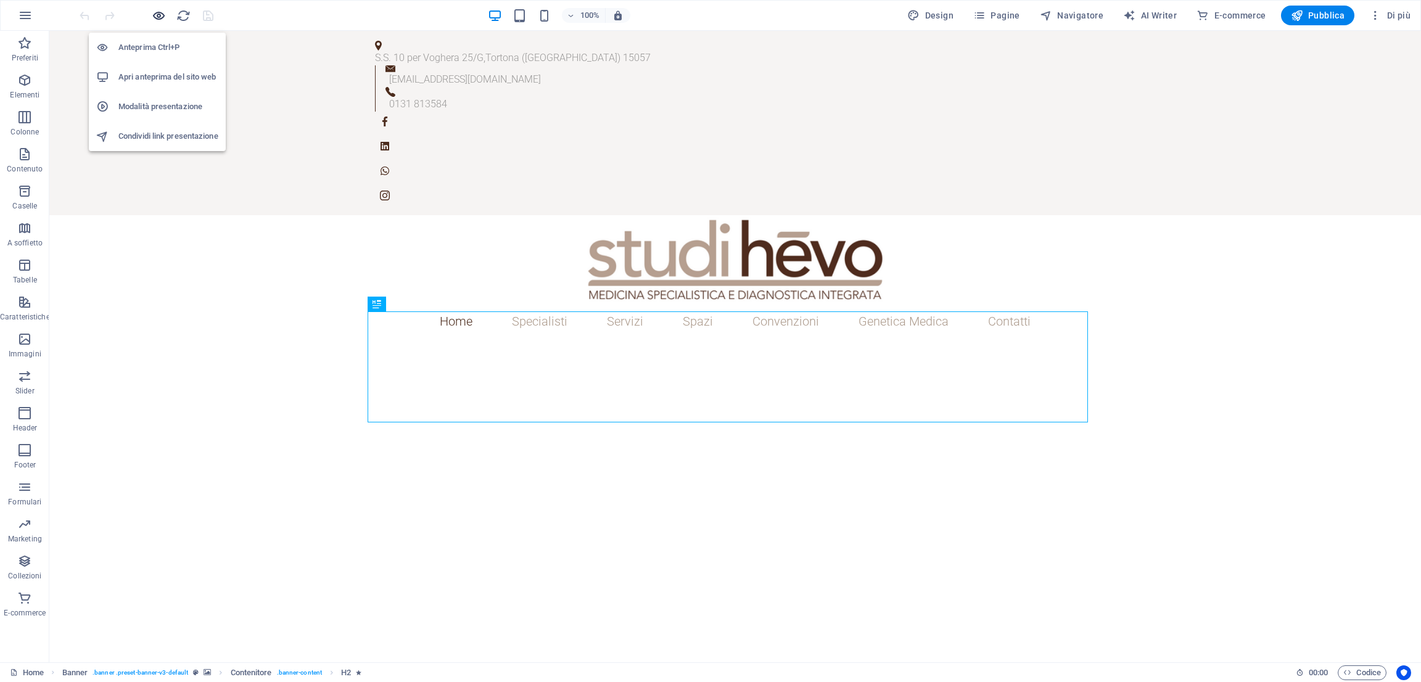
click at [155, 11] on icon "button" at bounding box center [159, 16] width 14 height 14
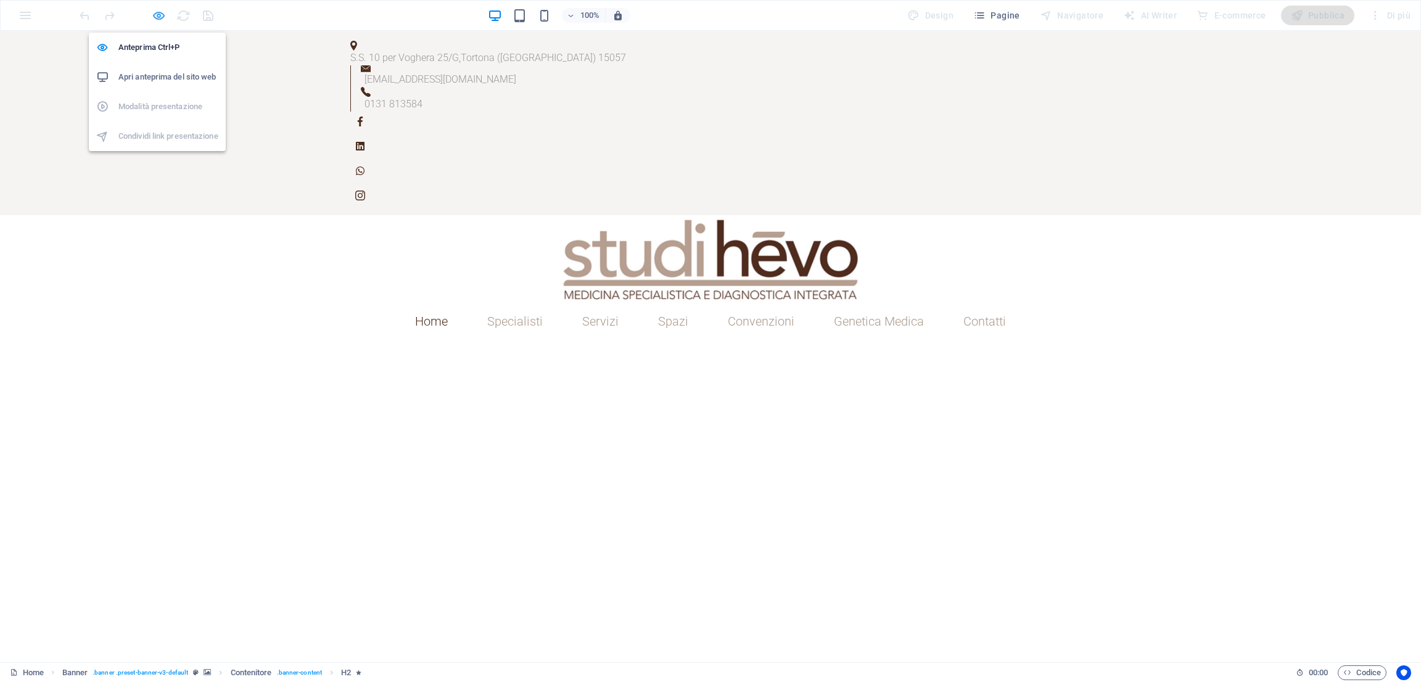
click at [155, 11] on icon "button" at bounding box center [159, 16] width 14 height 14
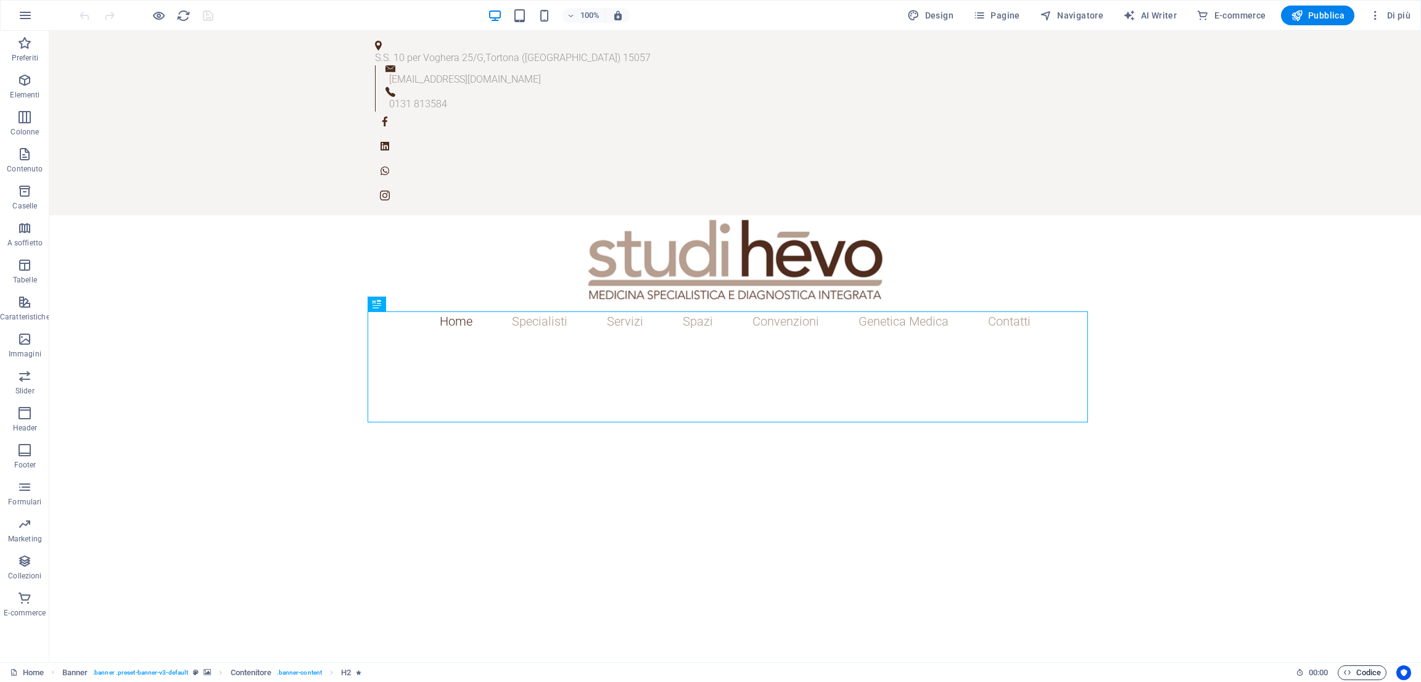
click at [1368, 673] on span "Codice" at bounding box center [1363, 673] width 38 height 15
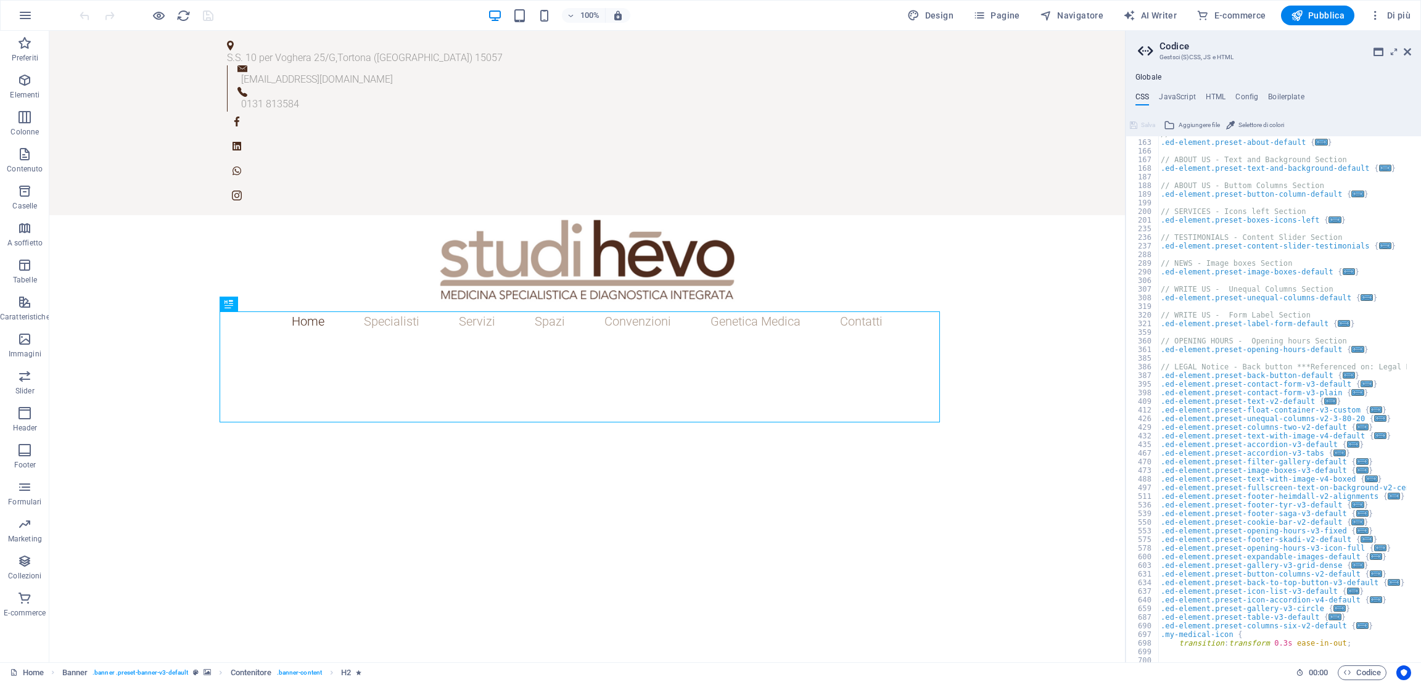
scroll to position [705, 0]
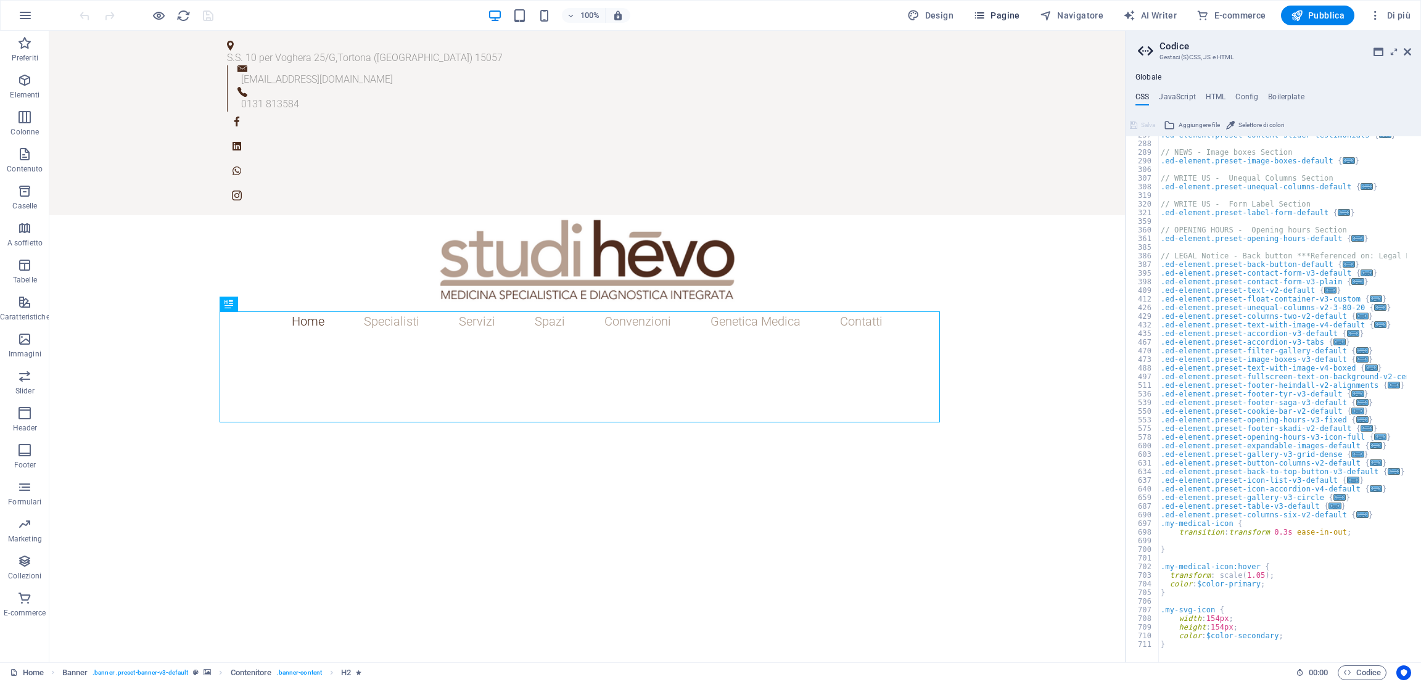
click at [986, 10] on icon "button" at bounding box center [979, 15] width 12 height 12
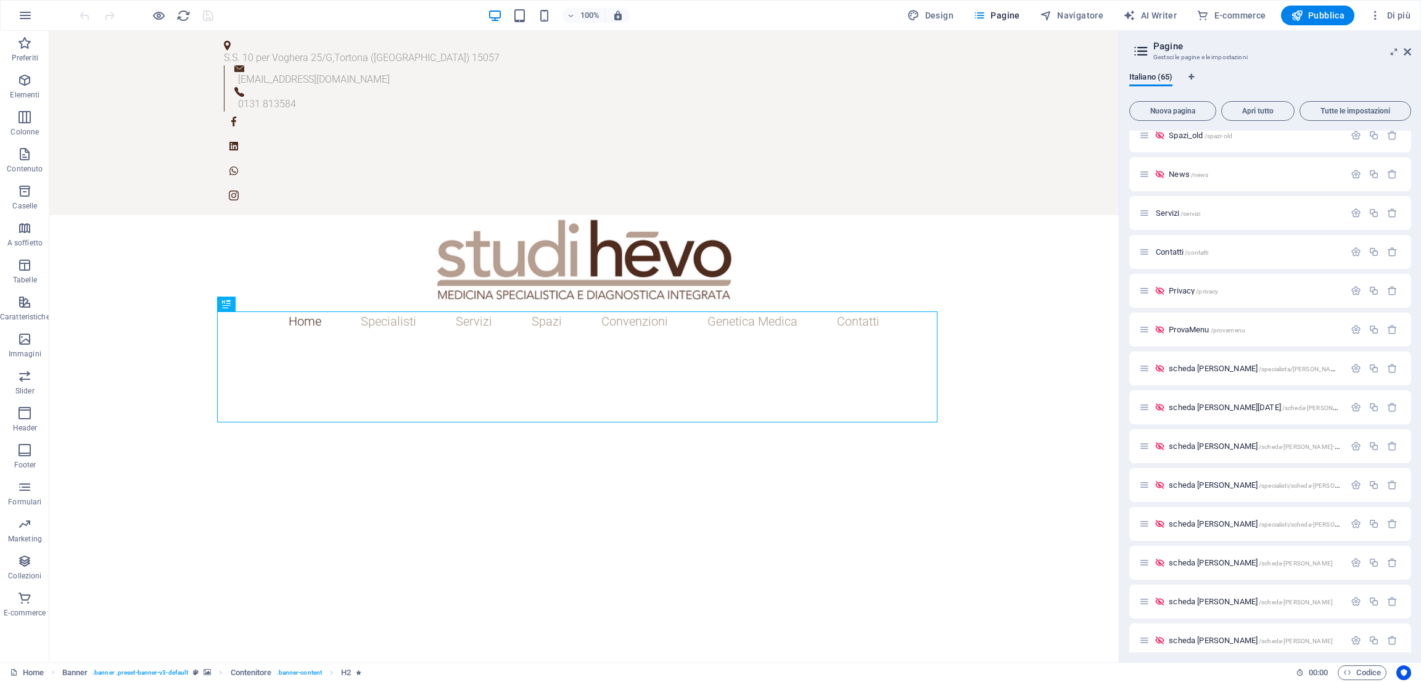
scroll to position [2002, 0]
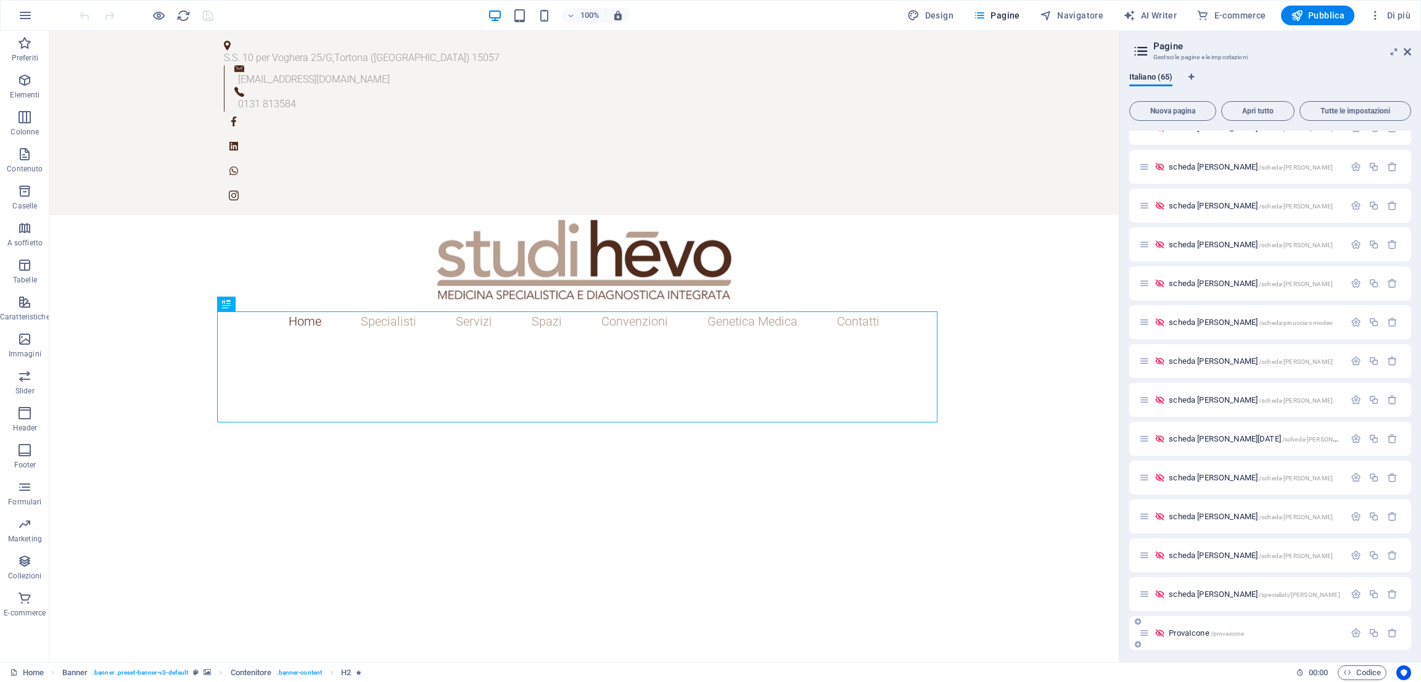
click at [1182, 629] on span "ProvaIcone /provaicone" at bounding box center [1206, 633] width 75 height 9
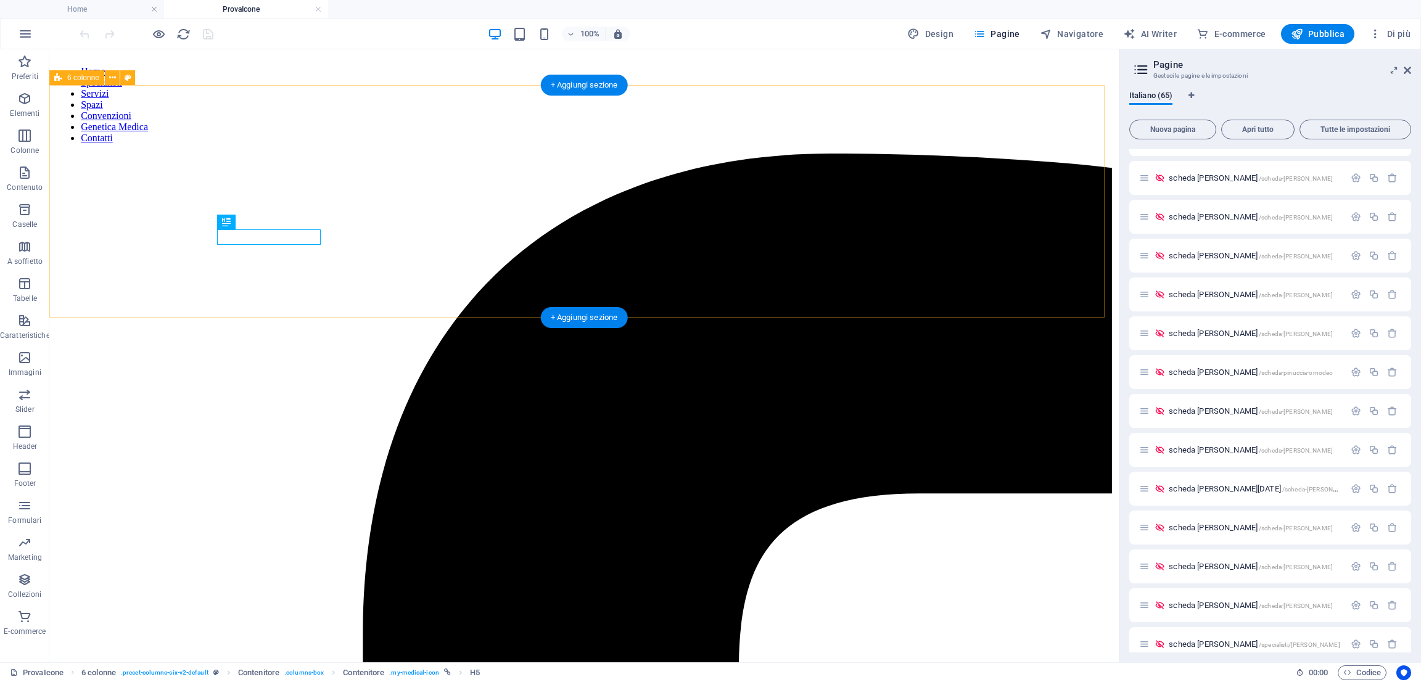
scroll to position [0, 0]
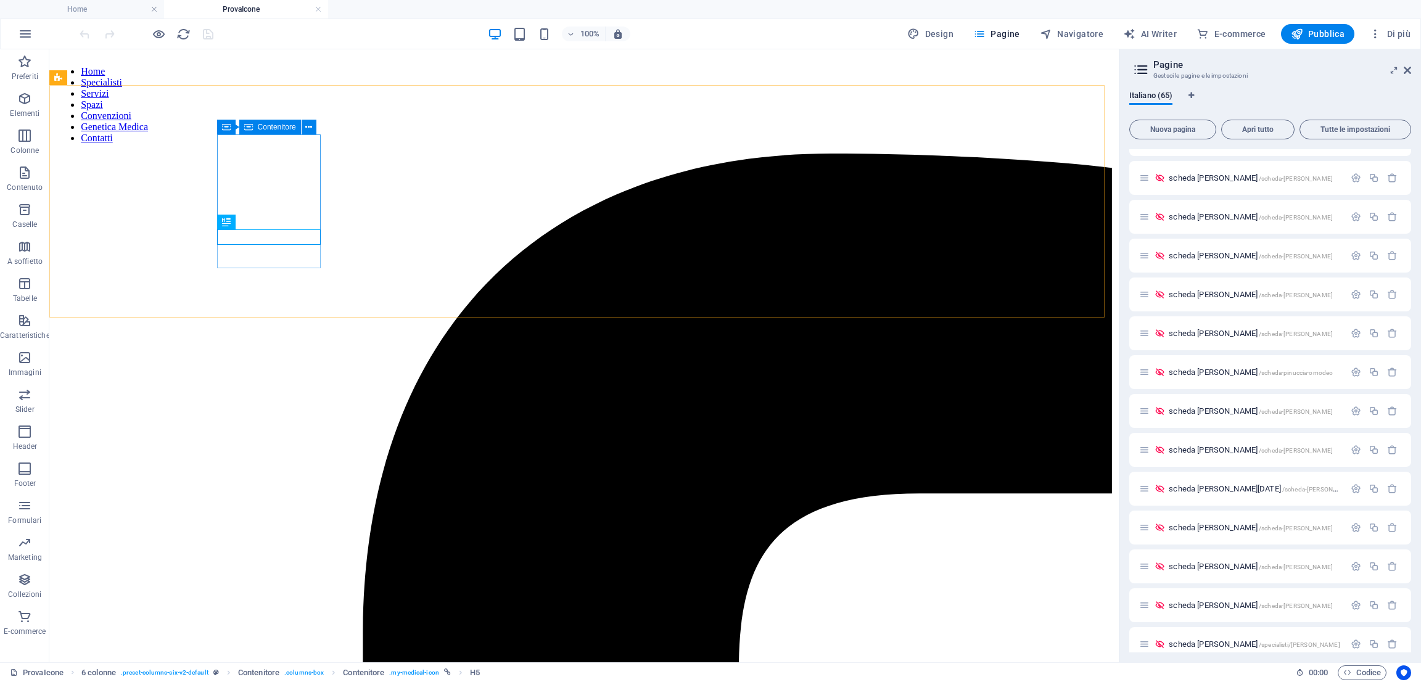
click at [246, 130] on icon at bounding box center [248, 127] width 9 height 15
click at [247, 125] on icon at bounding box center [248, 127] width 9 height 15
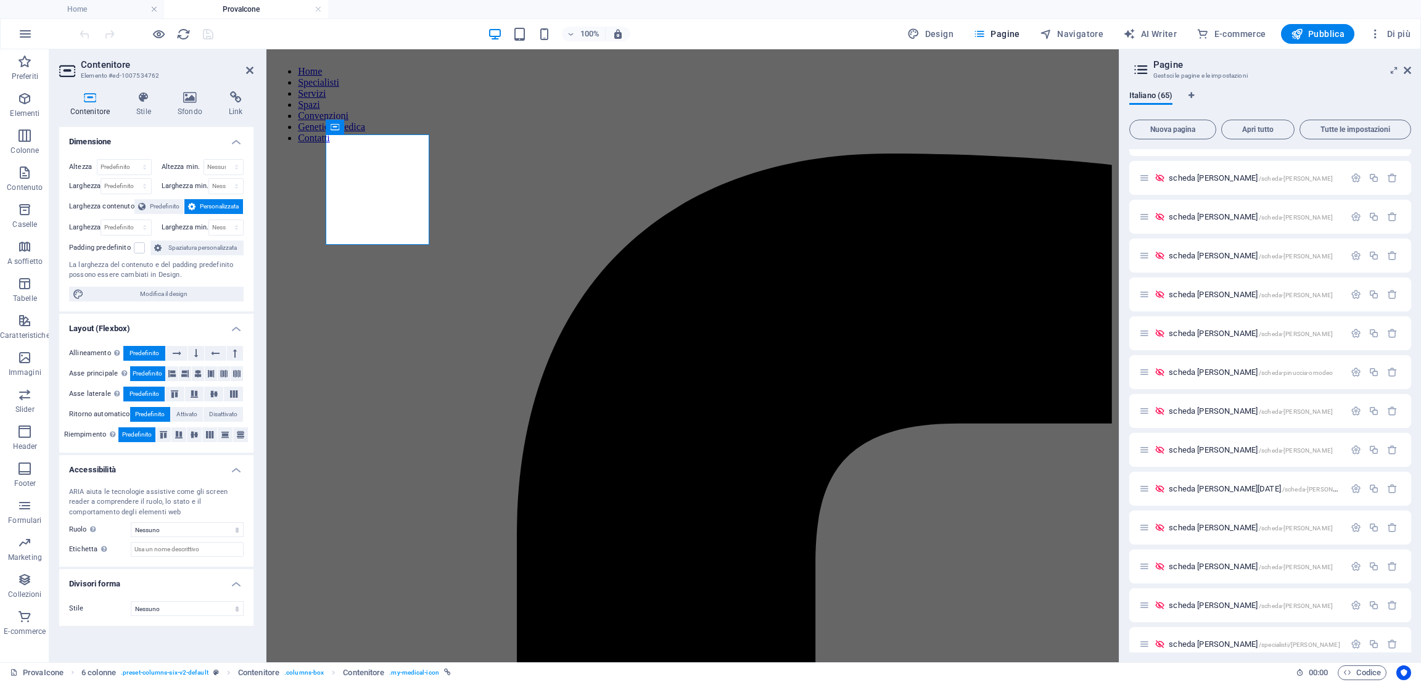
click at [247, 125] on div "Contenitore Stile Sfondo Link Dimensione Altezza Predefinito px rem % vh vw Alt…" at bounding box center [156, 371] width 194 height 561
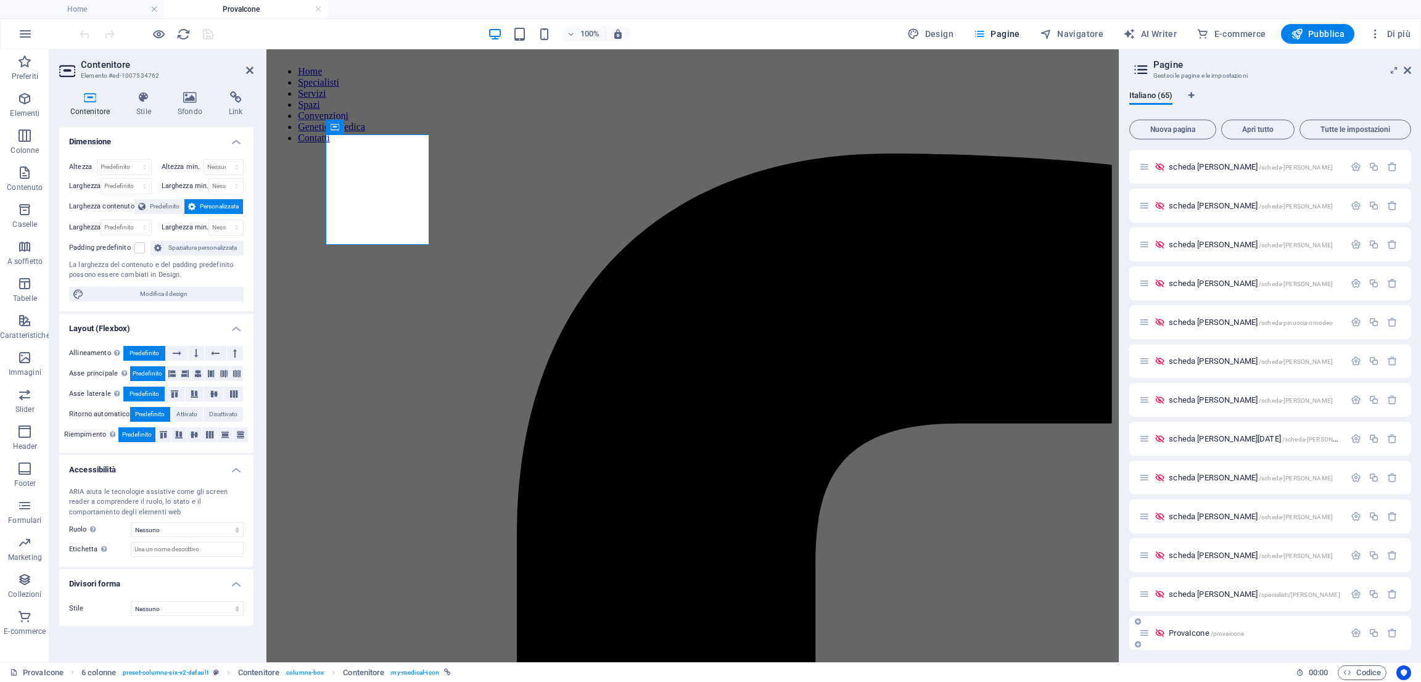
click at [1187, 631] on span "ProvaIcone /provaicone" at bounding box center [1206, 633] width 75 height 9
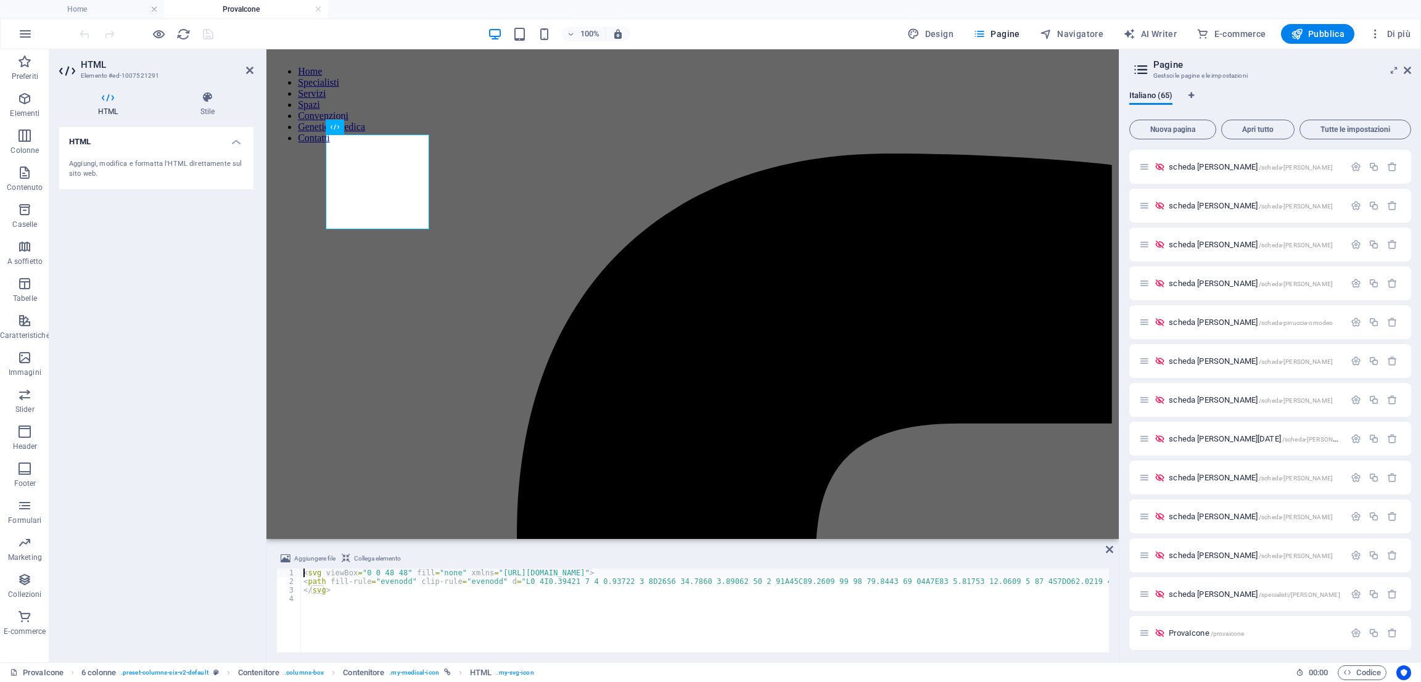
click at [243, 74] on header "HTML Elemento #ed-1007521291" at bounding box center [156, 65] width 194 height 32
click at [249, 67] on icon at bounding box center [249, 70] width 7 height 10
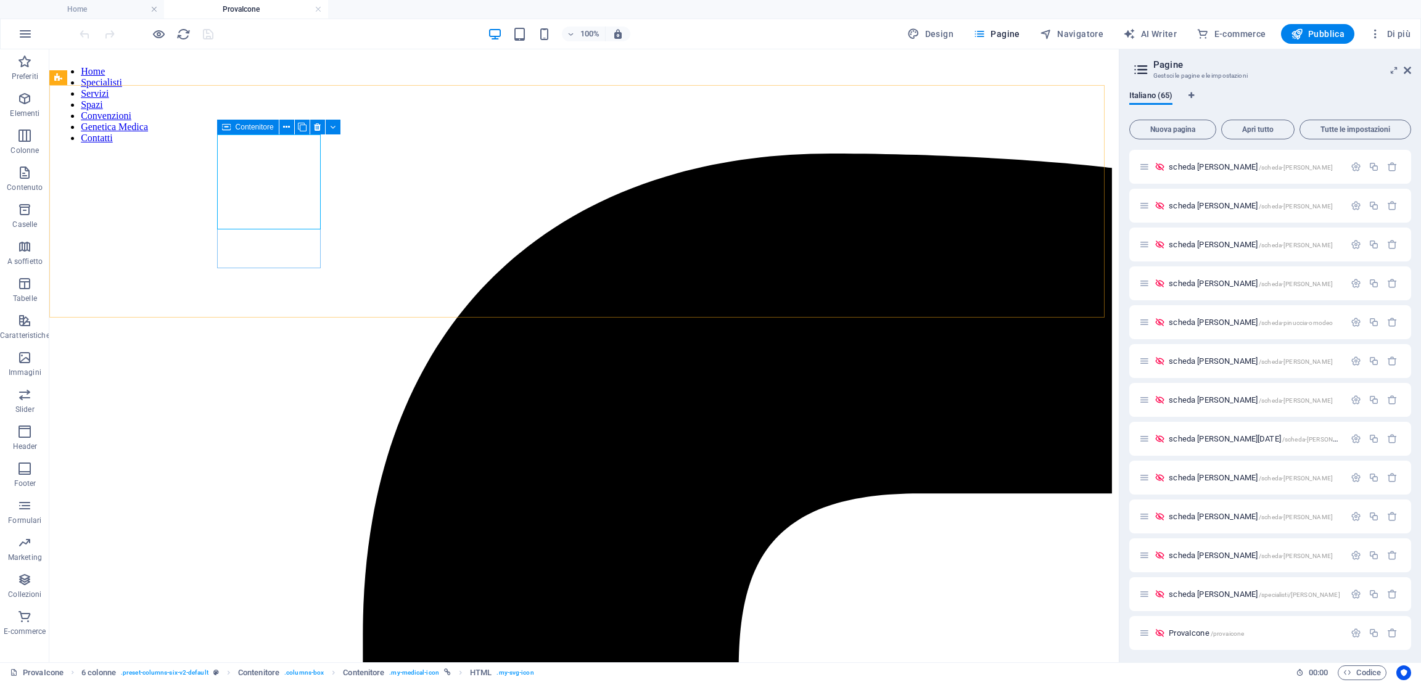
click at [239, 126] on span "Contenitore" at bounding box center [255, 126] width 38 height 7
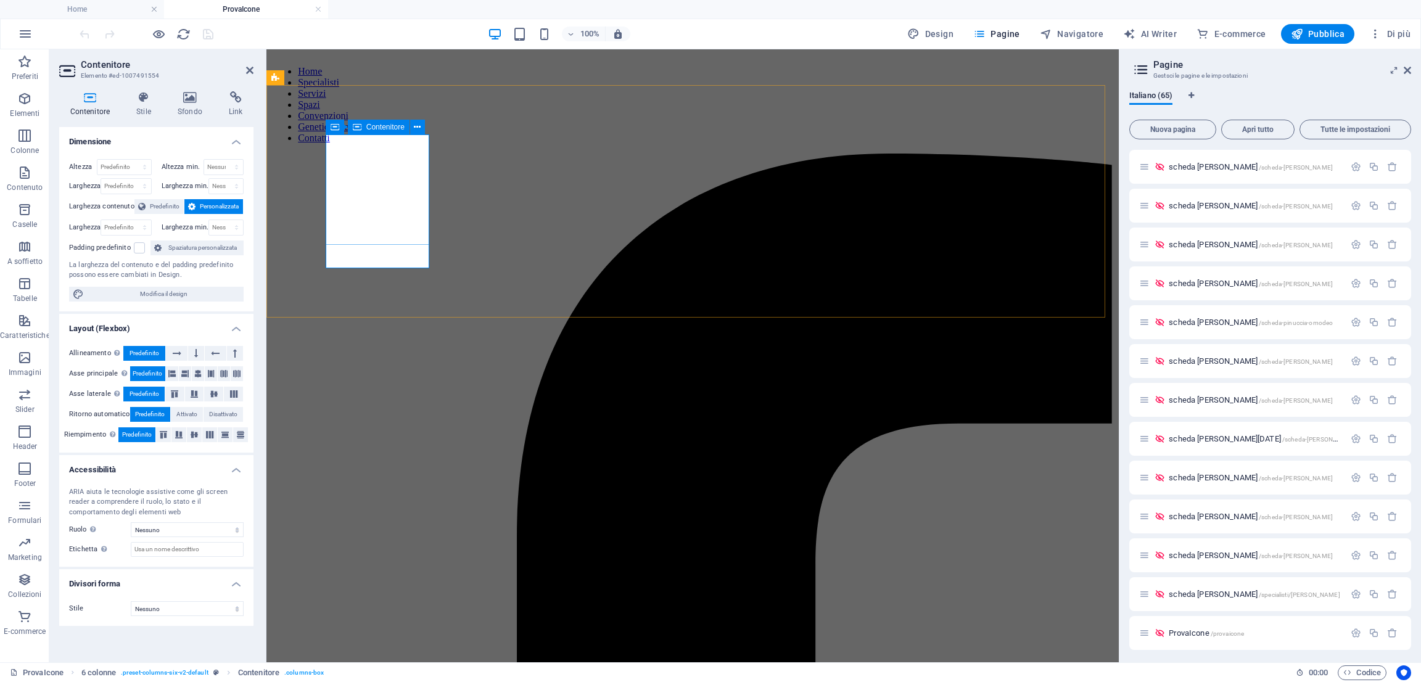
click at [353, 129] on icon at bounding box center [357, 127] width 9 height 15
click at [358, 126] on icon at bounding box center [357, 127] width 9 height 15
click at [143, 103] on icon at bounding box center [144, 97] width 36 height 12
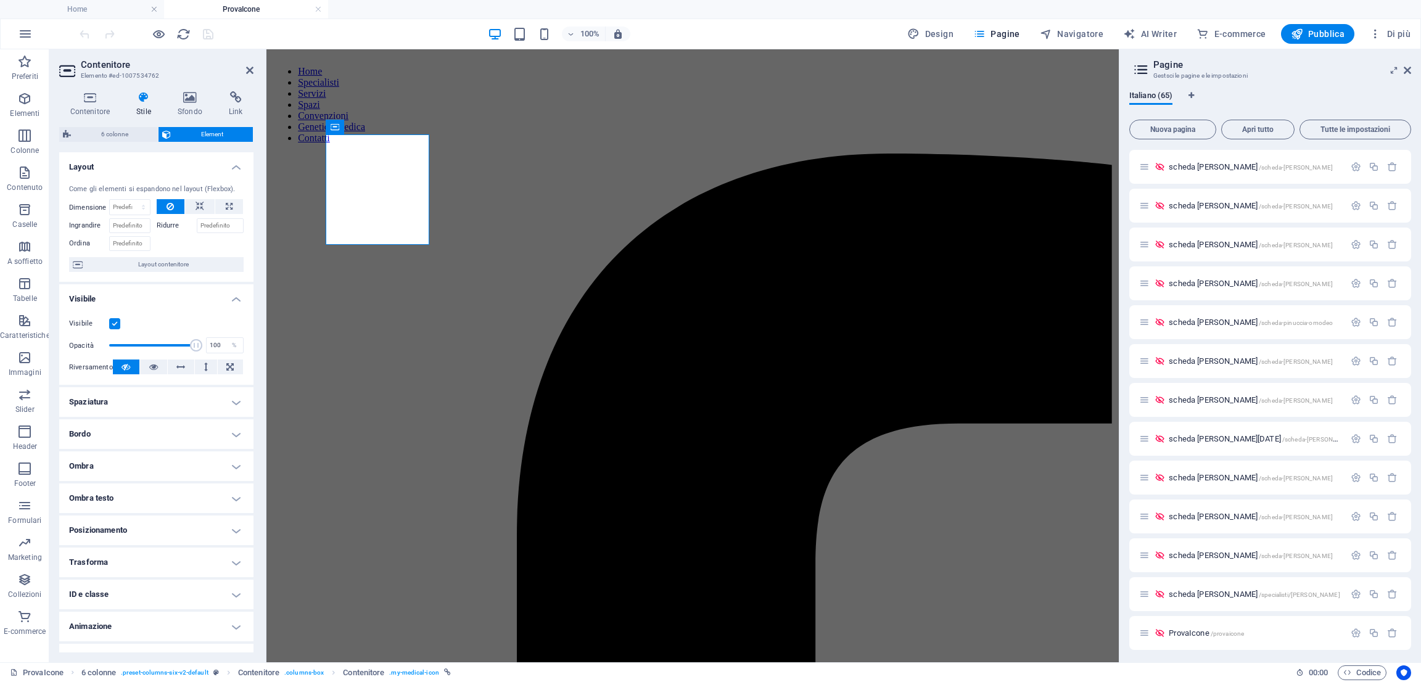
scroll to position [20, 0]
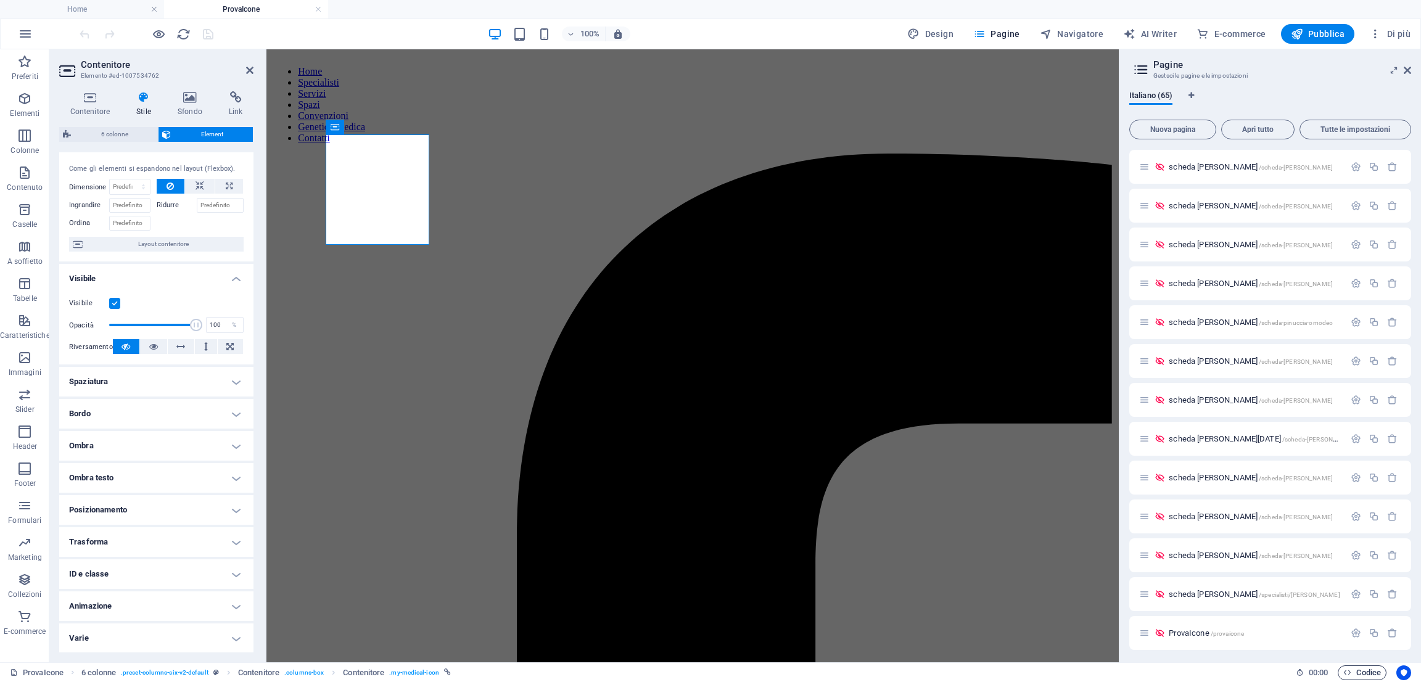
click at [1381, 677] on button "Codice" at bounding box center [1362, 673] width 49 height 15
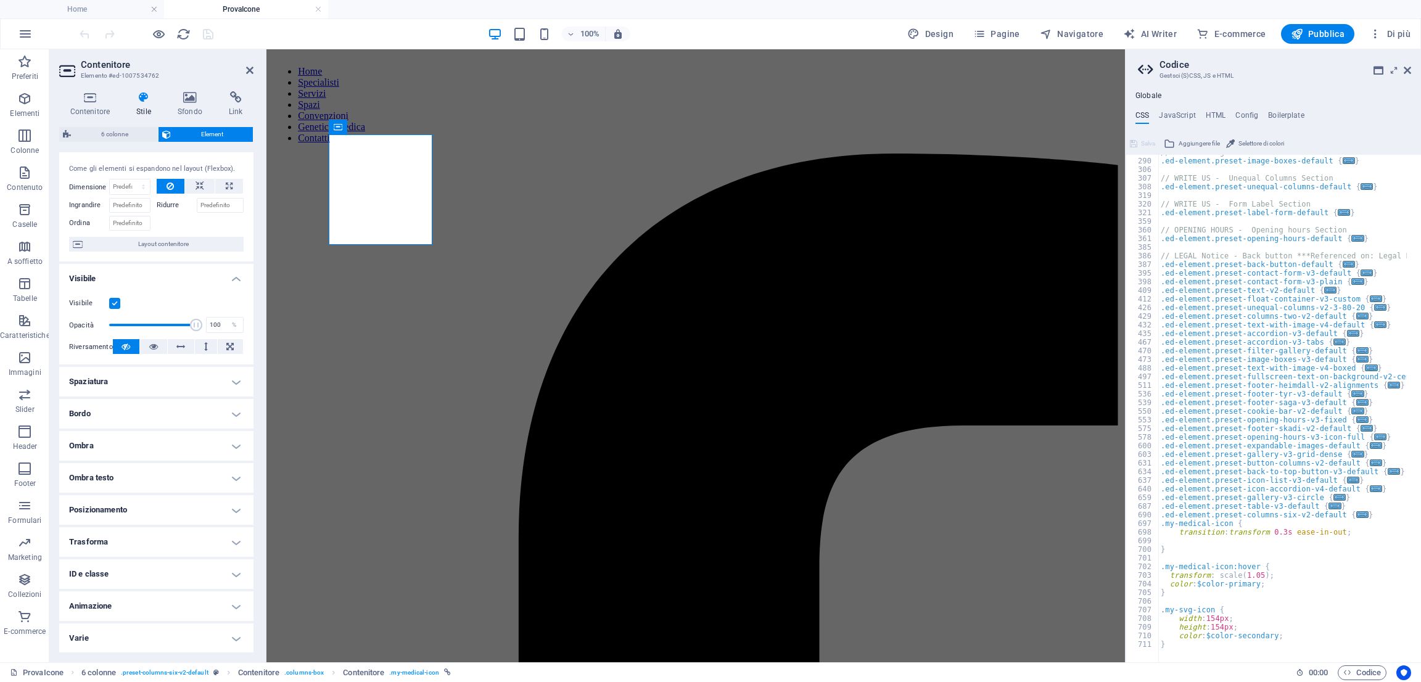
scroll to position [723, 0]
click at [1256, 586] on div "// NEWS - Image boxes Section .ed-element.preset-image-boxes-default { ... } //…" at bounding box center [1344, 403] width 371 height 511
click at [1376, 677] on span "Codice" at bounding box center [1363, 673] width 38 height 15
click at [1252, 582] on div "// NEWS - Image boxes Section .ed-element.preset-image-boxes-default { ... } //…" at bounding box center [1344, 403] width 371 height 511
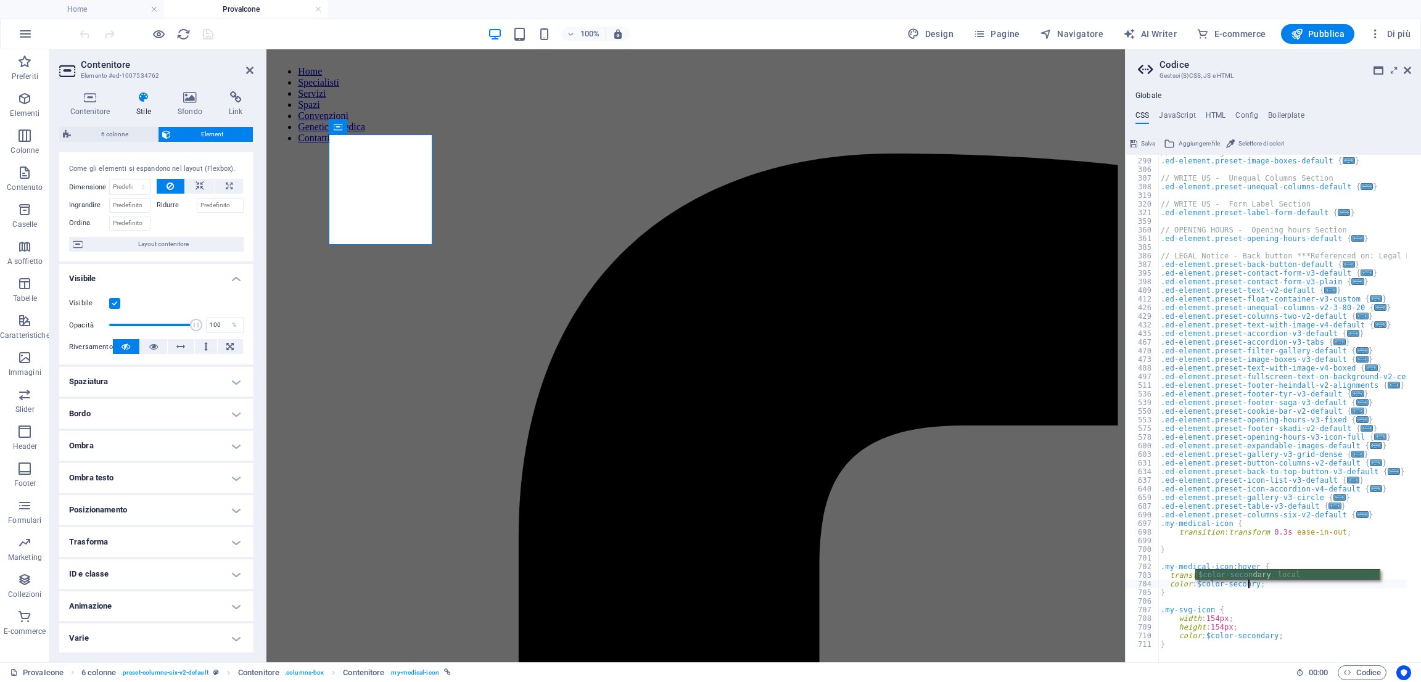
click at [1255, 574] on div "$color-secon dary local" at bounding box center [1288, 585] width 184 height 31
click at [1265, 632] on div "// NEWS - Image boxes Section .ed-element.preset-image-boxes-default { ... } //…" at bounding box center [1344, 403] width 371 height 511
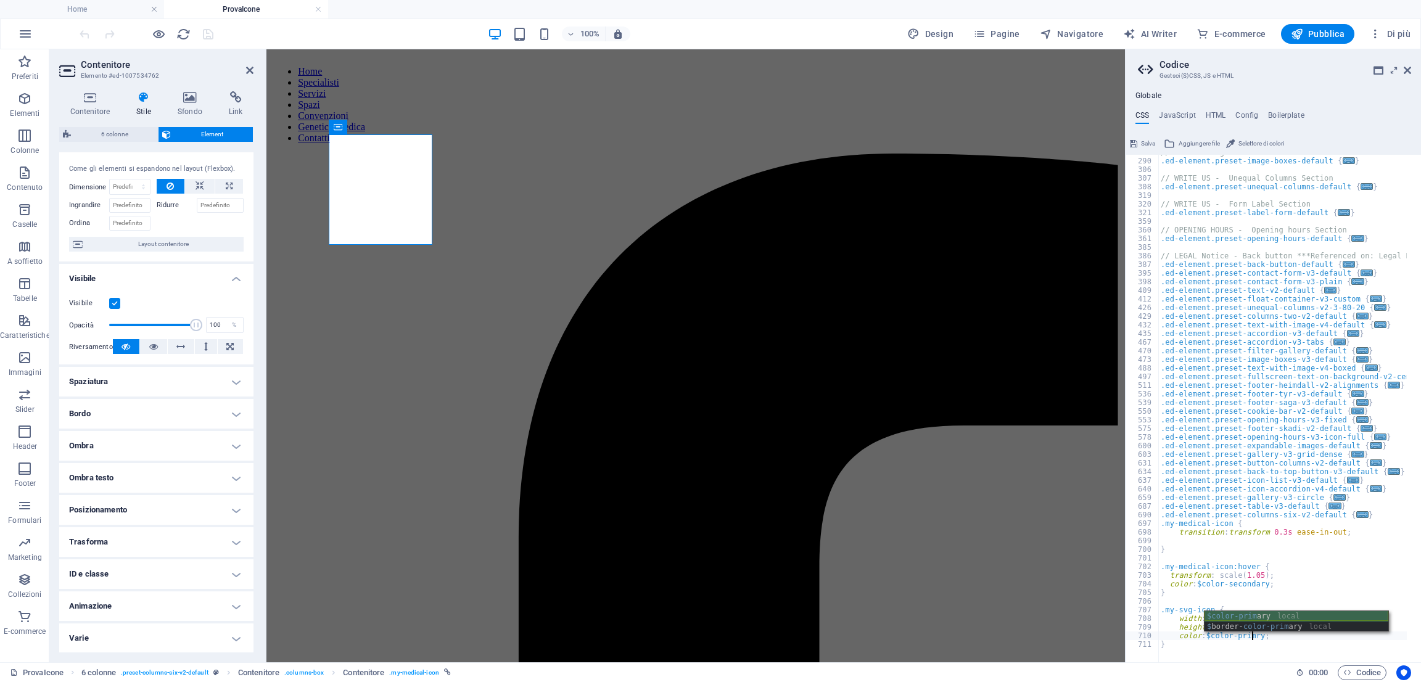
click at [1246, 616] on div "$color-prim ary local $ border- color-prim ary local" at bounding box center [1297, 632] width 184 height 42
type textarea "color: $color-primary;"
click at [1353, 669] on span "Codice" at bounding box center [1363, 673] width 38 height 15
click at [205, 38] on icon "save" at bounding box center [208, 34] width 14 height 14
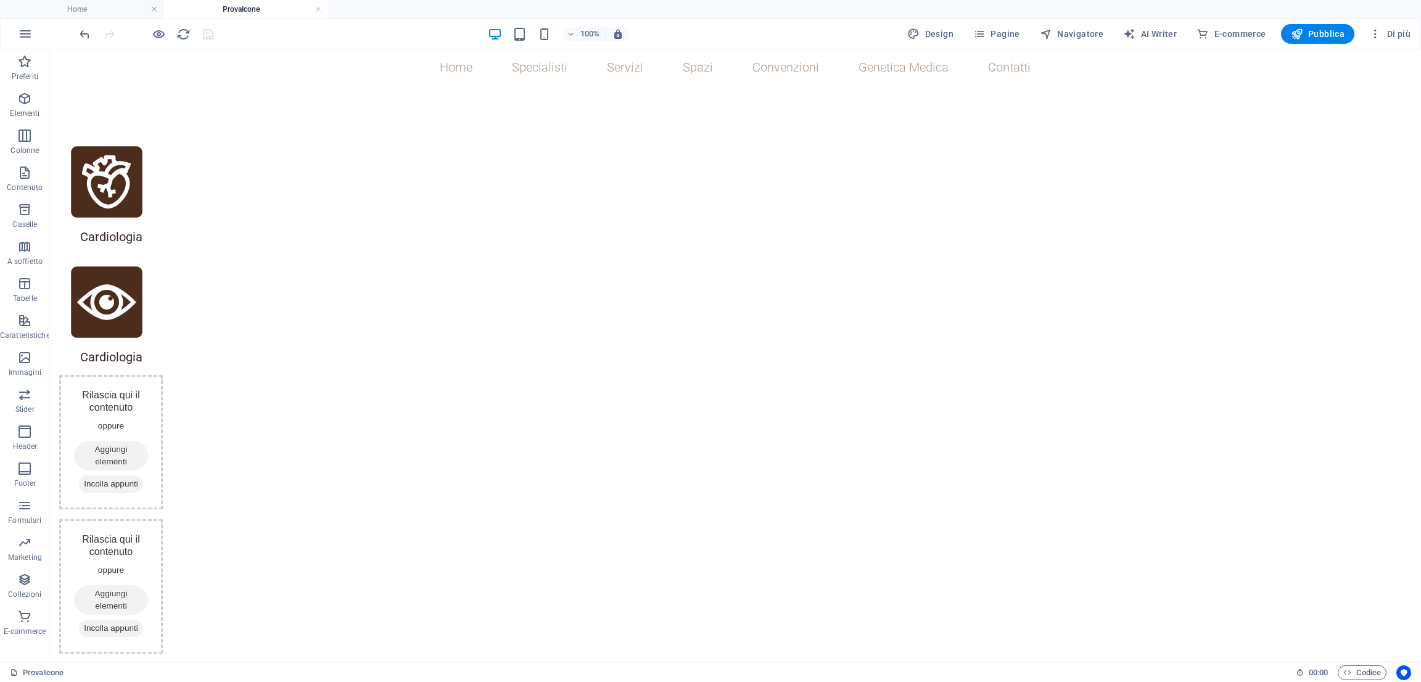
click at [187, 43] on div at bounding box center [146, 34] width 138 height 20
click at [184, 36] on icon "reload" at bounding box center [183, 34] width 14 height 14
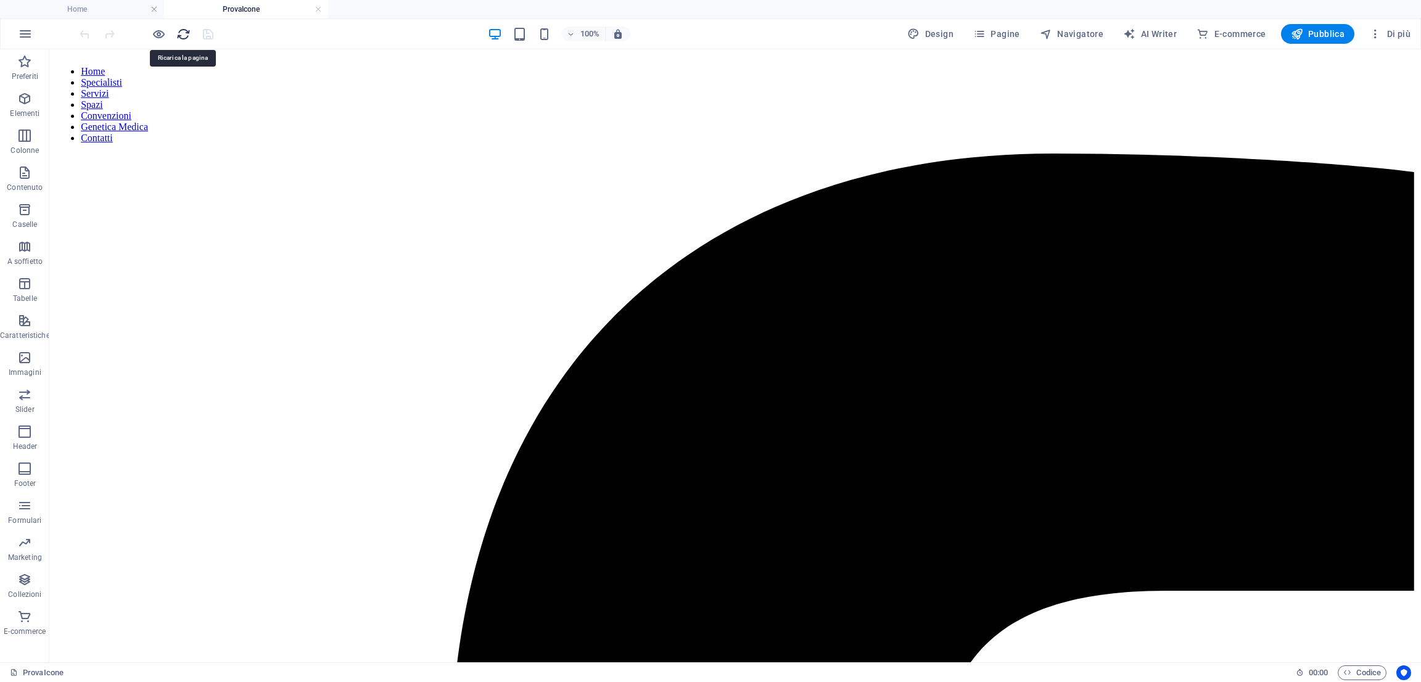
scroll to position [0, 0]
click at [154, 33] on icon "button" at bounding box center [159, 34] width 14 height 14
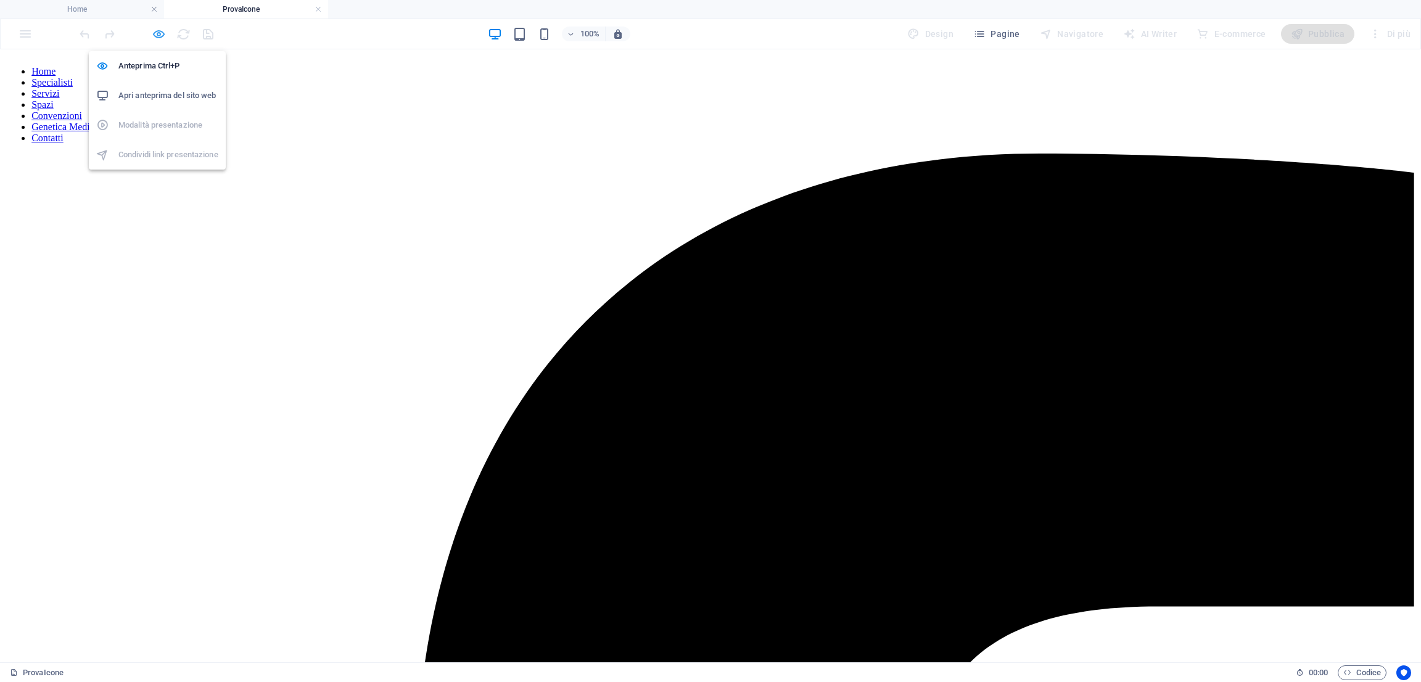
click at [156, 38] on icon "button" at bounding box center [159, 34] width 14 height 14
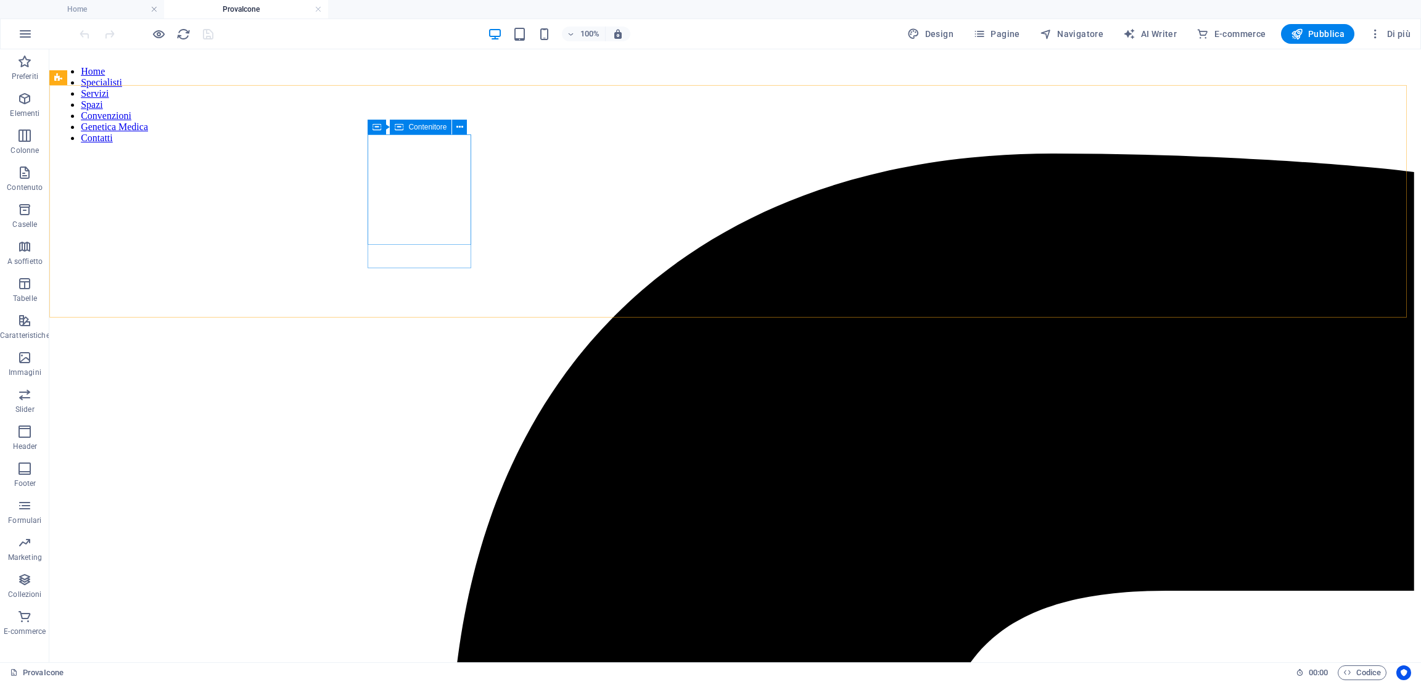
click at [400, 129] on icon at bounding box center [399, 127] width 9 height 15
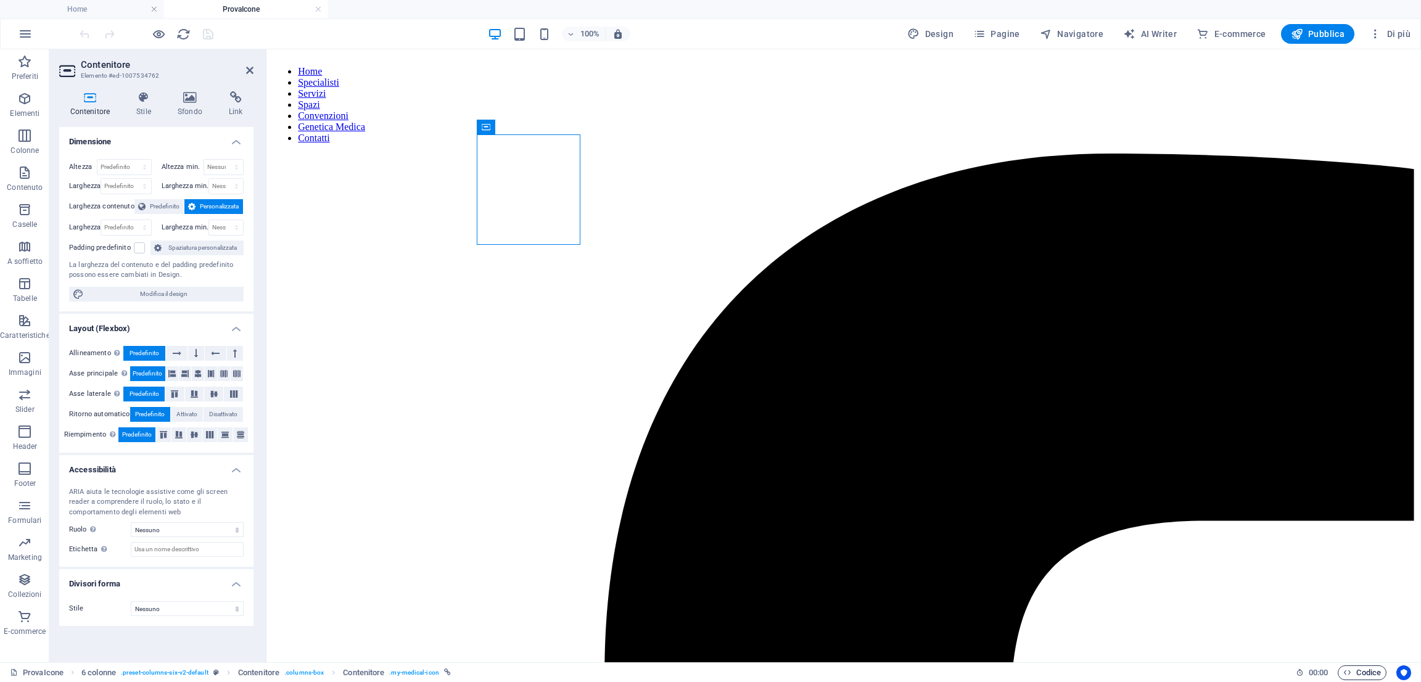
click at [1372, 671] on span "Codice" at bounding box center [1363, 673] width 38 height 15
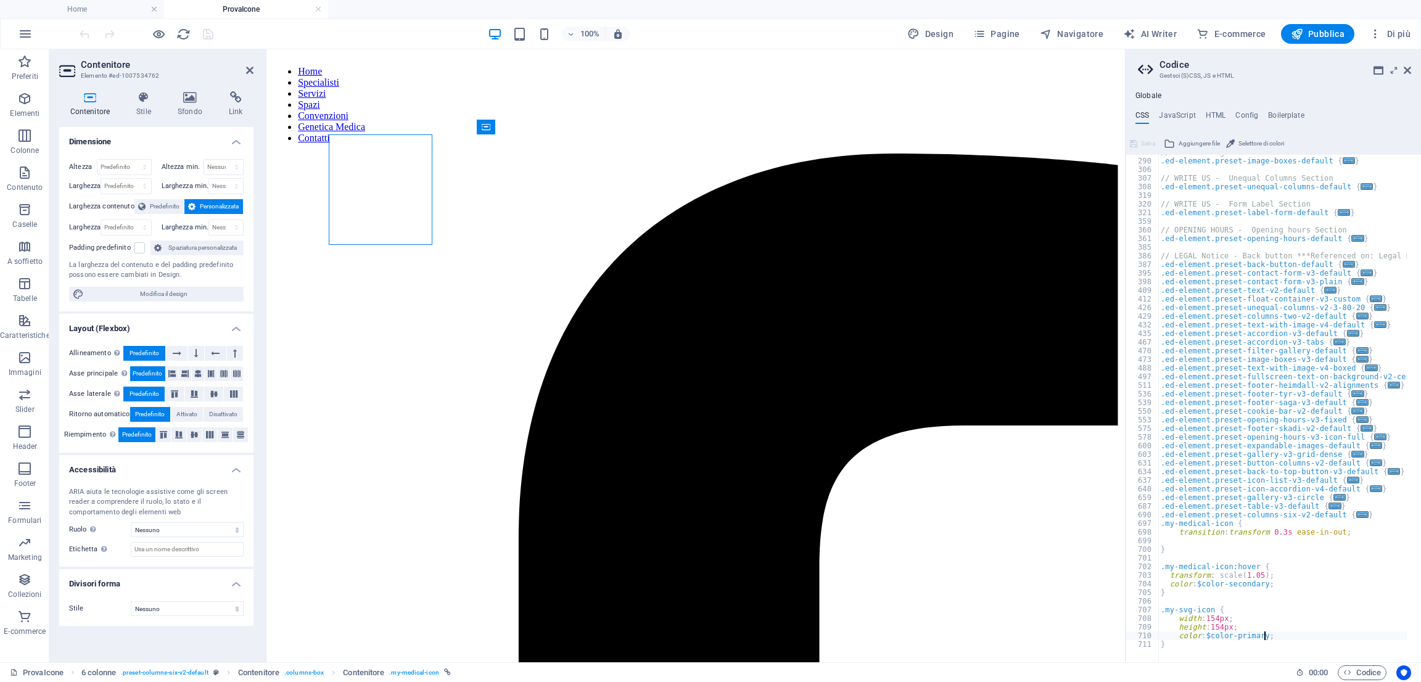
click at [1252, 638] on div "// NEWS - Image boxes Section .ed-element.preset-image-boxes-default { ... } //…" at bounding box center [1344, 403] width 371 height 511
click at [1254, 637] on div "// NEWS - Image boxes Section .ed-element.preset-image-boxes-default { ... } //…" at bounding box center [1344, 403] width 371 height 511
click at [1205, 541] on div "// NEWS - Image boxes Section .ed-element.preset-image-boxes-default { ... } //…" at bounding box center [1344, 403] width 371 height 511
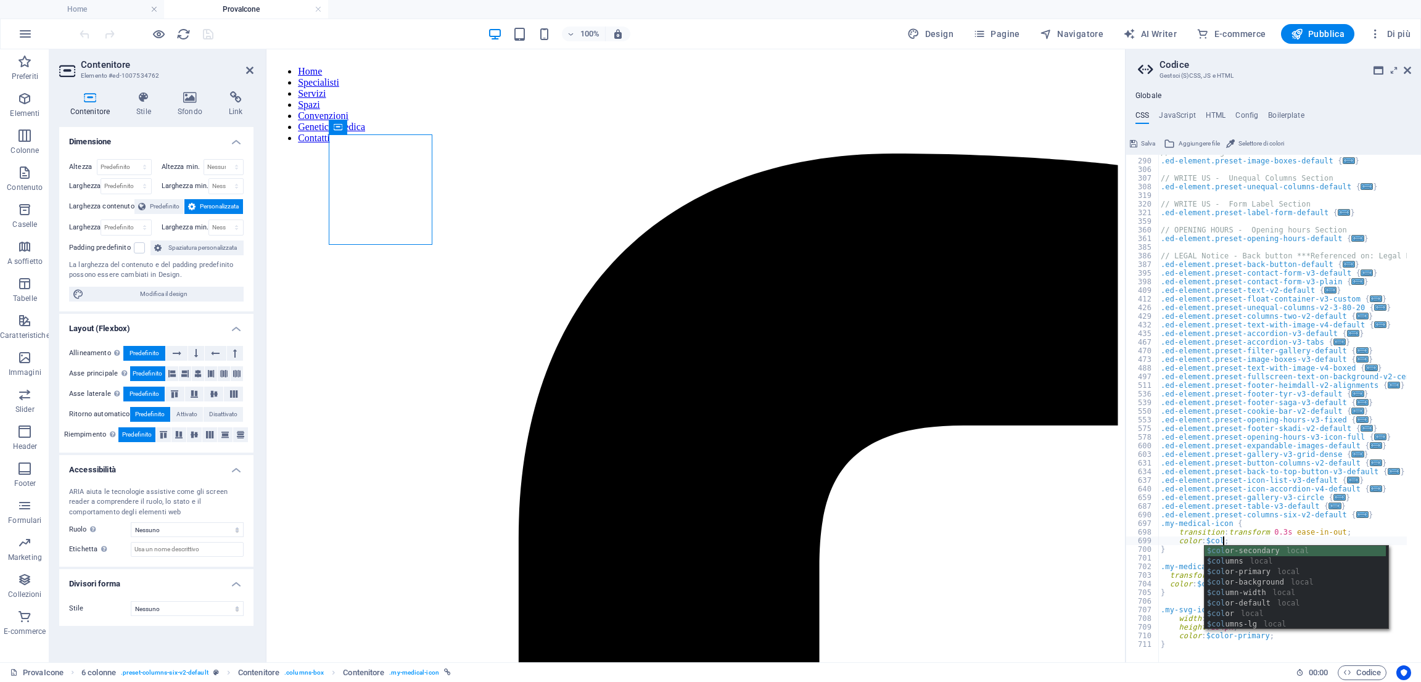
scroll to position [0, 4]
click at [1259, 553] on div "$color -secondary local $color -primary local $color -background local $color -…" at bounding box center [1295, 598] width 181 height 105
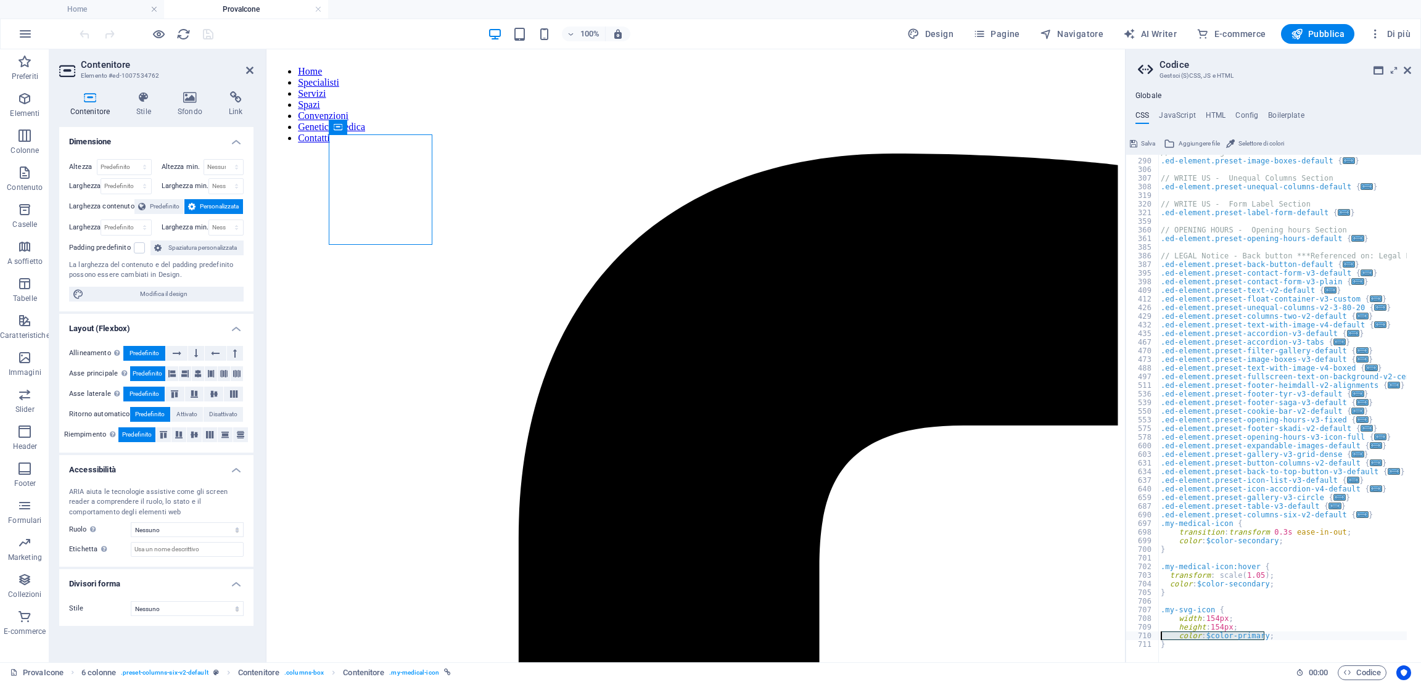
drag, startPoint x: 1267, startPoint y: 637, endPoint x: 1125, endPoint y: 637, distance: 142.5
click at [1125, 637] on aside "Codice Gestsci (S)CSS, JS e HTML Globale CSS JavaScript HTML Config Boilerplate…" at bounding box center [1273, 355] width 296 height 613
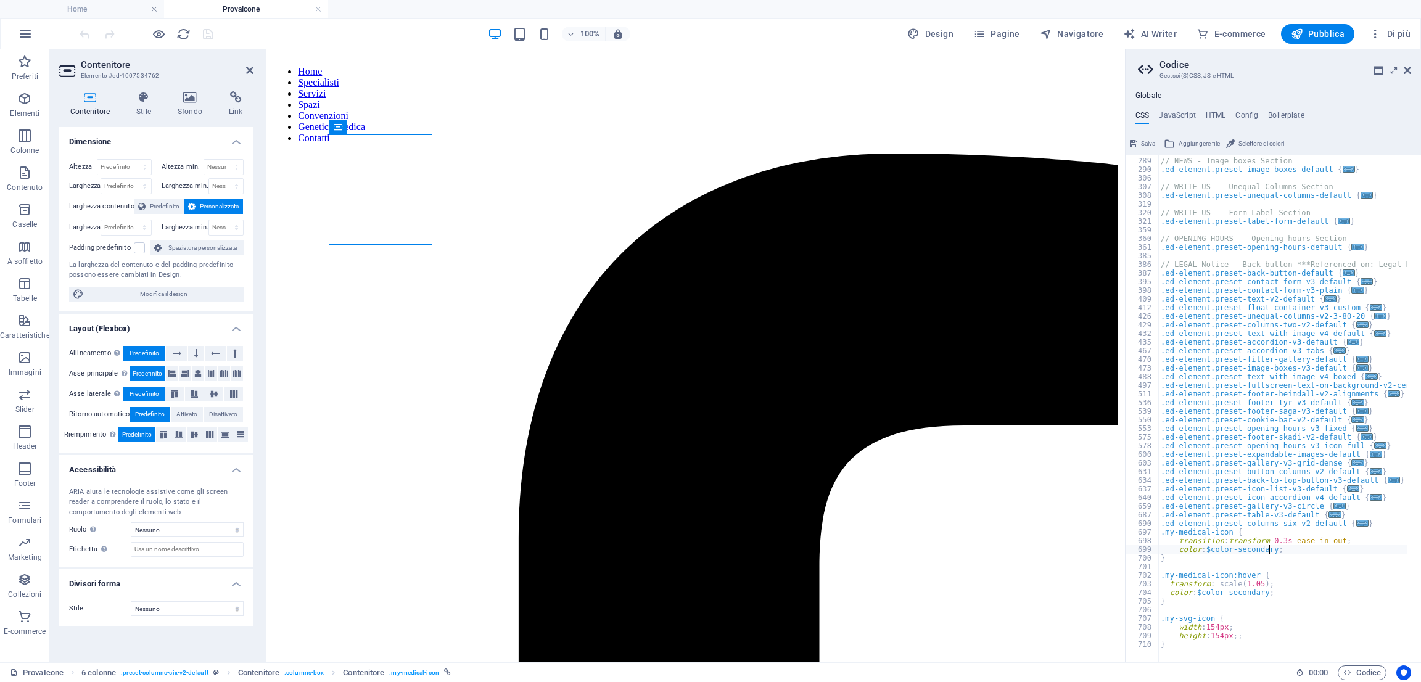
click at [1270, 551] on div "// NEWS - Image boxes Section .ed-element.preset-image-boxes-default { ... } //…" at bounding box center [1344, 403] width 371 height 511
click at [1276, 556] on div "$color-primar y local $ border- color-primar y local" at bounding box center [1297, 576] width 184 height 42
type textarea "color: $color-primary;"
click at [1365, 673] on span "Codice" at bounding box center [1363, 673] width 38 height 15
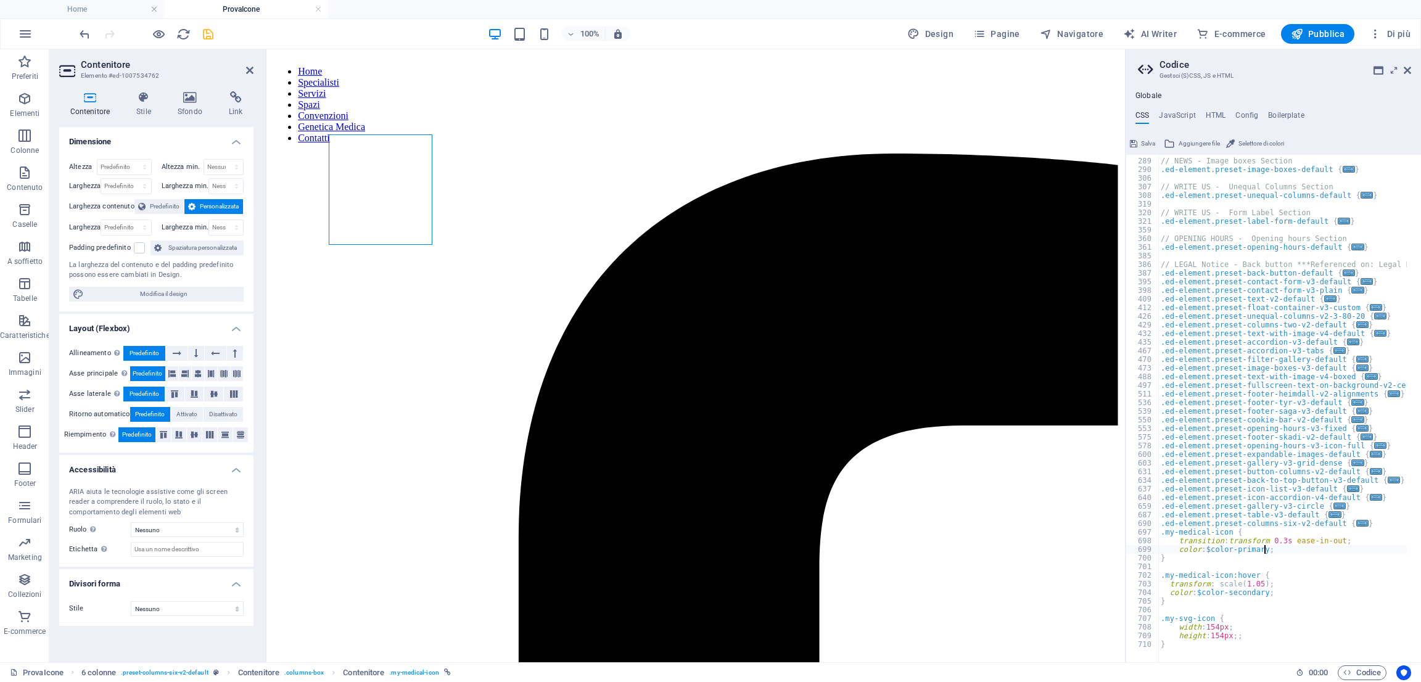
click at [198, 30] on div at bounding box center [146, 34] width 138 height 20
click at [205, 33] on icon "save" at bounding box center [208, 34] width 14 height 14
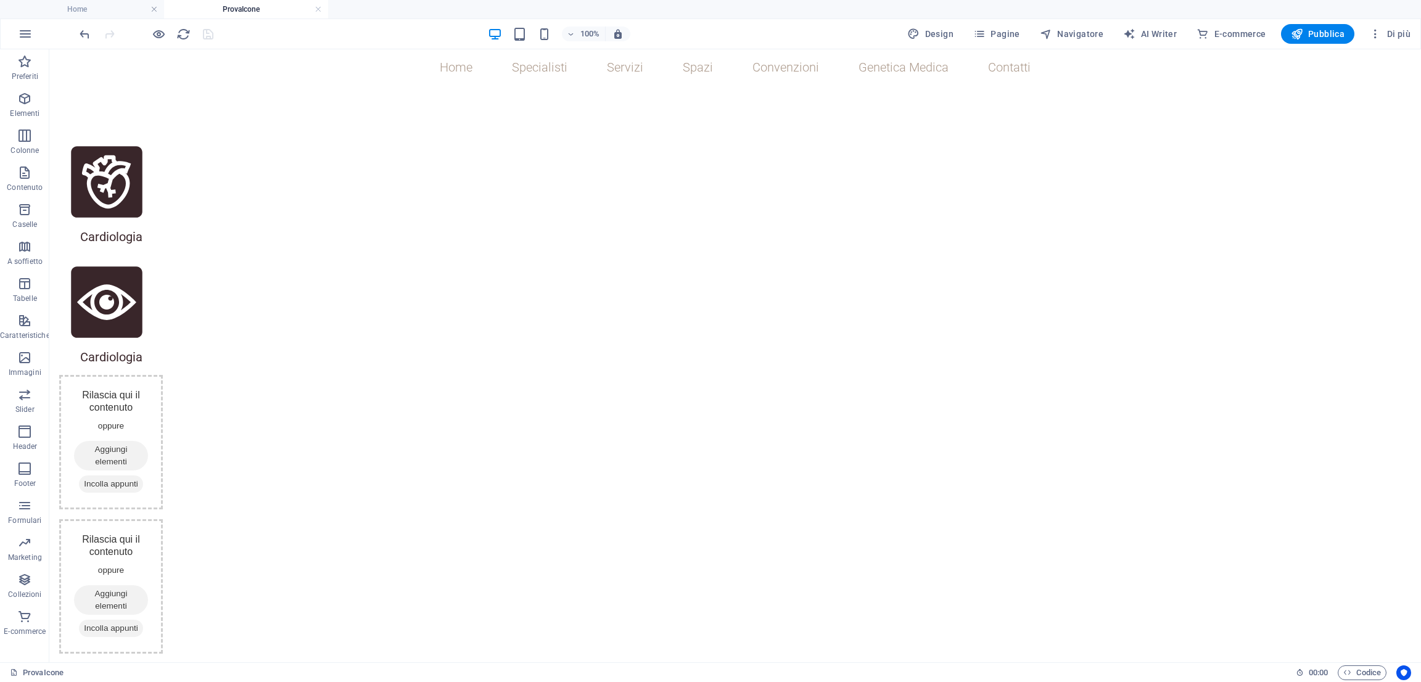
click at [194, 29] on div at bounding box center [146, 34] width 138 height 20
click at [190, 33] on icon "reload" at bounding box center [183, 34] width 14 height 14
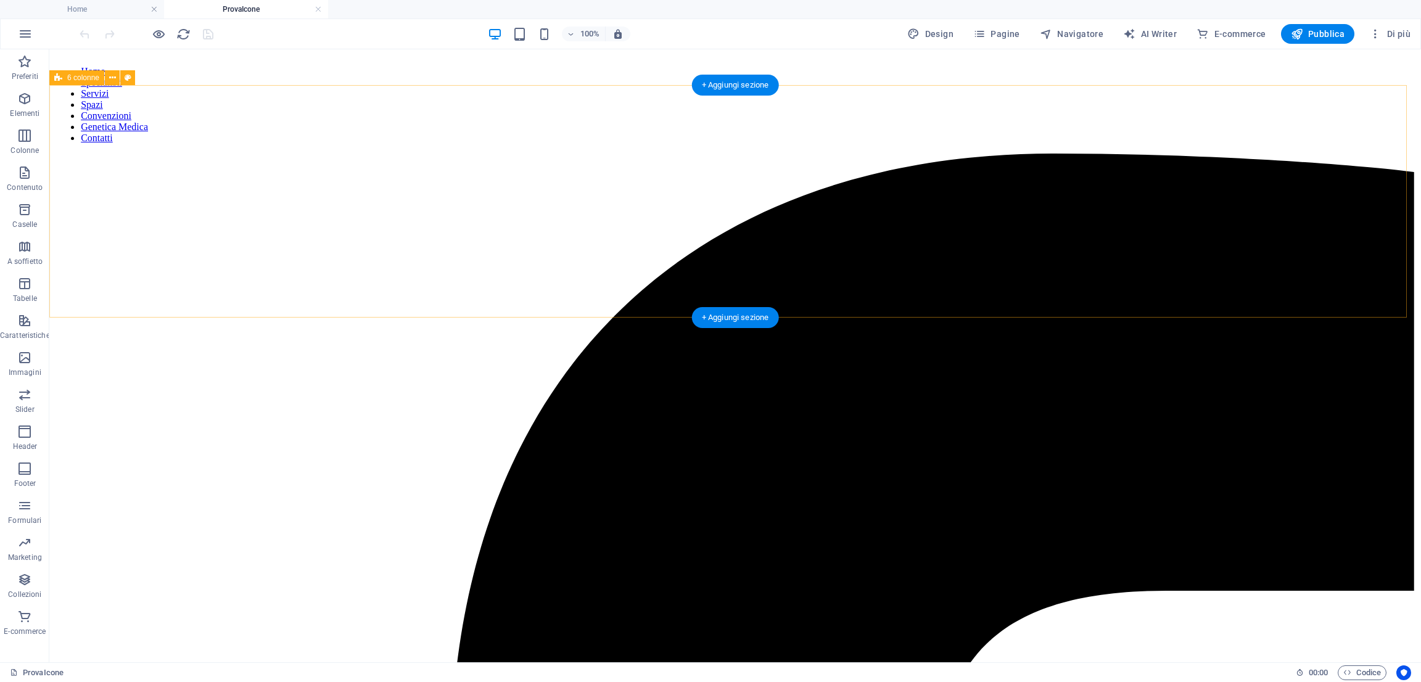
scroll to position [0, 0]
click at [1350, 674] on icon "button" at bounding box center [1348, 673] width 8 height 8
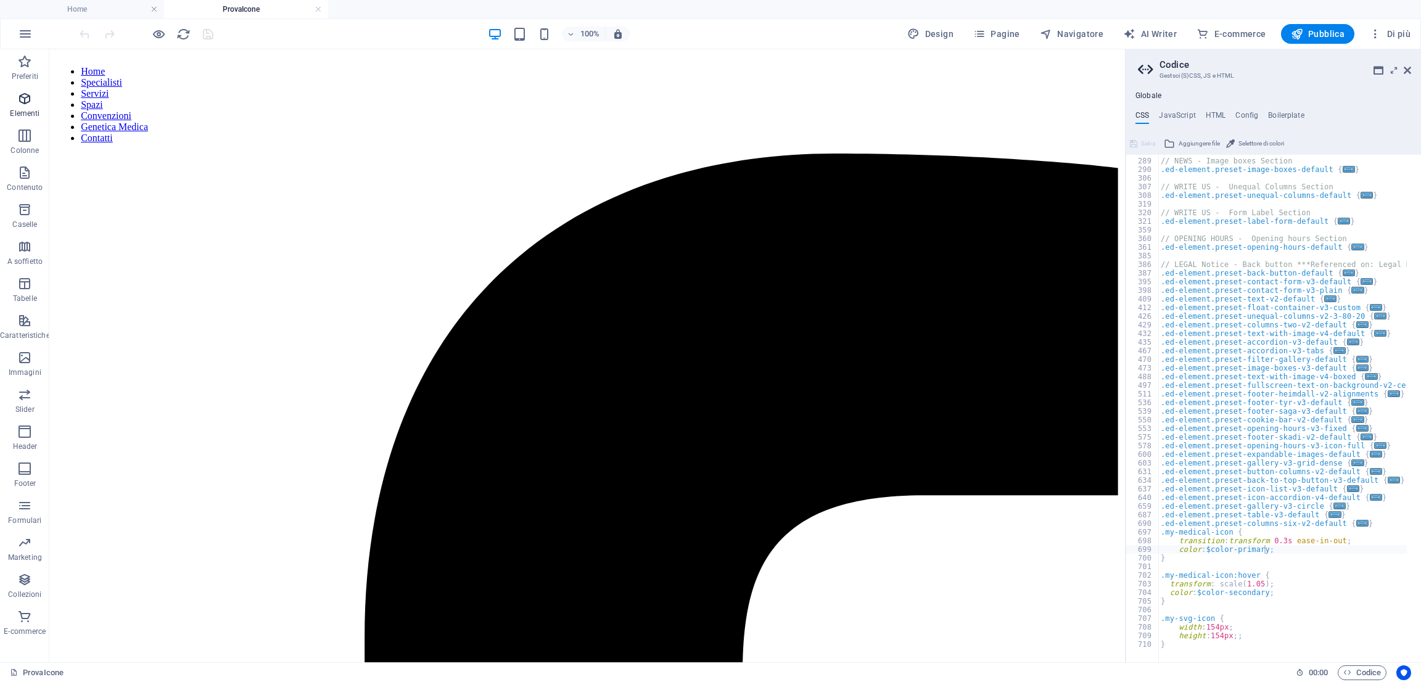
click at [23, 100] on icon "button" at bounding box center [24, 98] width 15 height 15
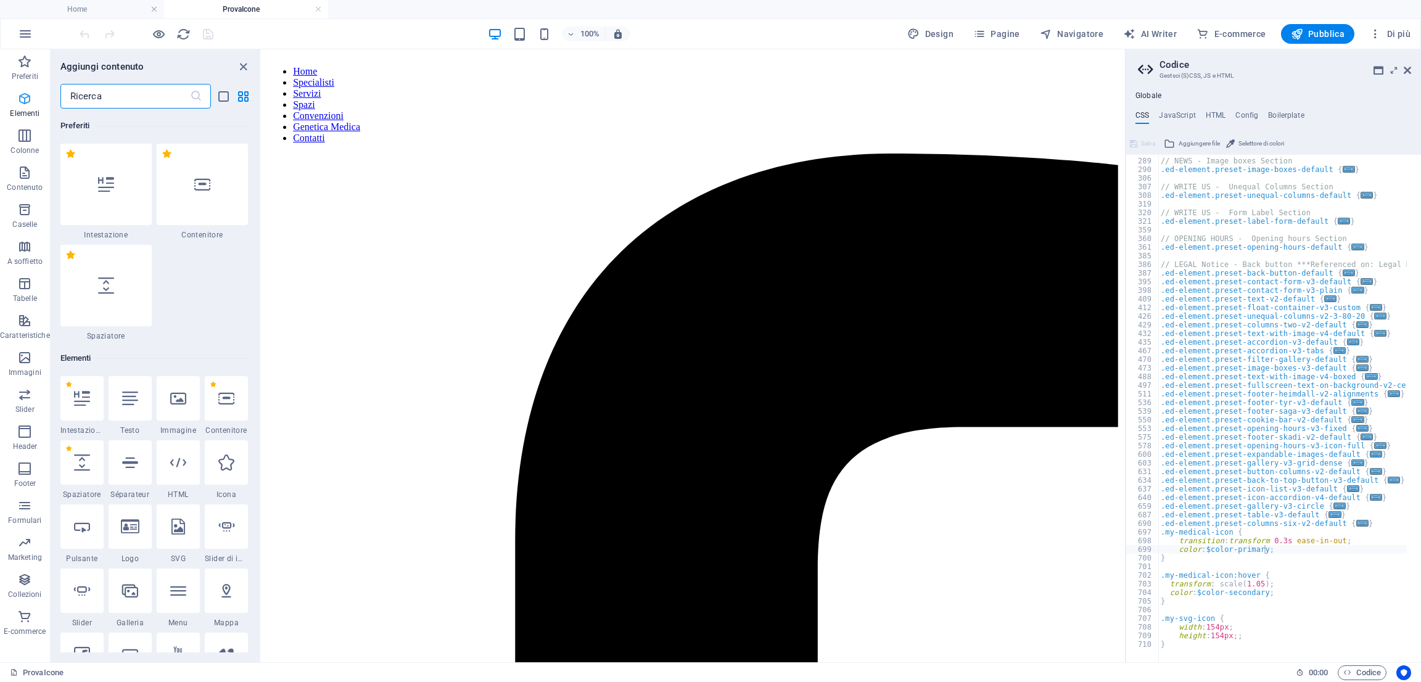
scroll to position [232, 0]
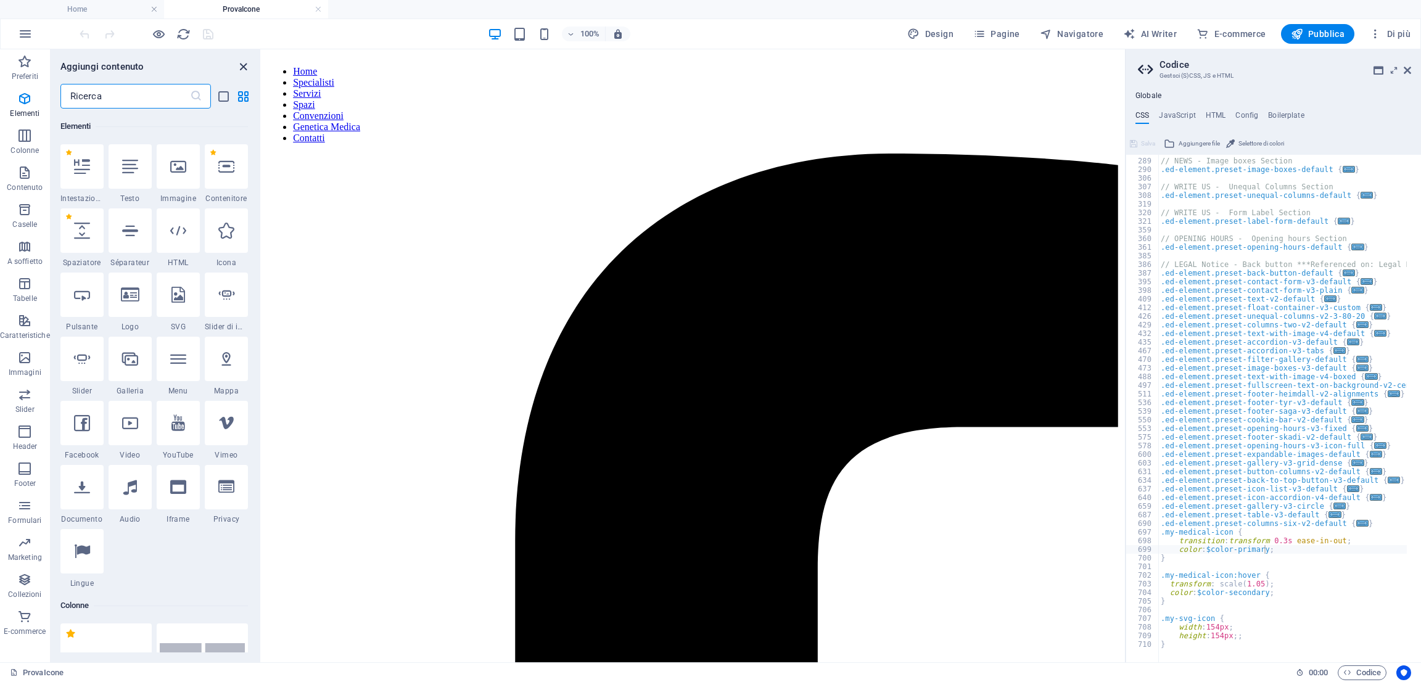
drag, startPoint x: 193, startPoint y: 17, endPoint x: 242, endPoint y: 67, distance: 70.2
click at [242, 67] on icon "close panel" at bounding box center [243, 67] width 14 height 14
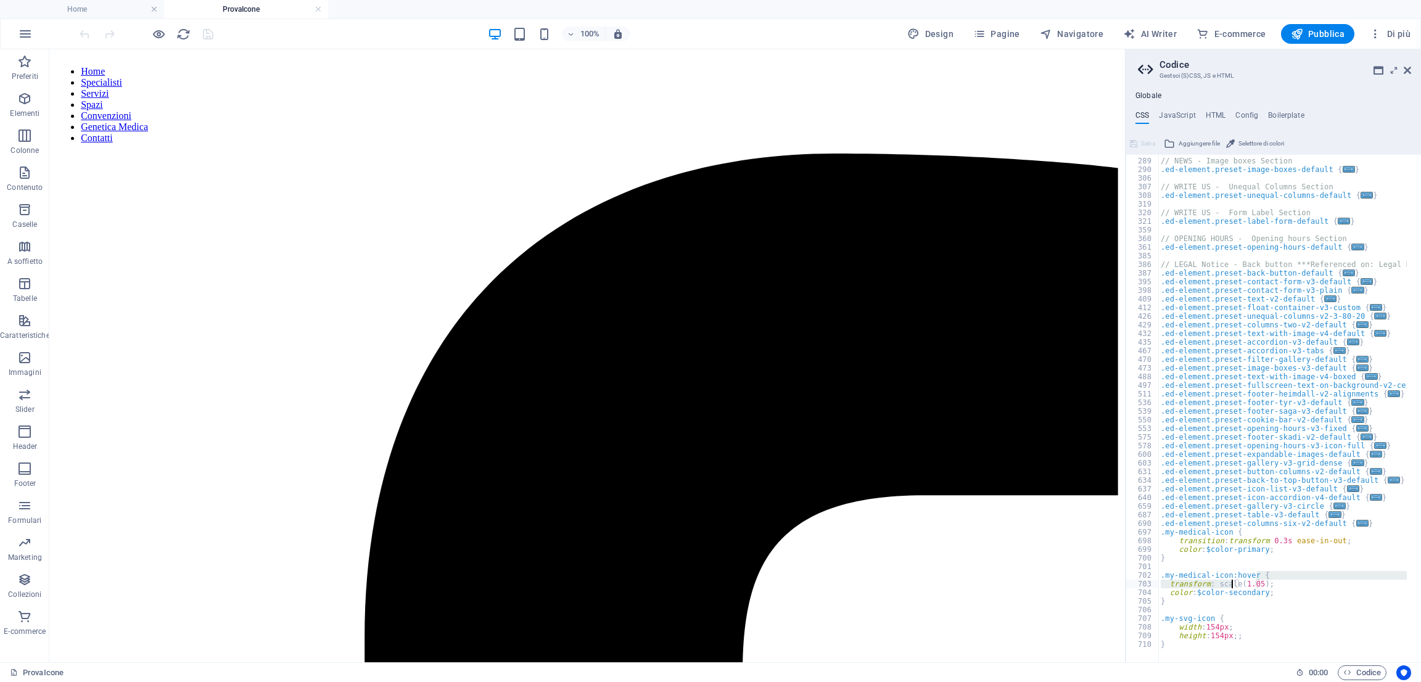
drag, startPoint x: 1256, startPoint y: 578, endPoint x: 1226, endPoint y: 583, distance: 30.0
click at [1226, 583] on div "// NEWS - Image boxes Section .ed-element.preset-image-boxes-default { ... } //…" at bounding box center [1344, 403] width 371 height 511
click at [1273, 582] on div "// NEWS - Image boxes Section .ed-element.preset-image-boxes-default { ... } //…" at bounding box center [1344, 403] width 371 height 511
drag, startPoint x: 1275, startPoint y: 600, endPoint x: 1264, endPoint y: 599, distance: 11.2
click at [1269, 601] on div "// NEWS - Image boxes Section .ed-element.preset-image-boxes-default { ... } //…" at bounding box center [1344, 403] width 371 height 511
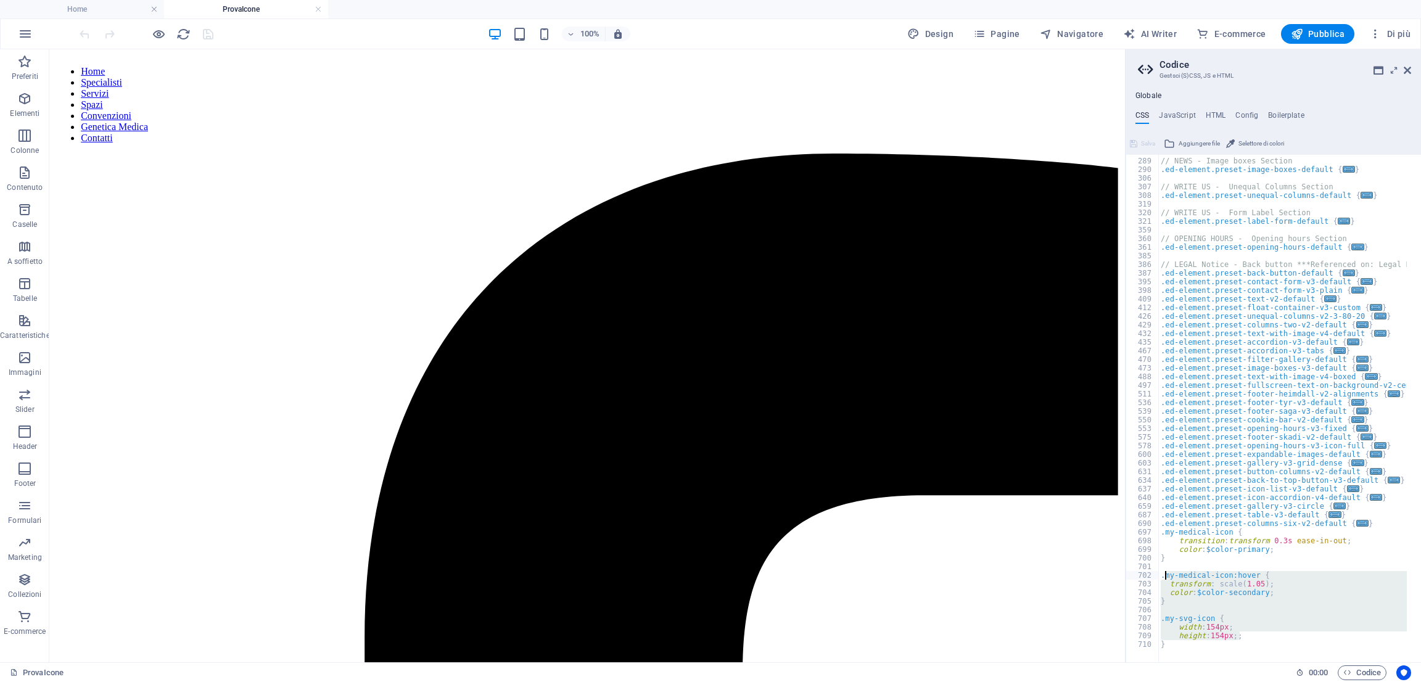
drag, startPoint x: 1250, startPoint y: 638, endPoint x: 1164, endPoint y: 576, distance: 106.5
click at [1164, 576] on div "// NEWS - Image boxes Section .ed-element.preset-image-boxes-default { ... } //…" at bounding box center [1344, 403] width 371 height 511
click at [1255, 629] on div "// NEWS - Image boxes Section .ed-element.preset-image-boxes-default { ... } //…" at bounding box center [1283, 409] width 249 height 508
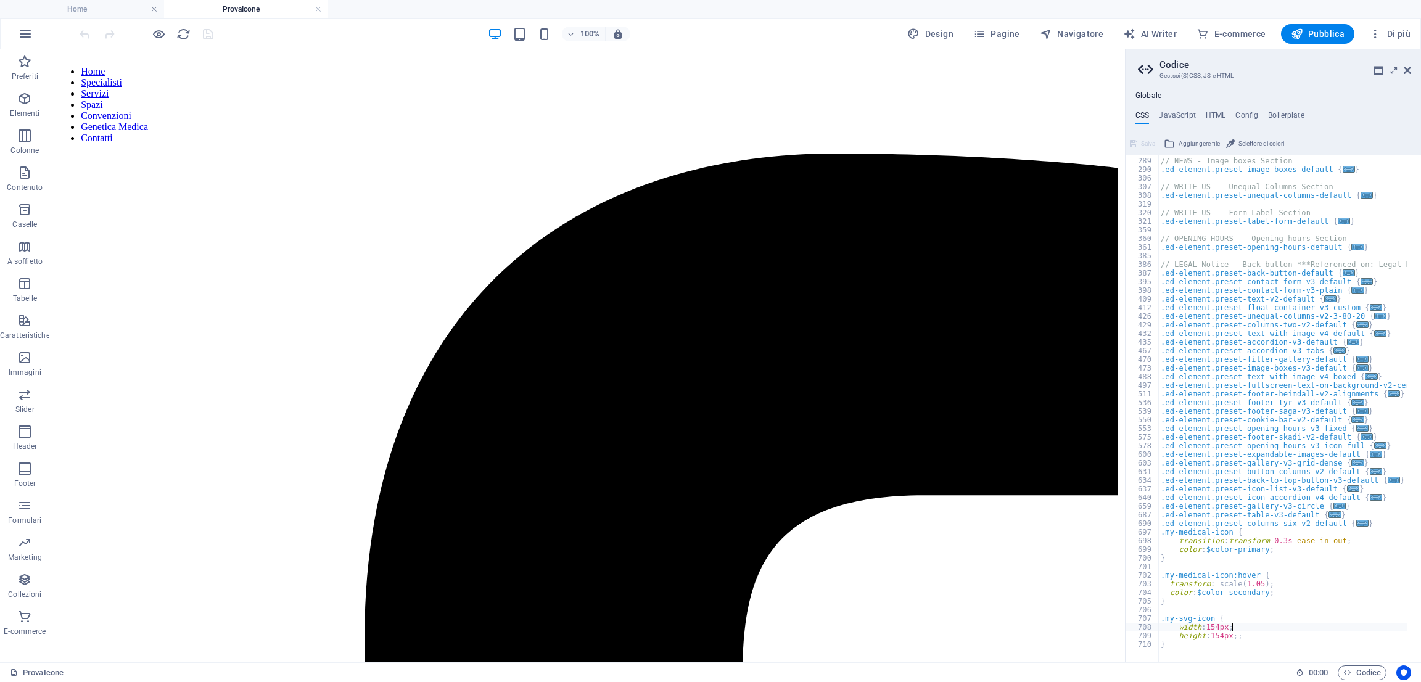
click at [1220, 626] on div "// NEWS - Image boxes Section .ed-element.preset-image-boxes-default { ... } //…" at bounding box center [1344, 403] width 371 height 511
click at [1217, 637] on div "// NEWS - Image boxes Section .ed-element.preset-image-boxes-default { ... } //…" at bounding box center [1344, 403] width 371 height 511
click at [1249, 627] on div "120 px local" at bounding box center [1301, 637] width 184 height 31
type textarea "height: 120pxpx;;"
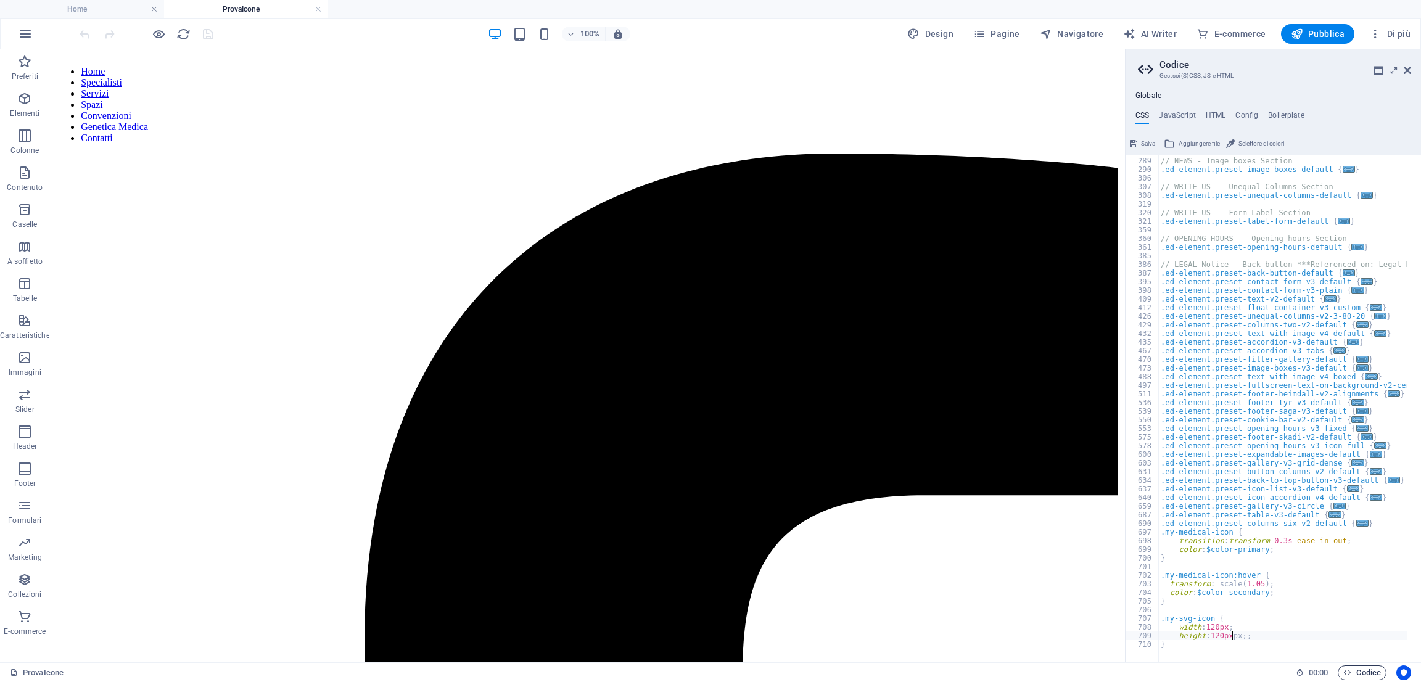
click at [1349, 671] on icon "button" at bounding box center [1348, 673] width 8 height 8
click at [213, 38] on icon "save" at bounding box center [208, 34] width 14 height 14
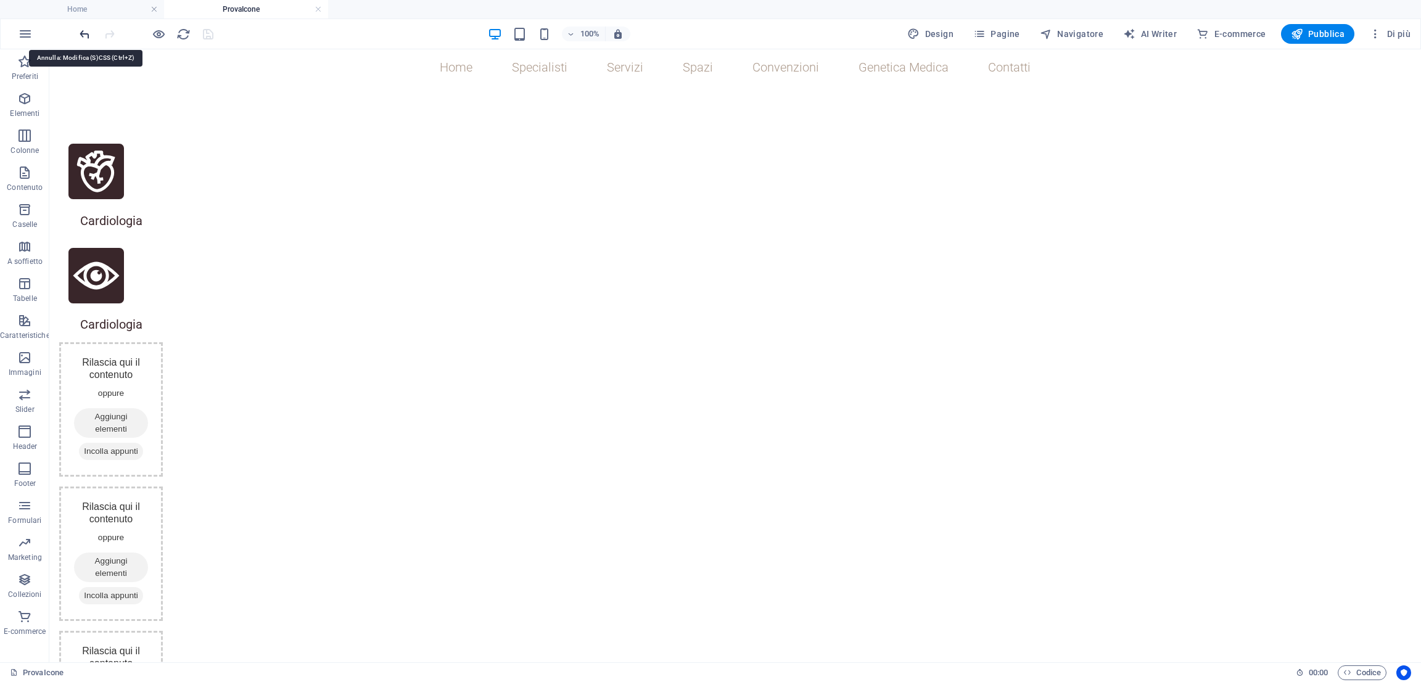
click at [83, 36] on icon "undo" at bounding box center [85, 34] width 14 height 14
click at [84, 37] on icon "undo" at bounding box center [85, 34] width 14 height 14
click at [179, 36] on icon "reload" at bounding box center [183, 34] width 14 height 14
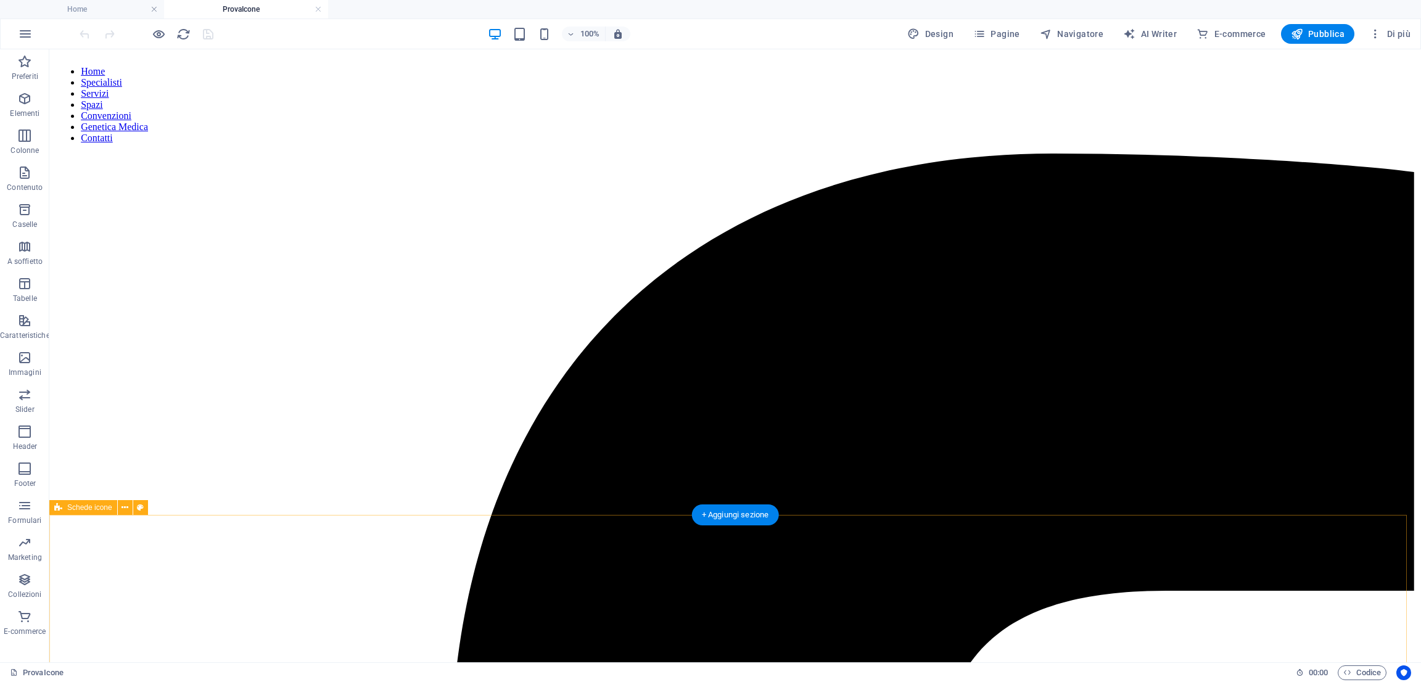
scroll to position [0, 0]
click at [1372, 678] on span "Codice" at bounding box center [1363, 673] width 38 height 15
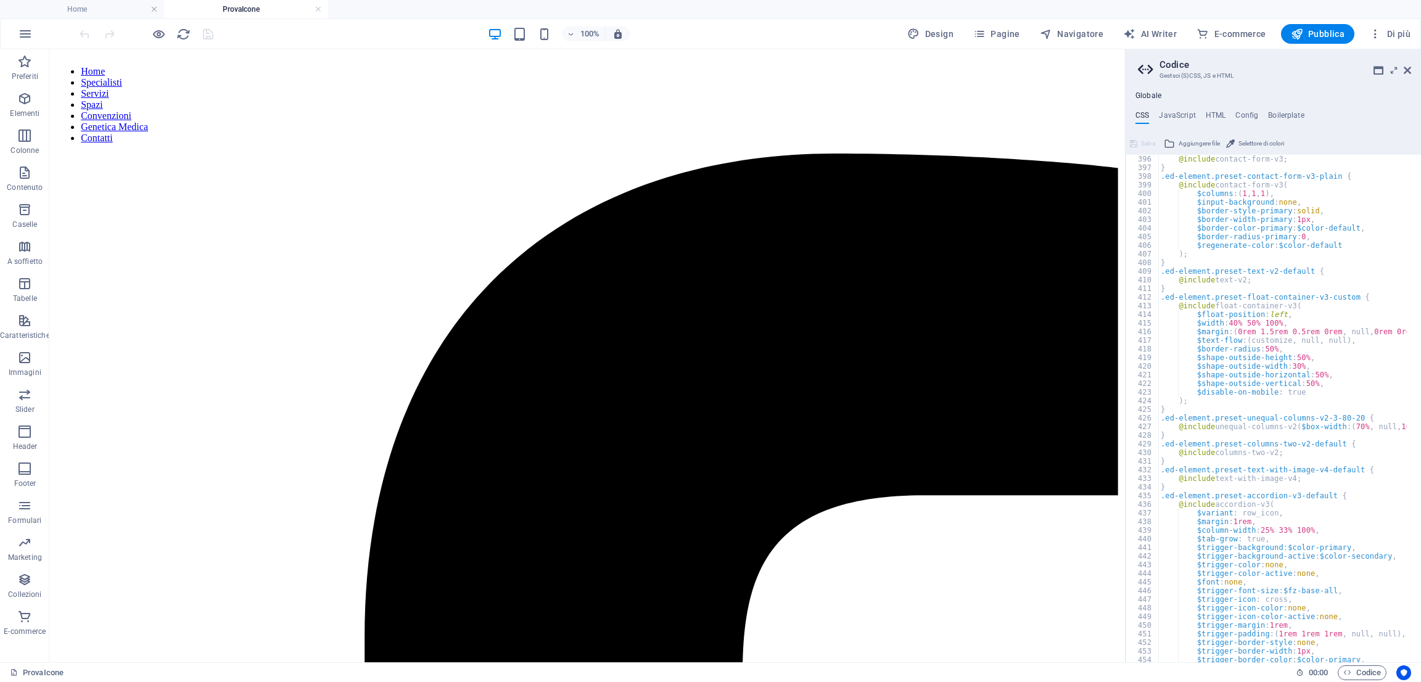
scroll to position [3867, 0]
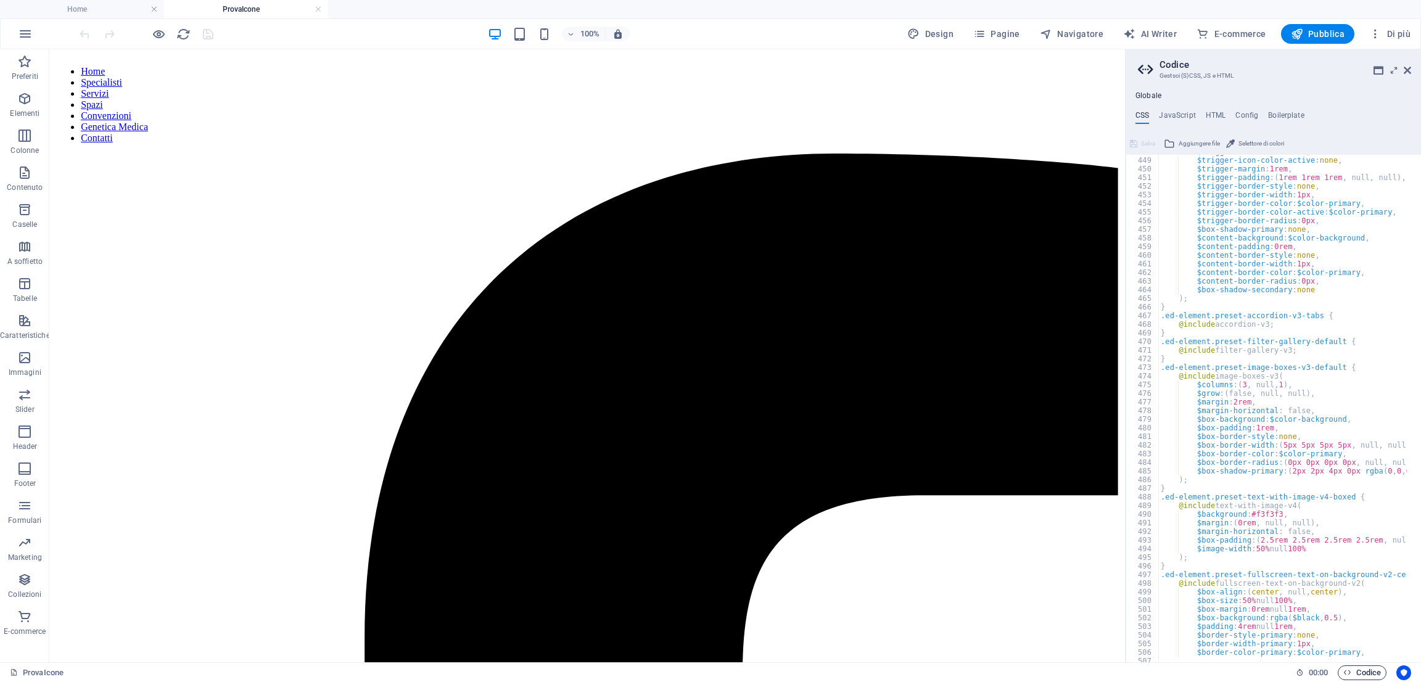
click at [1350, 666] on span "Codice" at bounding box center [1363, 673] width 38 height 15
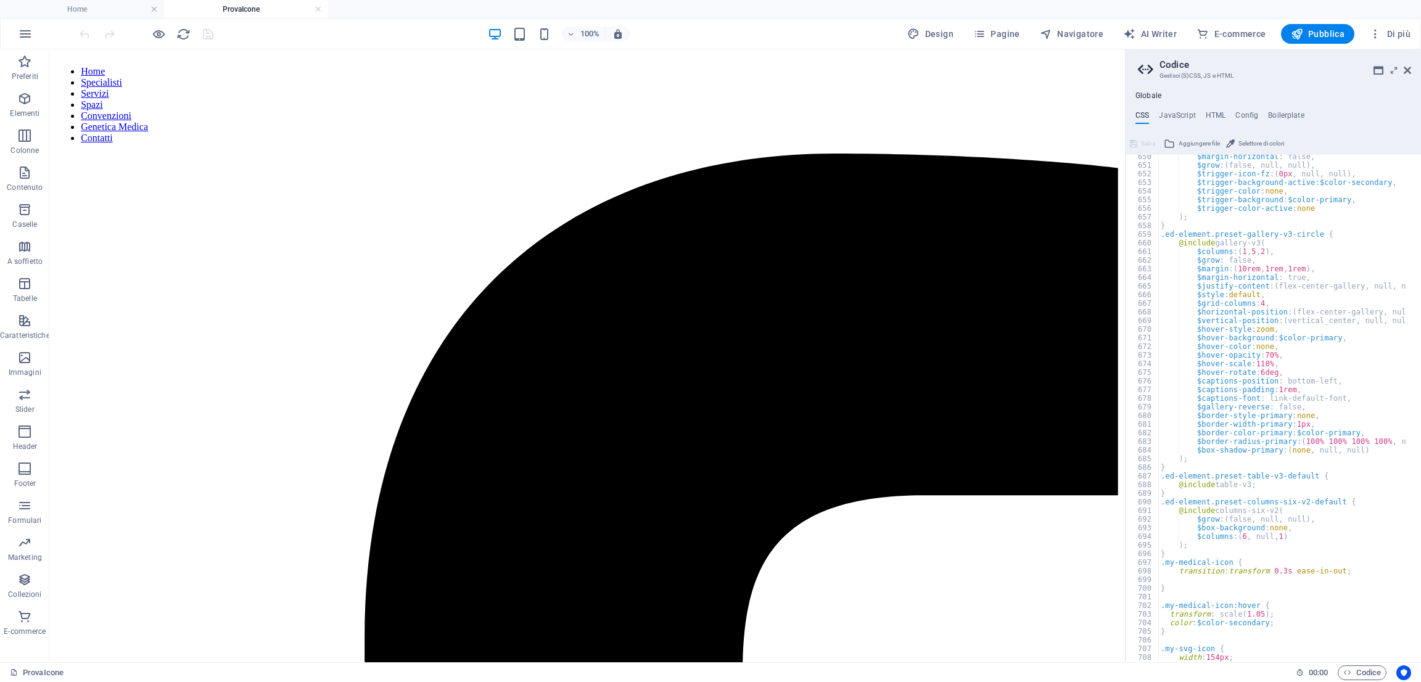
scroll to position [5646, 0]
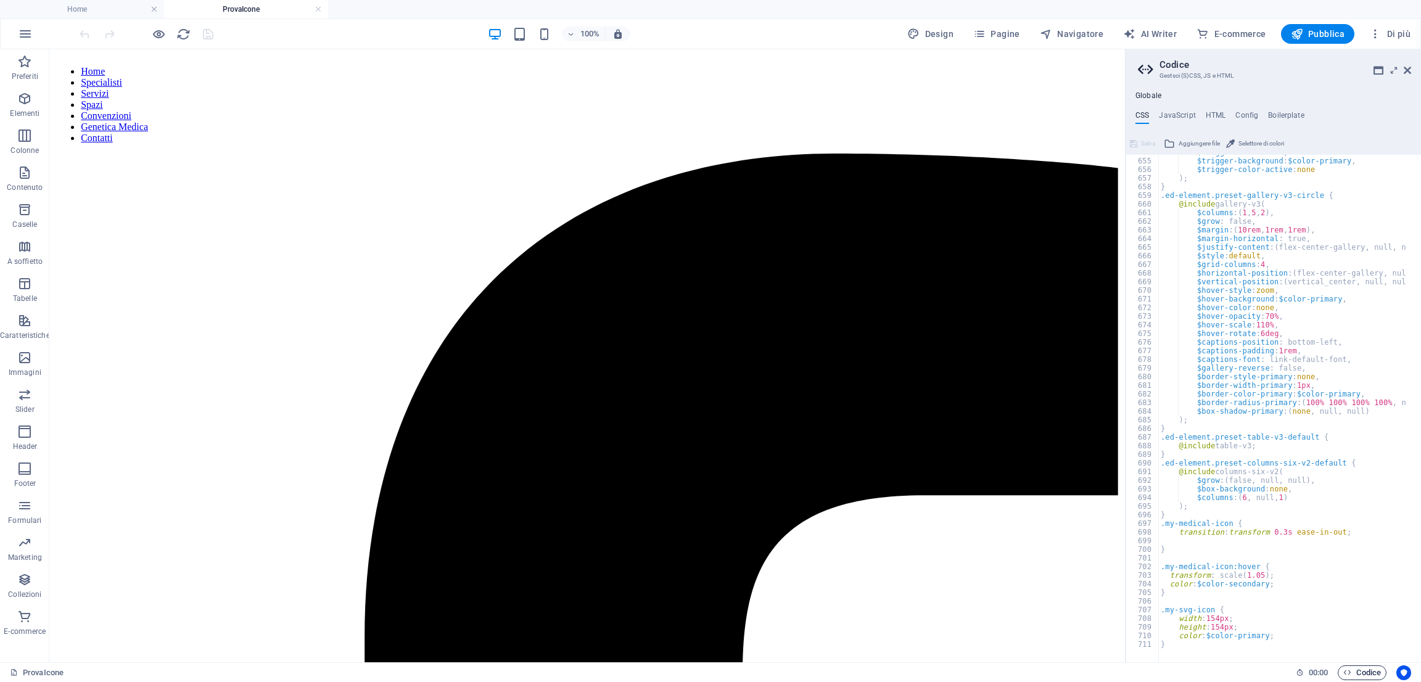
click at [1367, 671] on span "Codice" at bounding box center [1363, 673] width 38 height 15
click at [1406, 72] on icon at bounding box center [1407, 70] width 7 height 10
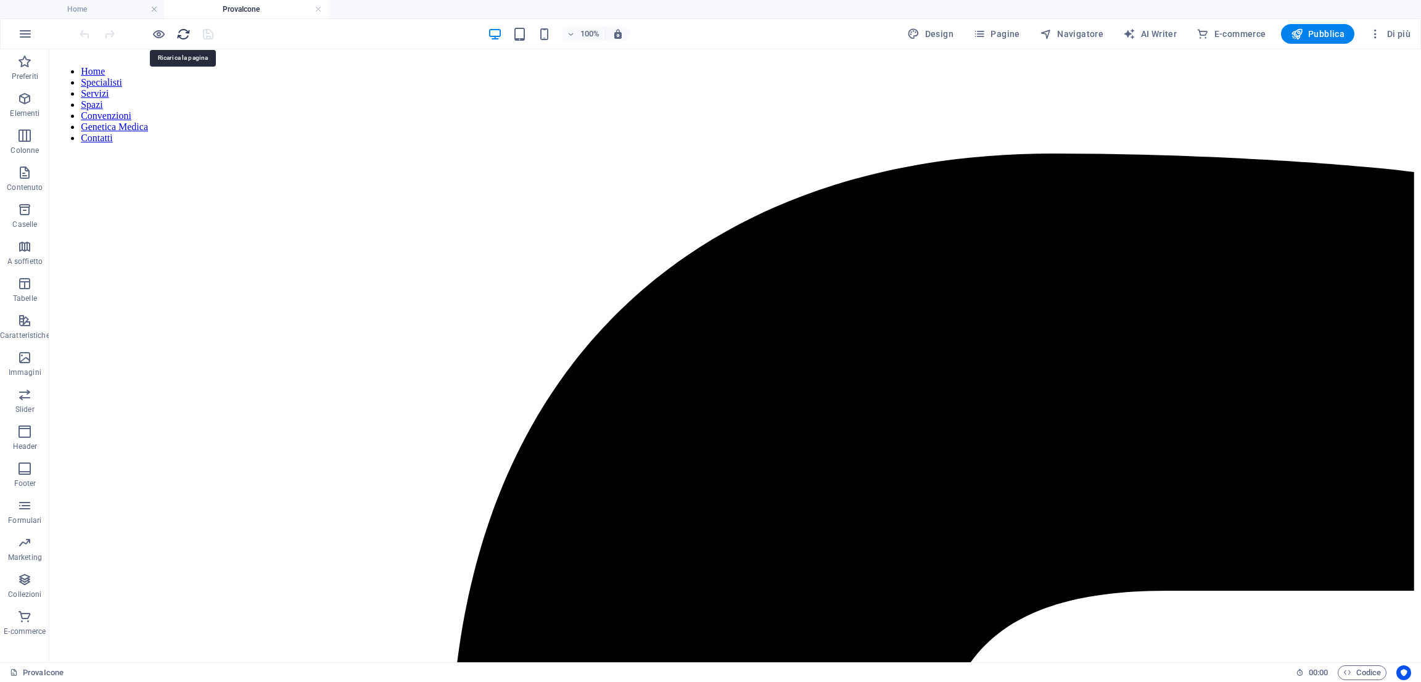
click at [176, 33] on icon "reload" at bounding box center [183, 34] width 14 height 14
click at [154, 33] on icon "button" at bounding box center [159, 34] width 14 height 14
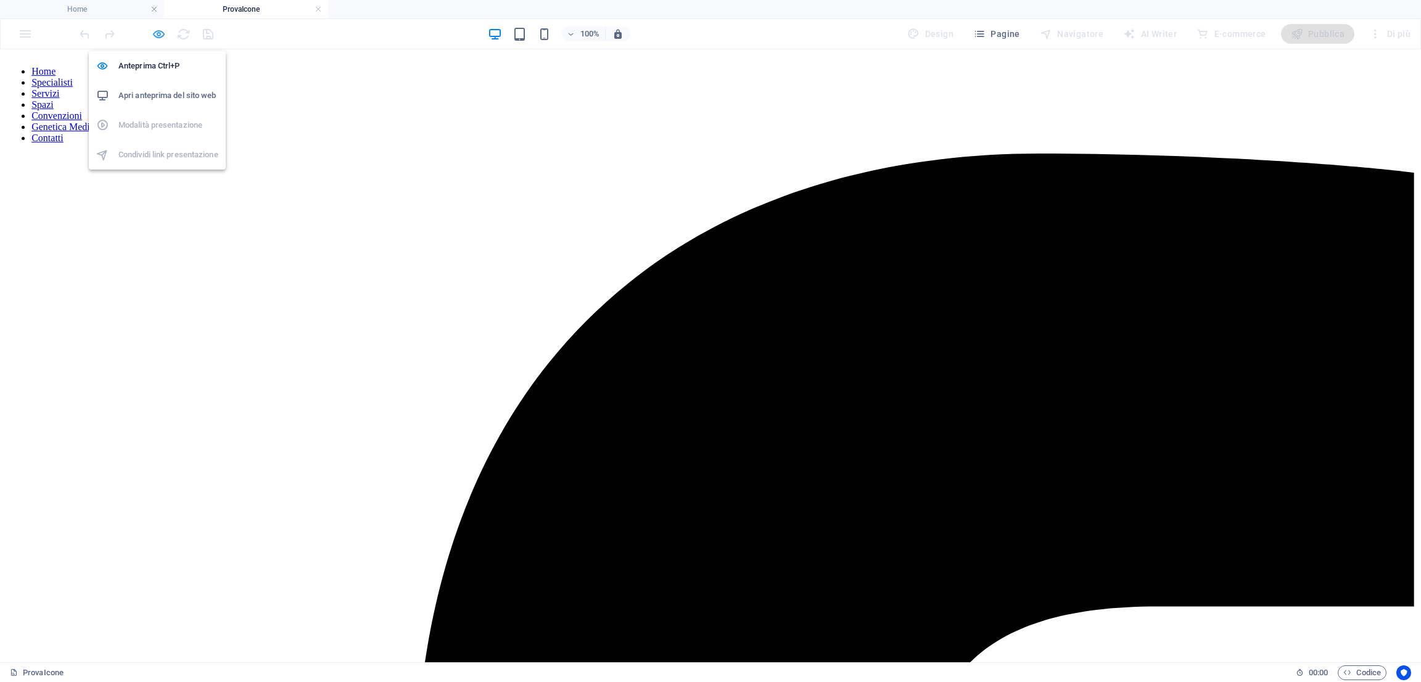
scroll to position [0, 0]
click at [313, 13] on h4 "ProvaIcone" at bounding box center [246, 9] width 164 height 14
click at [315, 10] on link at bounding box center [318, 10] width 7 height 12
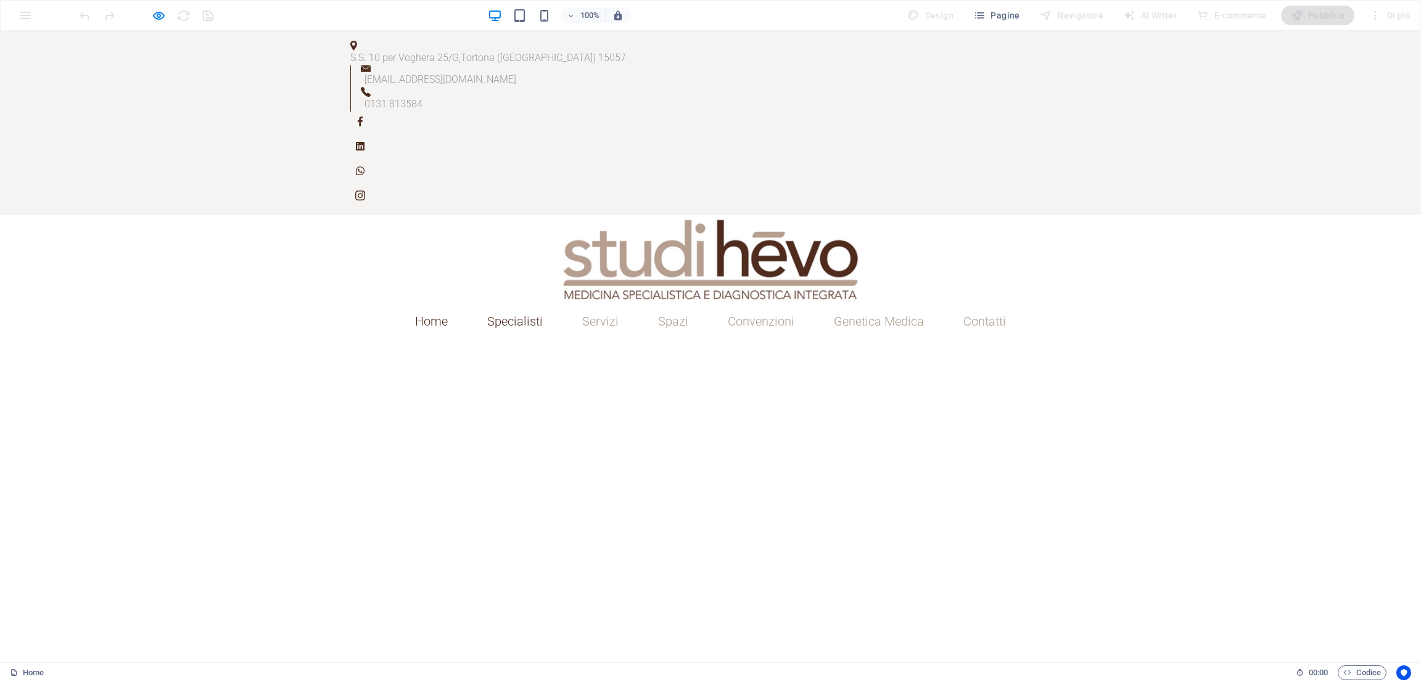
click at [531, 305] on link "Specialisti" at bounding box center [514, 321] width 75 height 32
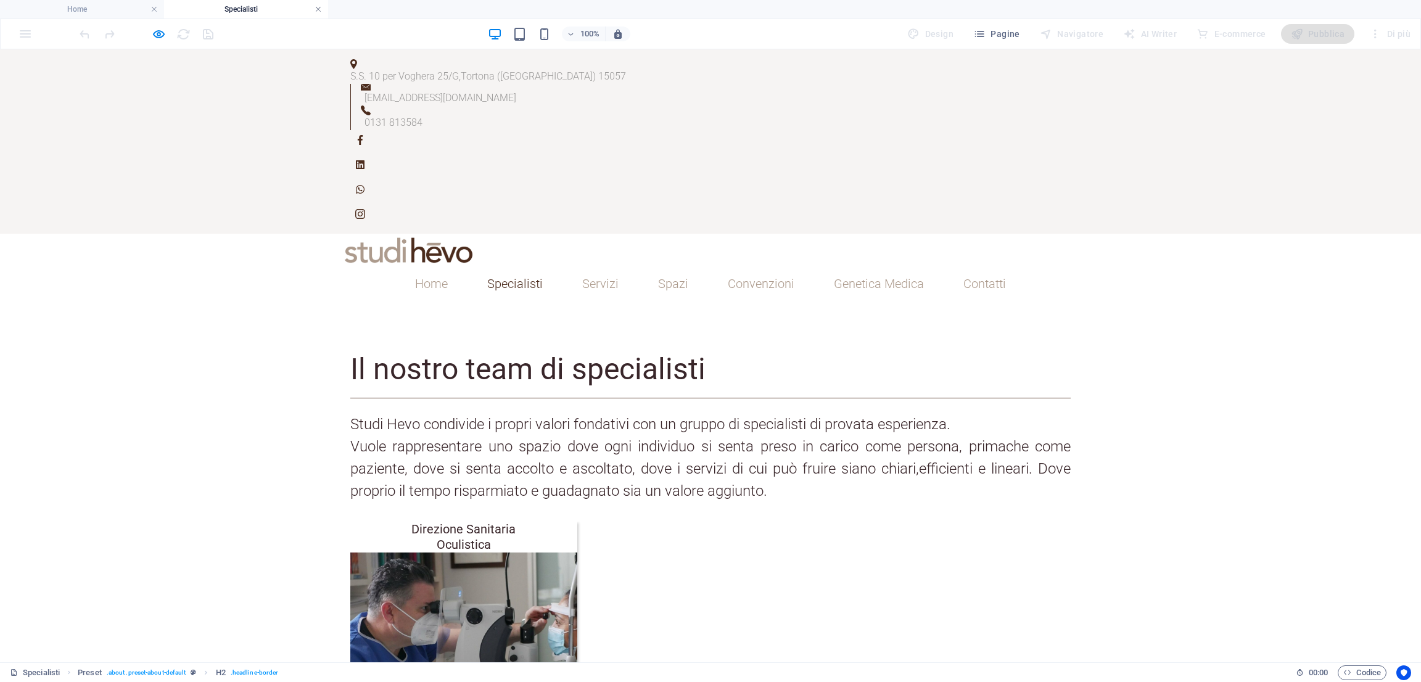
click at [317, 12] on link at bounding box center [318, 10] width 7 height 12
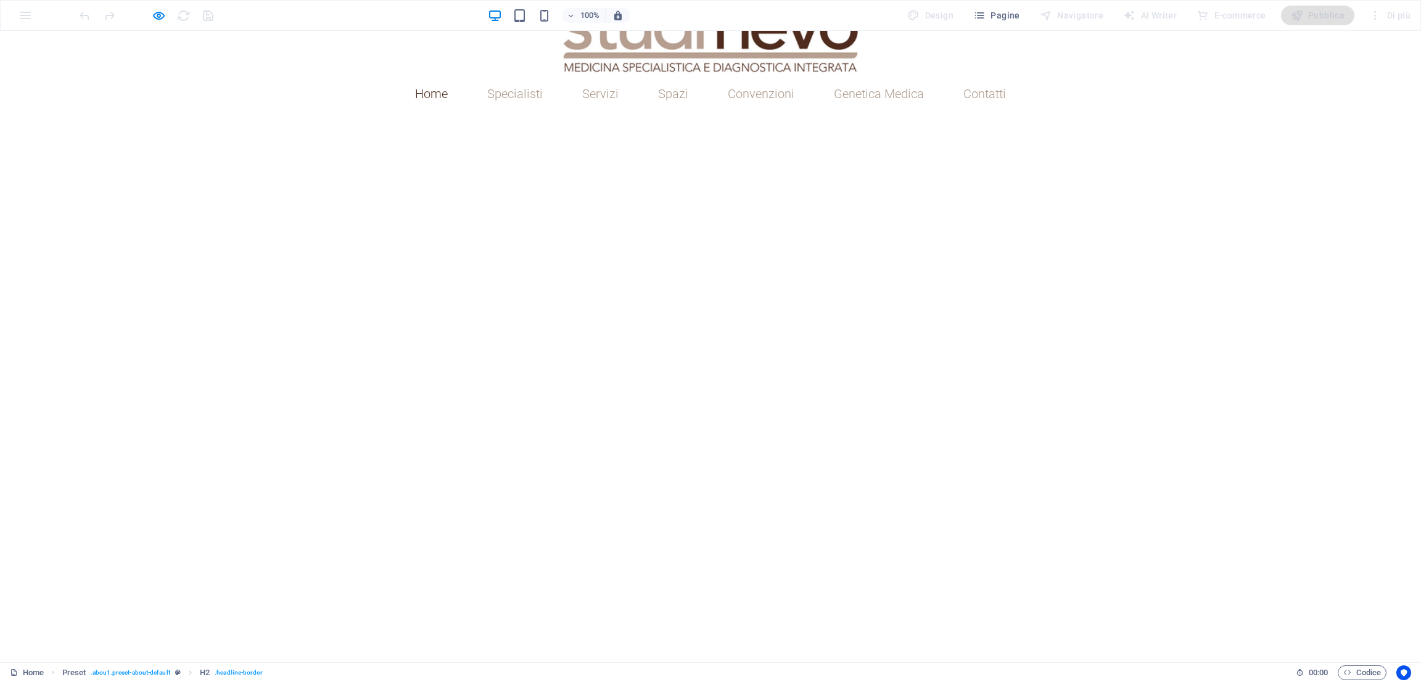
scroll to position [89, 0]
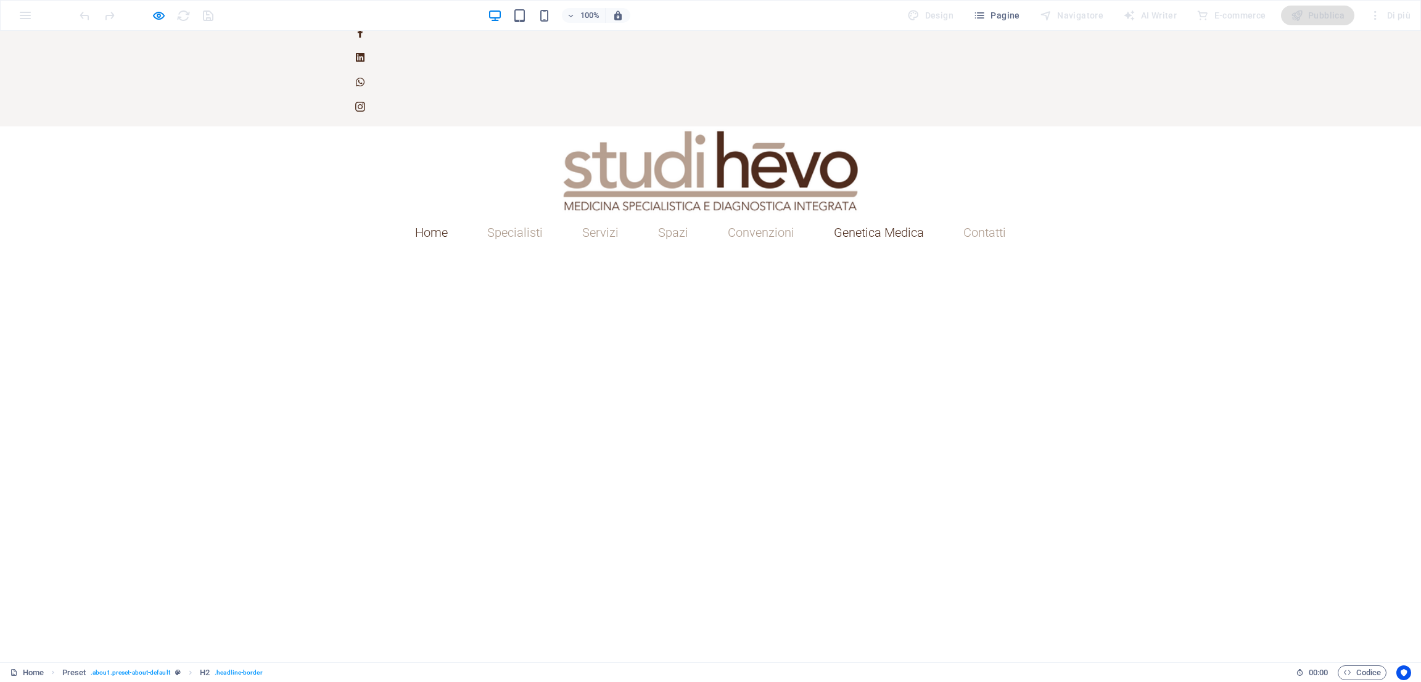
click at [893, 217] on link "Genetica Medica" at bounding box center [879, 233] width 110 height 32
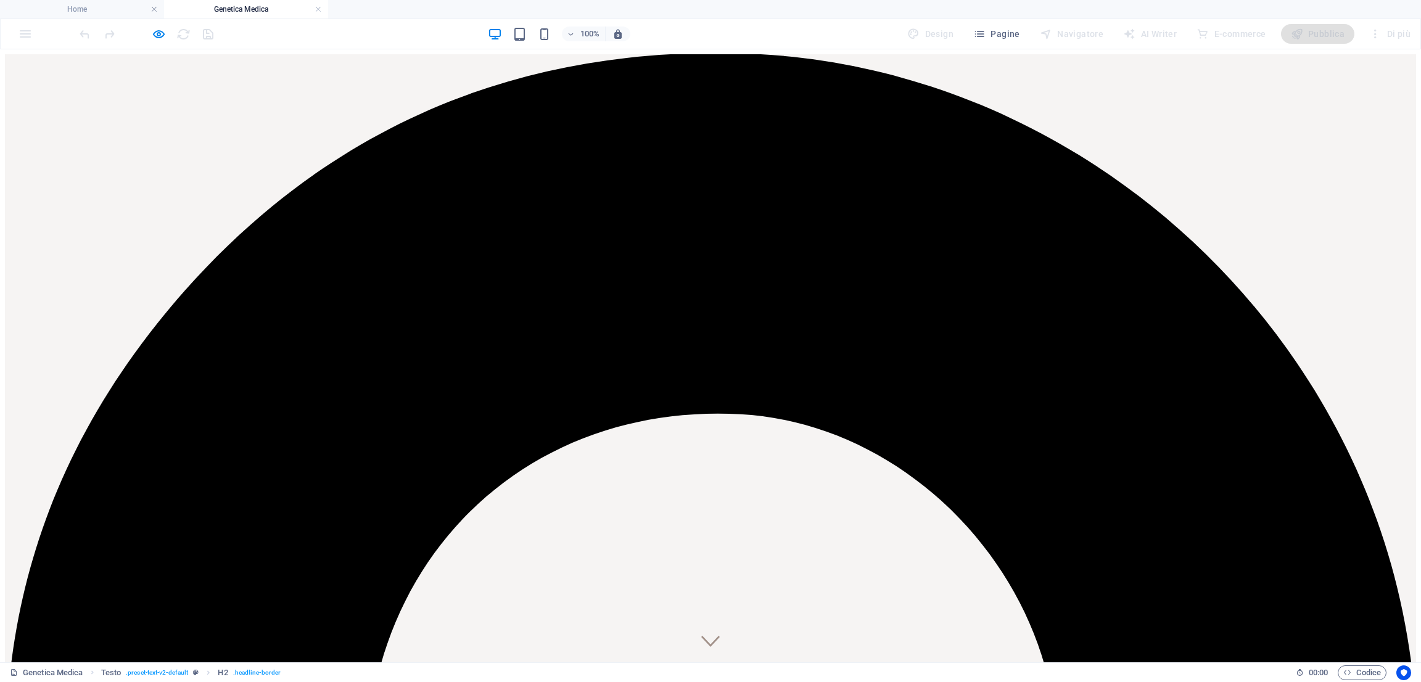
scroll to position [0, 0]
click at [161, 39] on icon "button" at bounding box center [159, 34] width 14 height 14
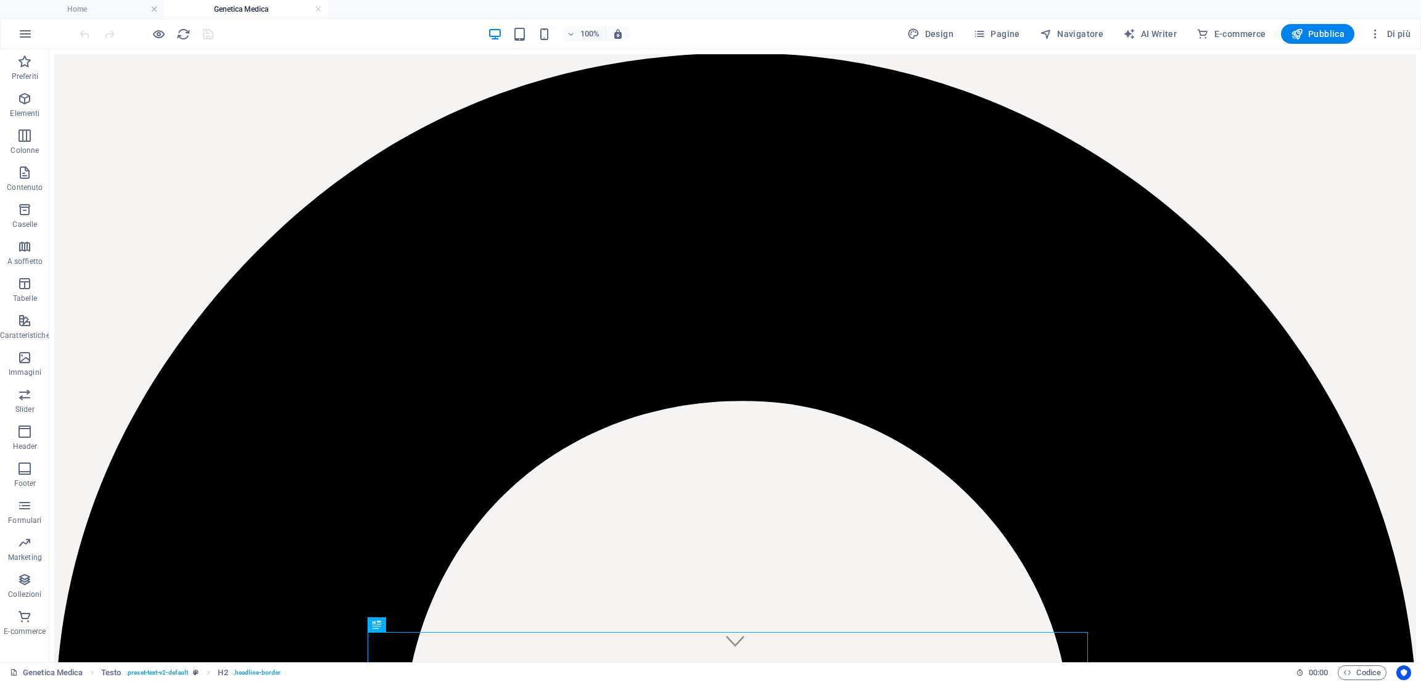
click at [167, 37] on div at bounding box center [146, 34] width 138 height 20
click at [162, 35] on icon "button" at bounding box center [159, 34] width 14 height 14
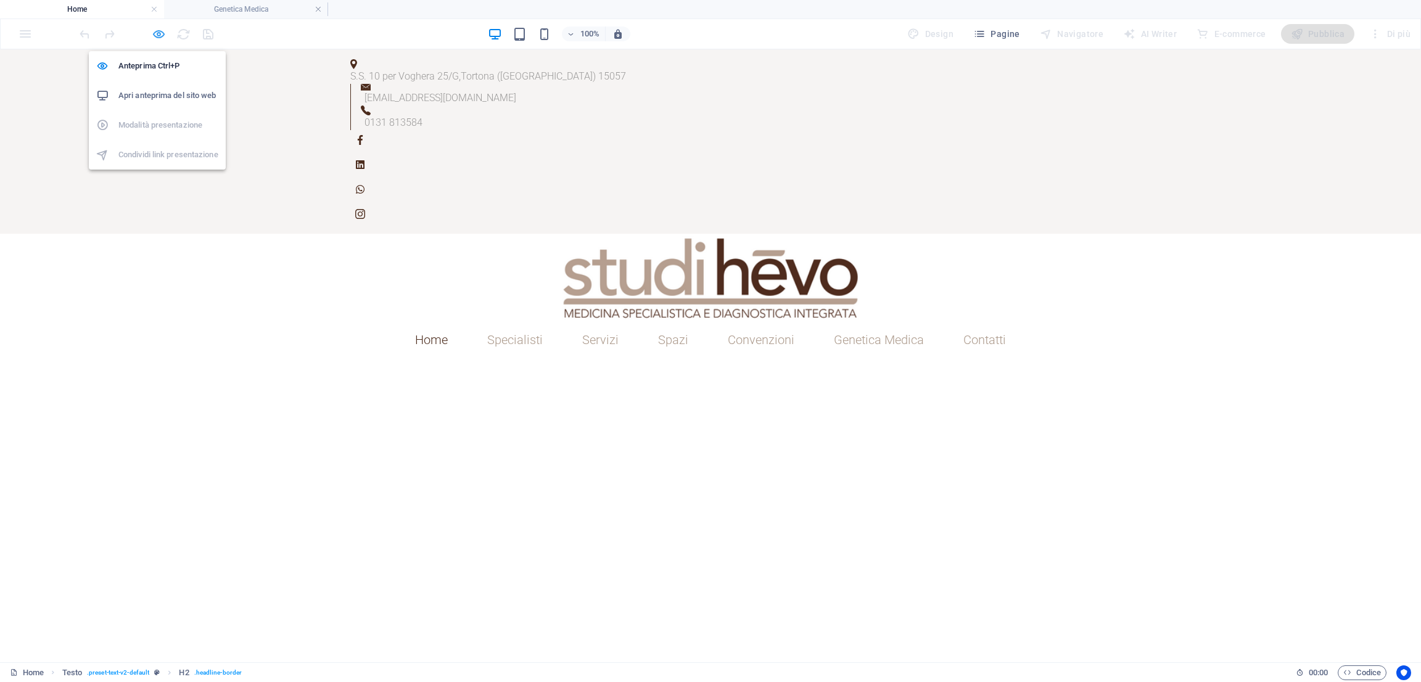
click at [153, 38] on icon "button" at bounding box center [159, 34] width 14 height 14
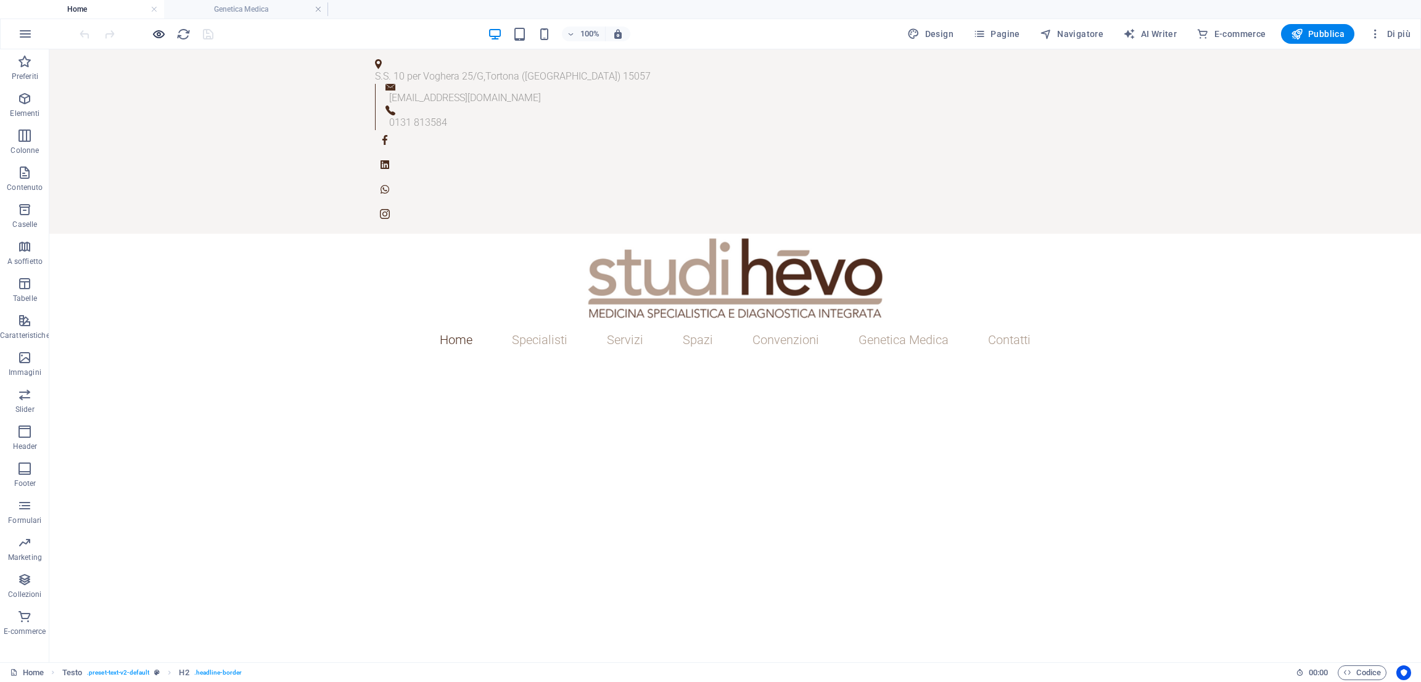
click at [158, 38] on icon "button" at bounding box center [159, 34] width 14 height 14
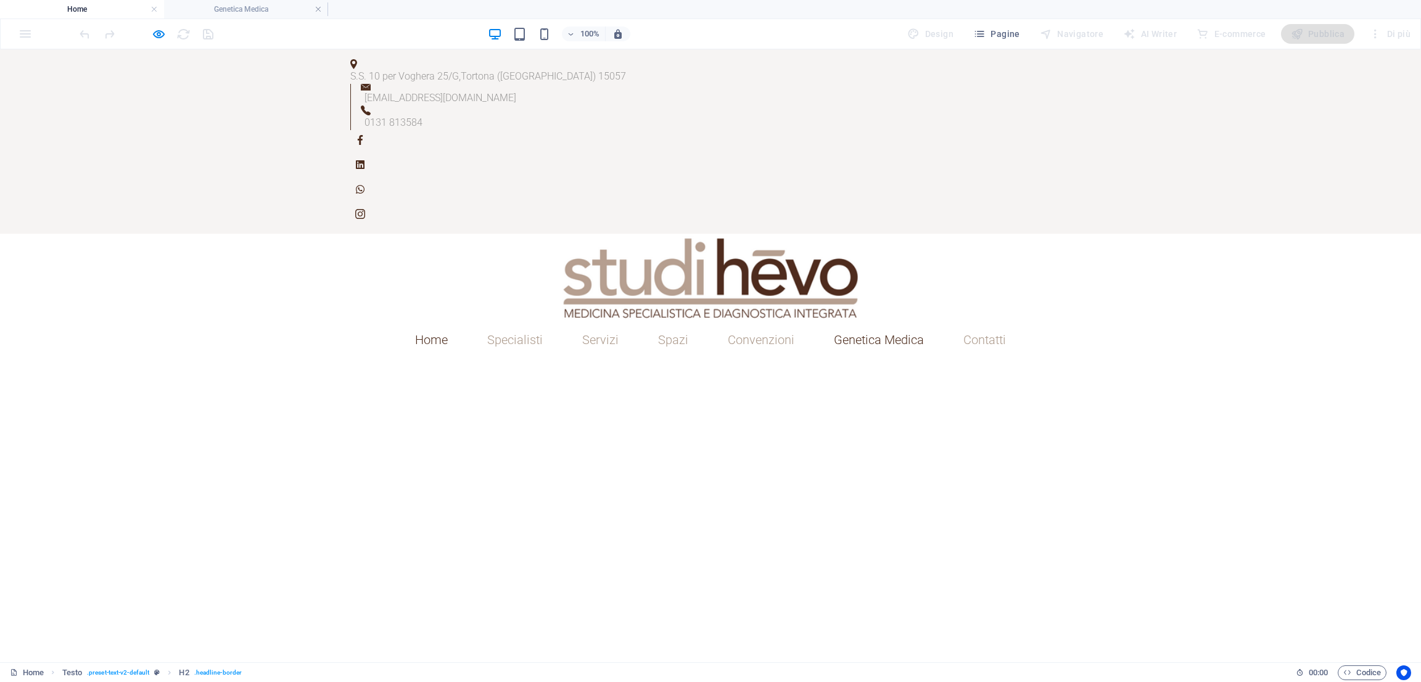
click at [897, 324] on link "Genetica Medica" at bounding box center [879, 340] width 110 height 32
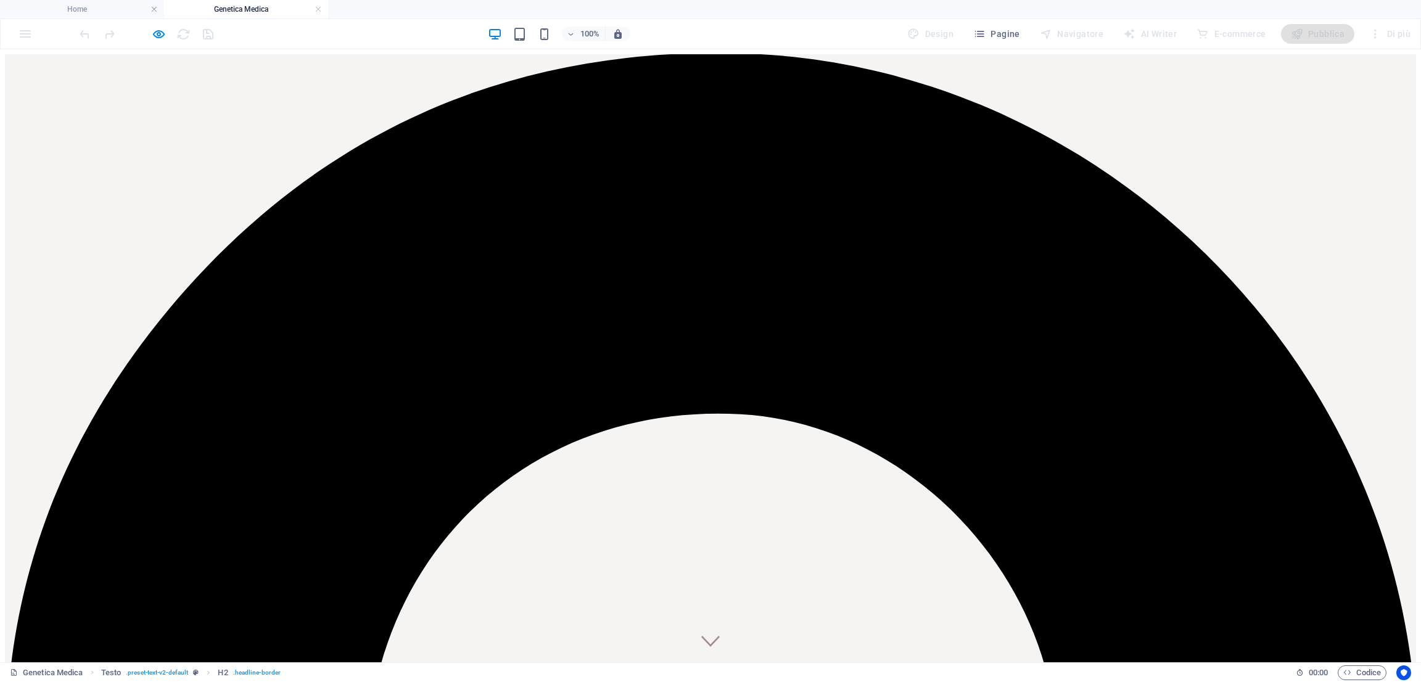
click at [154, 38] on icon "button" at bounding box center [159, 34] width 14 height 14
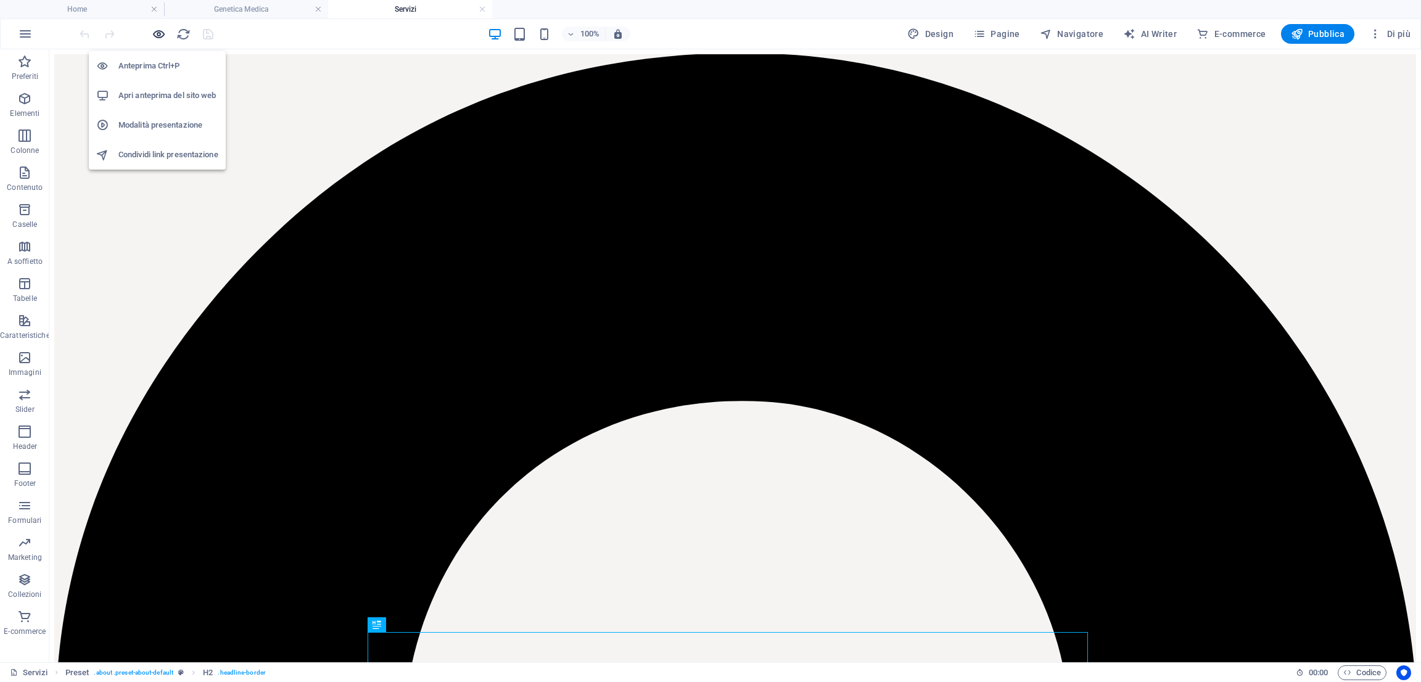
click at [154, 38] on icon "button" at bounding box center [159, 34] width 14 height 14
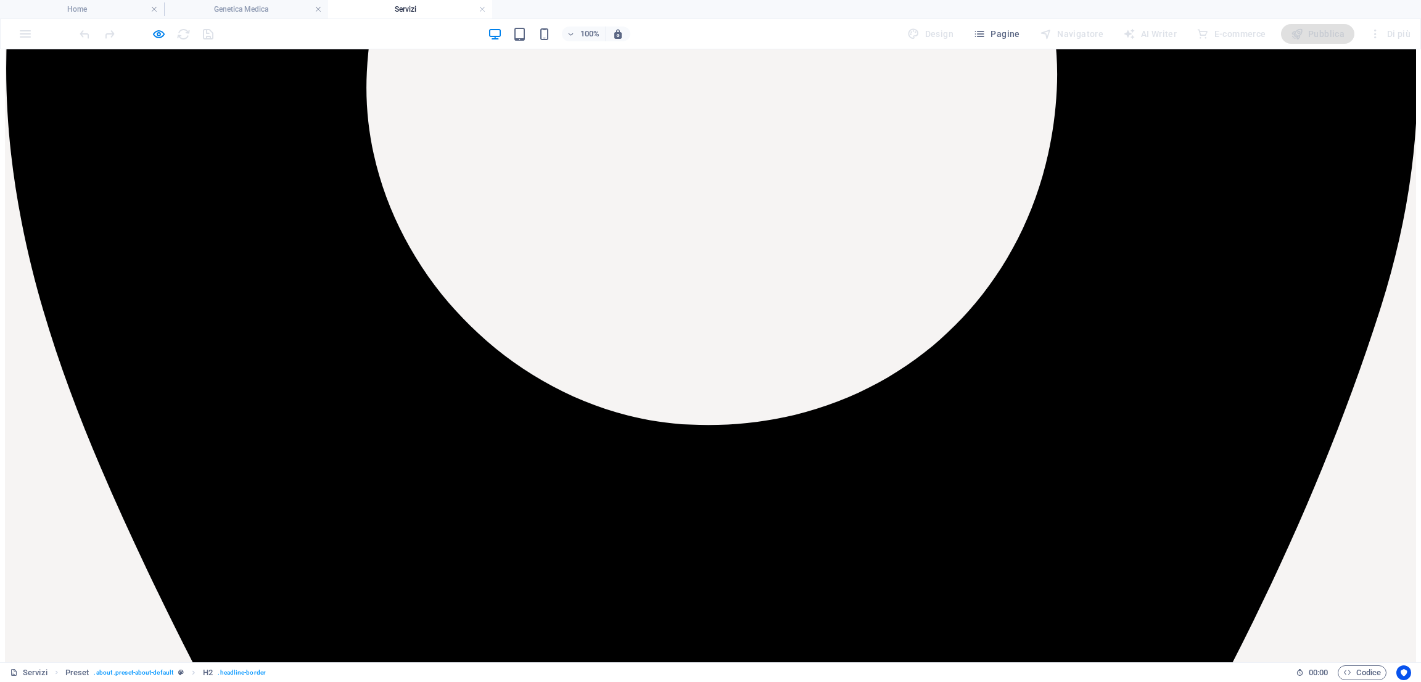
scroll to position [690, 0]
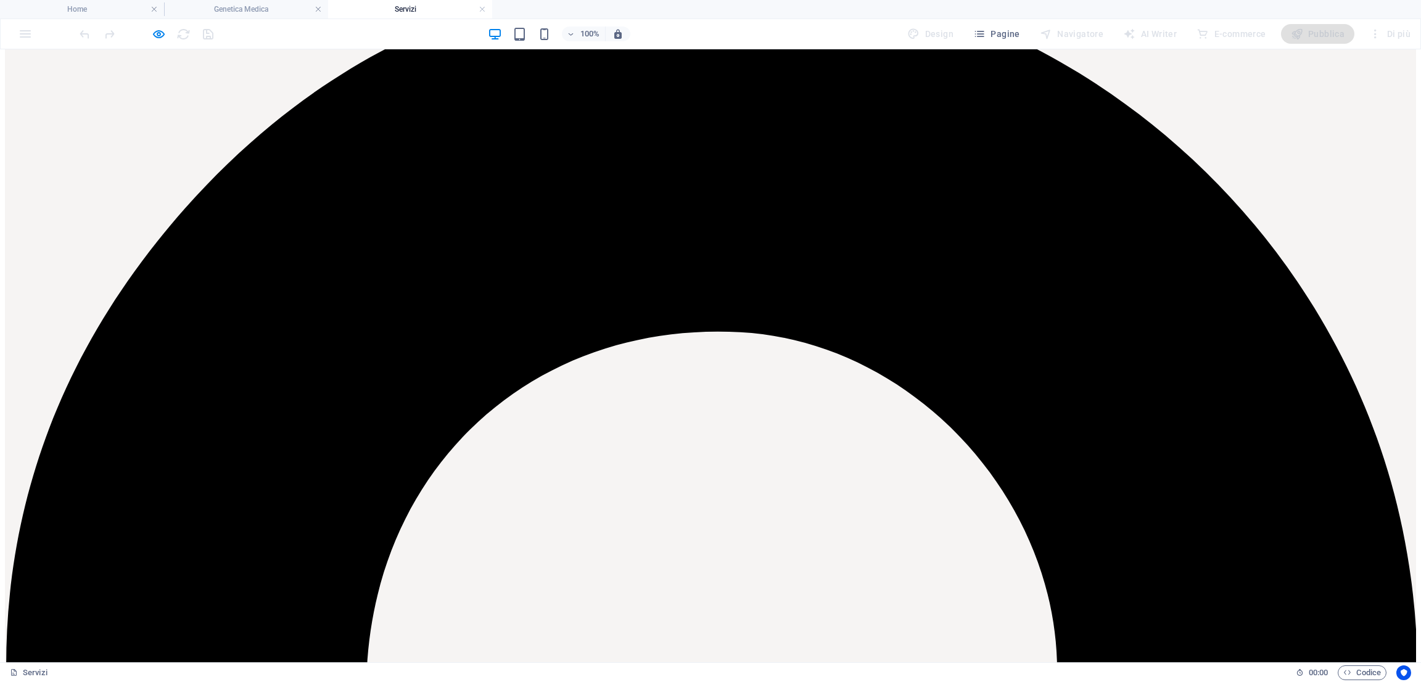
scroll to position [0, 0]
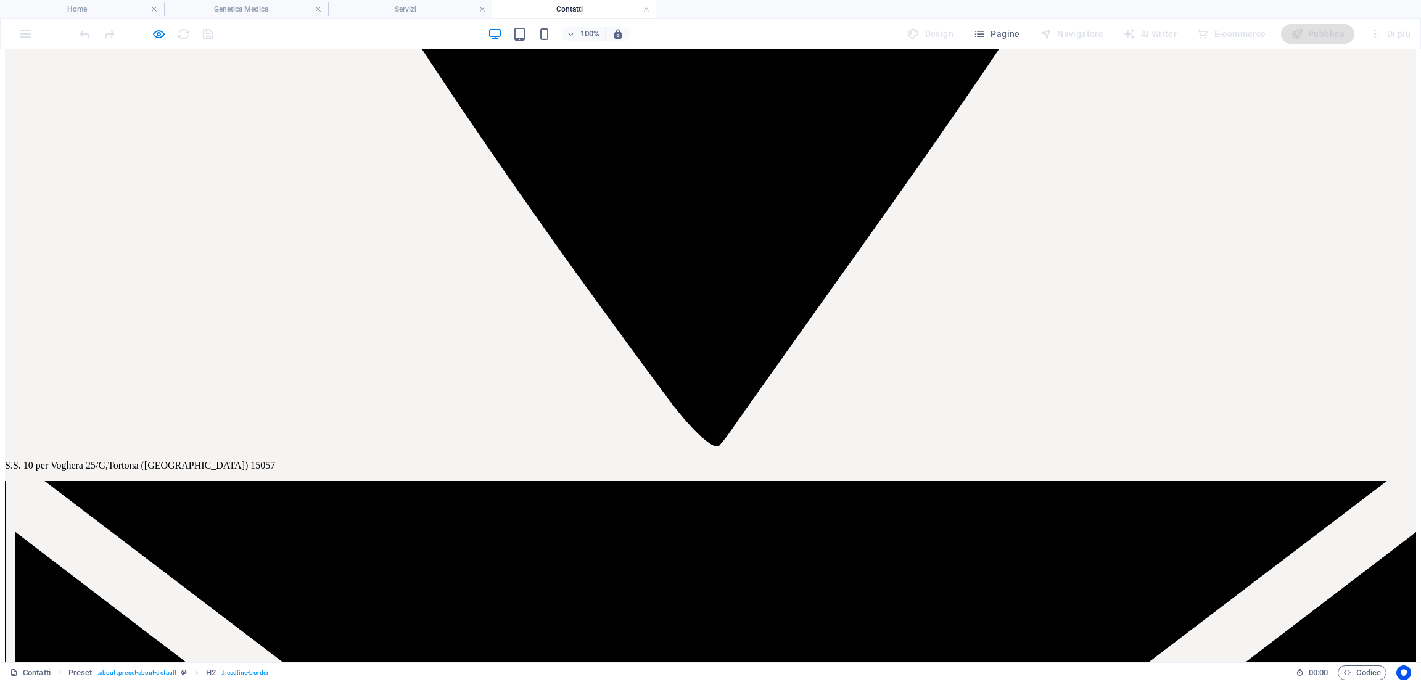
scroll to position [1693, 0]
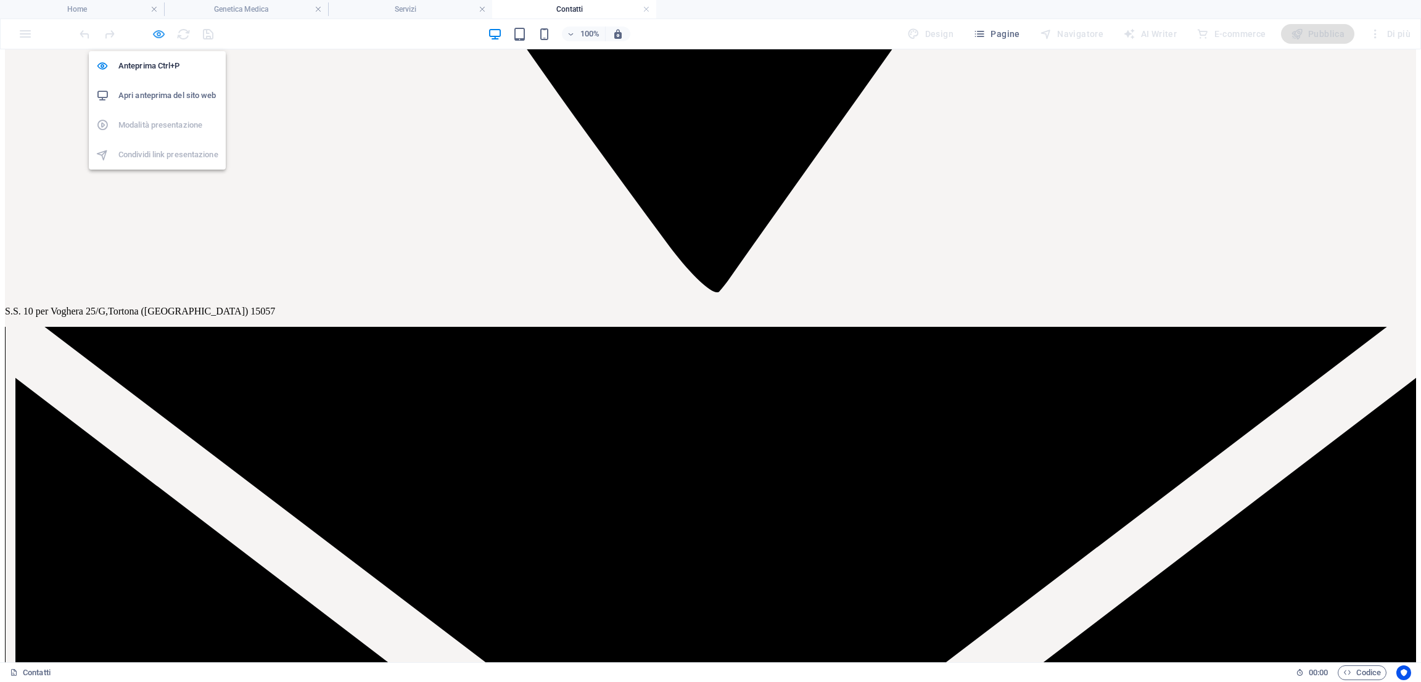
click at [160, 34] on icon "button" at bounding box center [159, 34] width 14 height 14
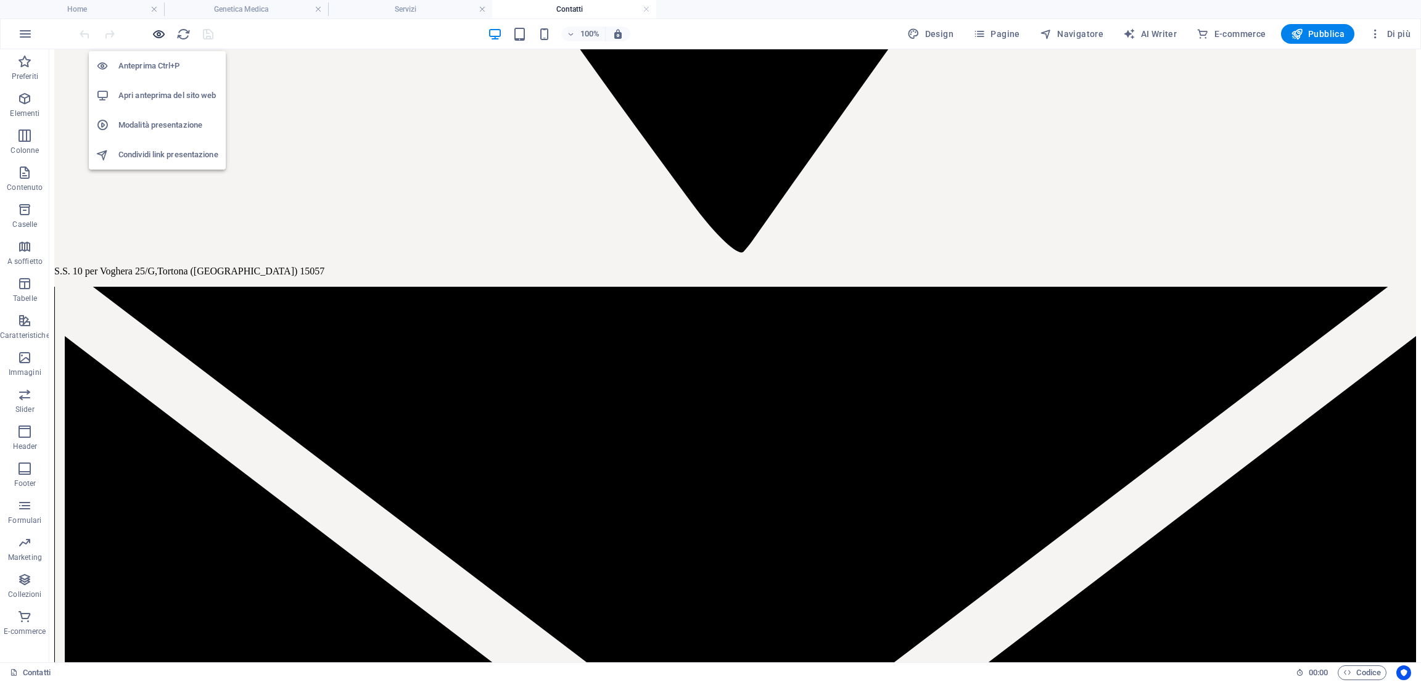
click at [160, 34] on icon "button" at bounding box center [159, 34] width 14 height 14
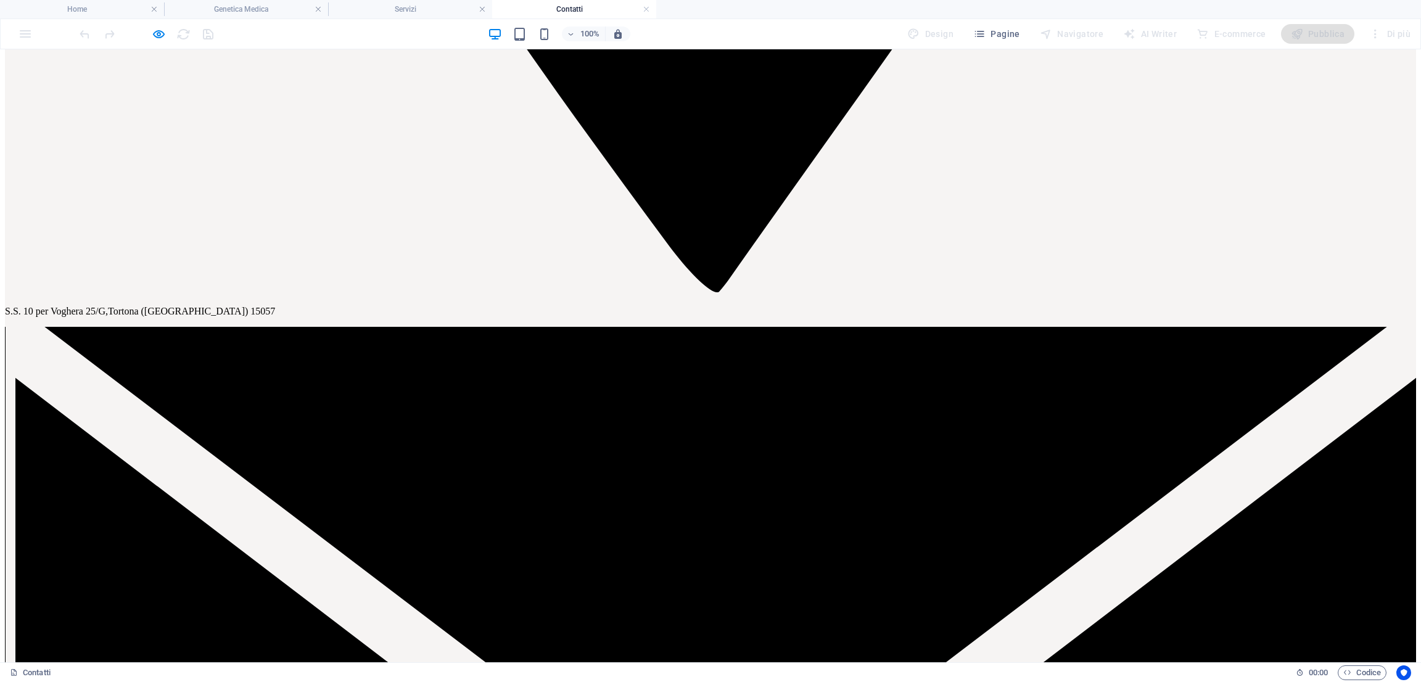
click at [279, 10] on h4 "Genetica Medica" at bounding box center [246, 9] width 164 height 14
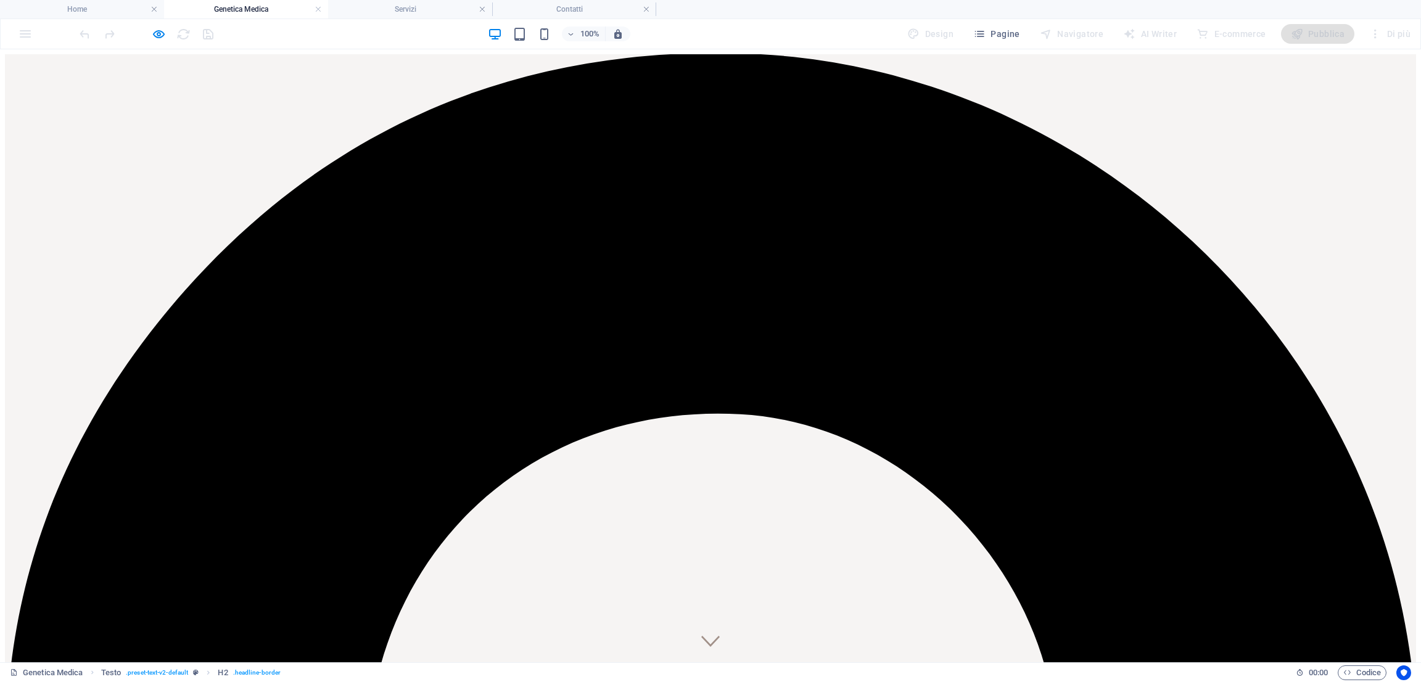
scroll to position [0, 0]
click at [315, 11] on link at bounding box center [318, 10] width 7 height 12
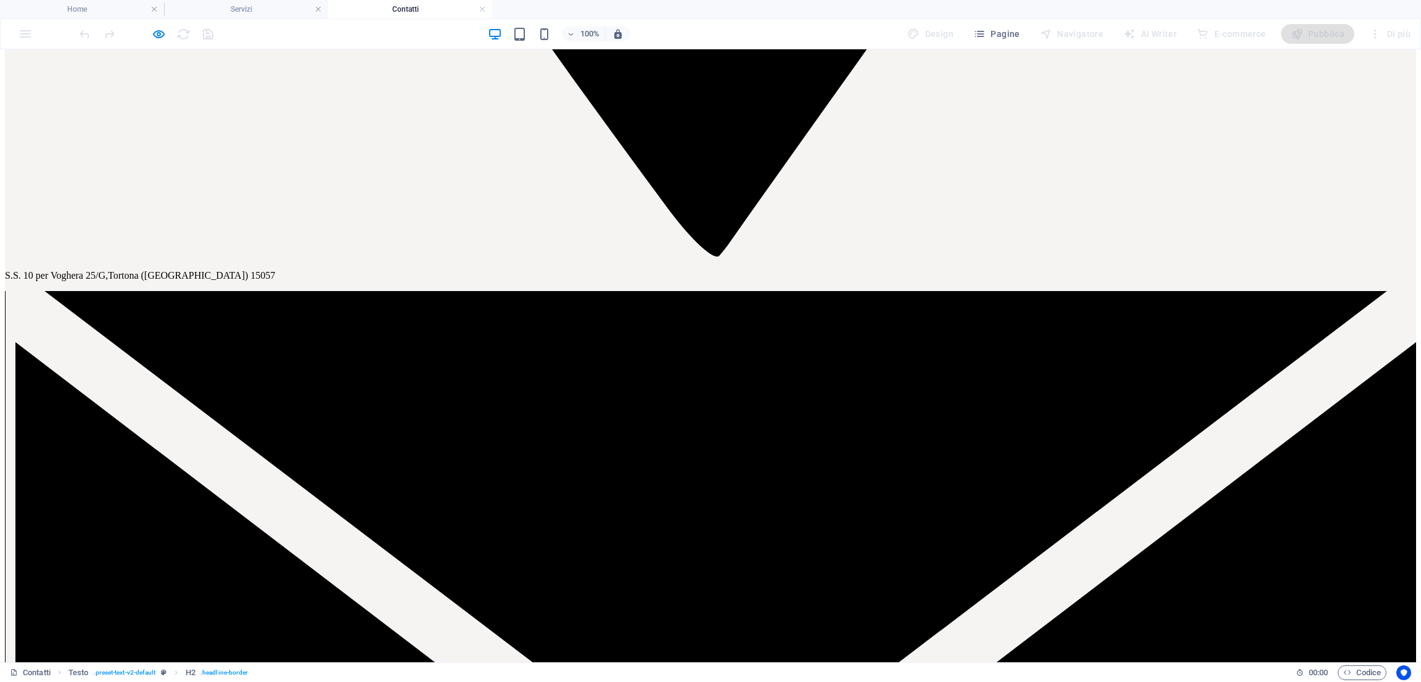
click at [315, 11] on link at bounding box center [318, 10] width 7 height 12
